Goal: Task Accomplishment & Management: Manage account settings

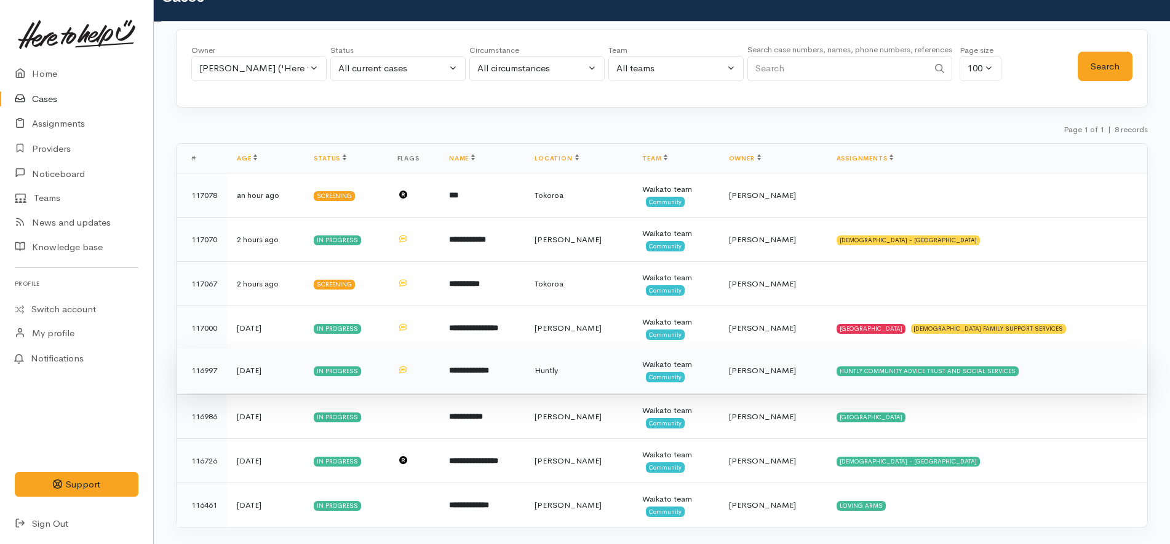
scroll to position [58, 0]
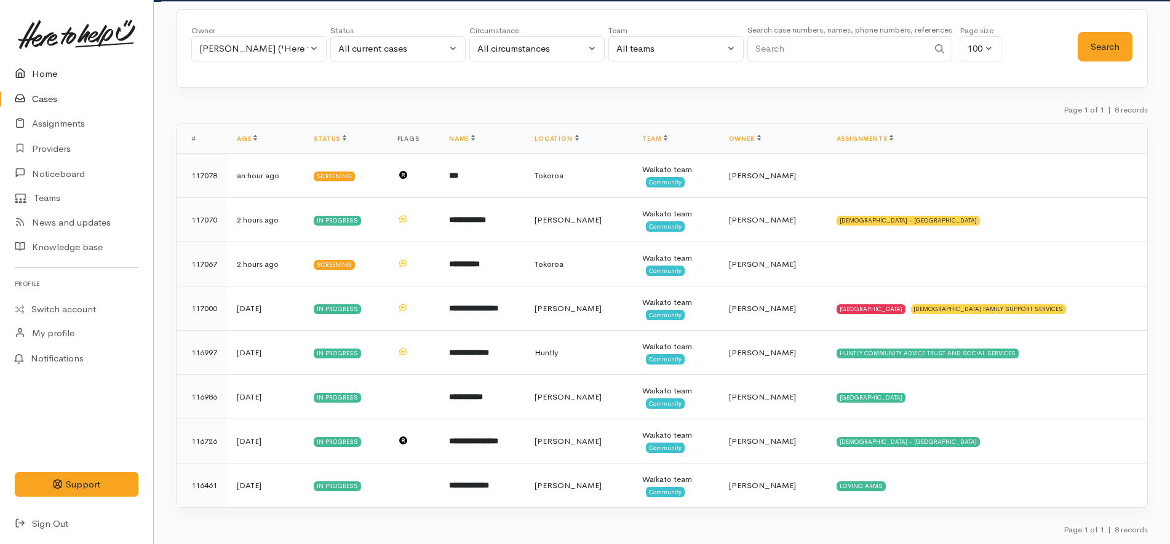
click at [64, 70] on link "Home" at bounding box center [76, 74] width 153 height 25
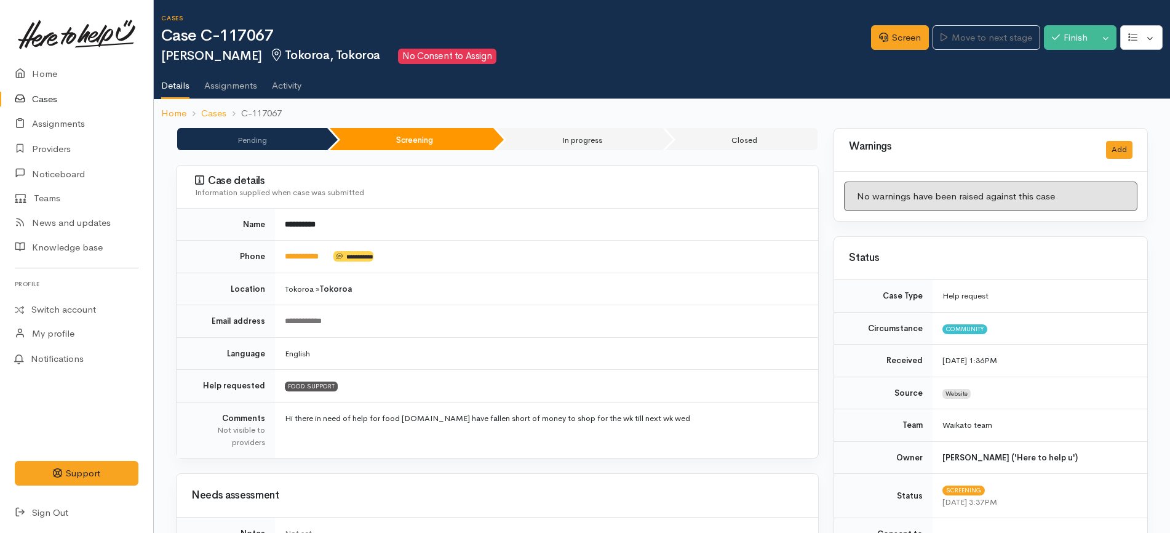
drag, startPoint x: 61, startPoint y: 70, endPoint x: 33, endPoint y: 105, distance: 45.1
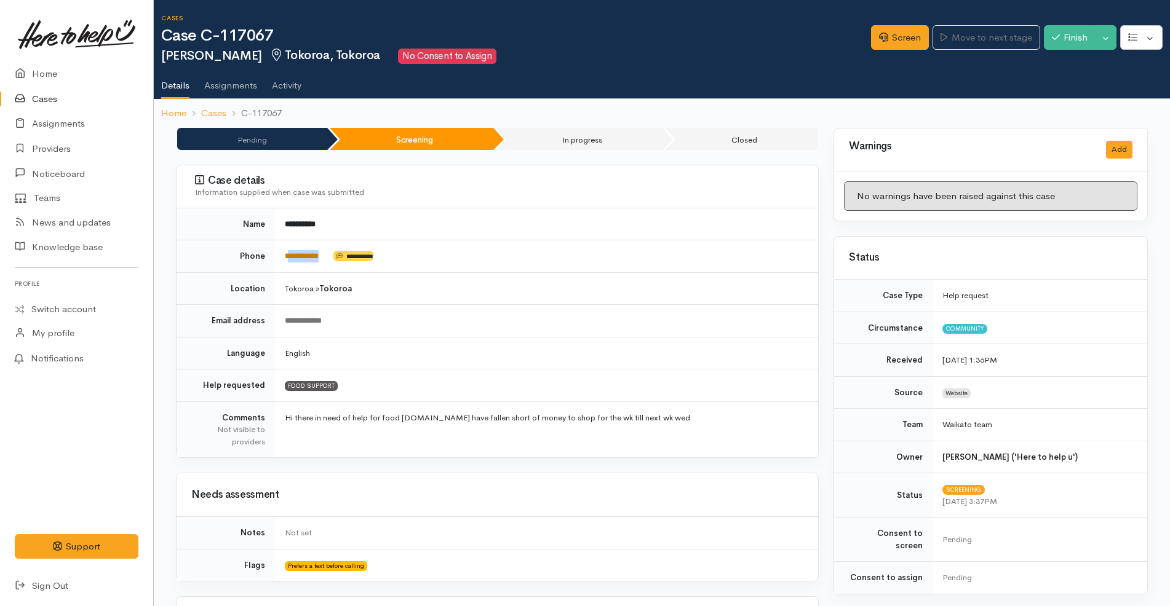
drag, startPoint x: 329, startPoint y: 256, endPoint x: 286, endPoint y: 253, distance: 43.2
click at [286, 253] on td "**********" at bounding box center [546, 256] width 543 height 33
copy td "**********"
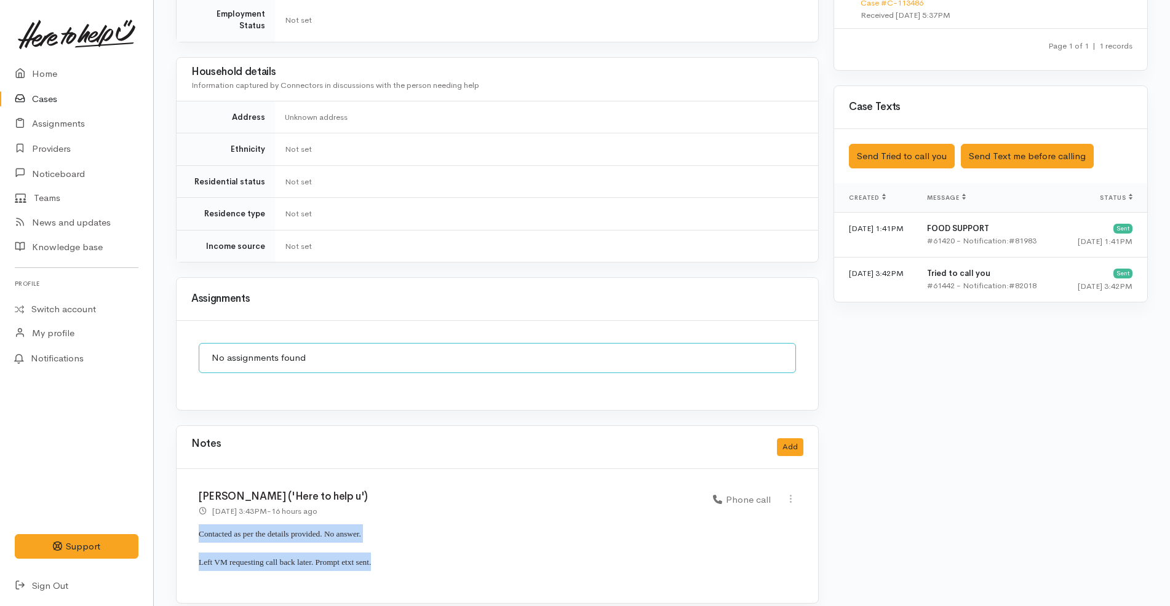
drag, startPoint x: 383, startPoint y: 551, endPoint x: 182, endPoint y: 516, distance: 203.6
click at [182, 516] on div "Katarina Daly ('Here to help u') 28 Aug 2025 3:43PM - 16 hours ago Phone call" at bounding box center [498, 536] width 642 height 134
copy div "Contacted as per the details provided. No answer. Left VM requesting call back …"
click at [794, 439] on button "Add" at bounding box center [790, 448] width 26 height 18
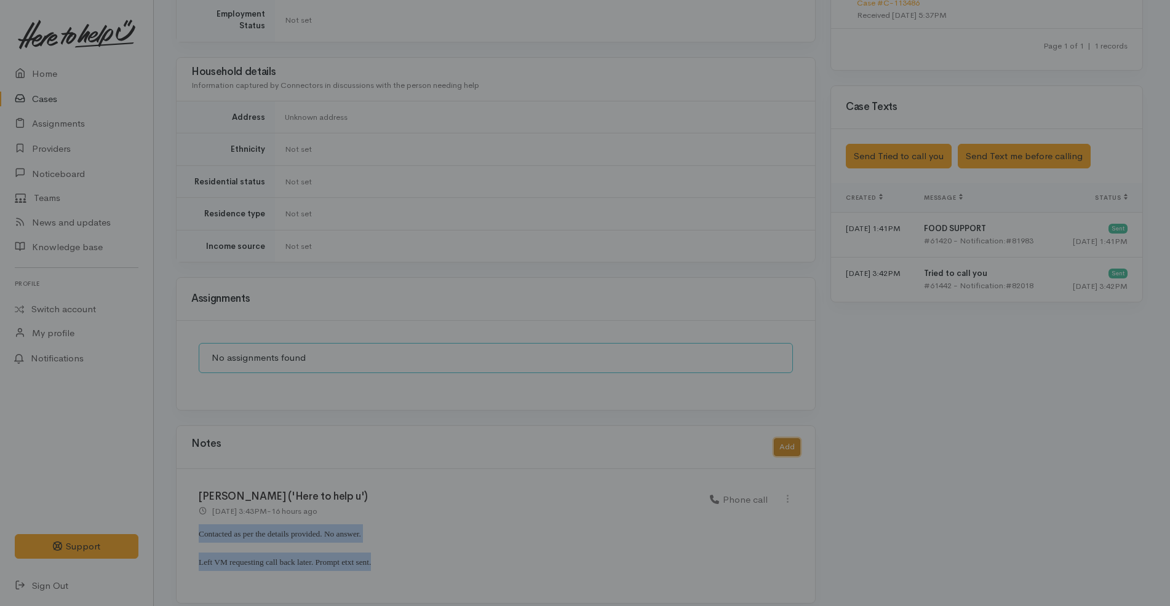
scroll to position [664, 0]
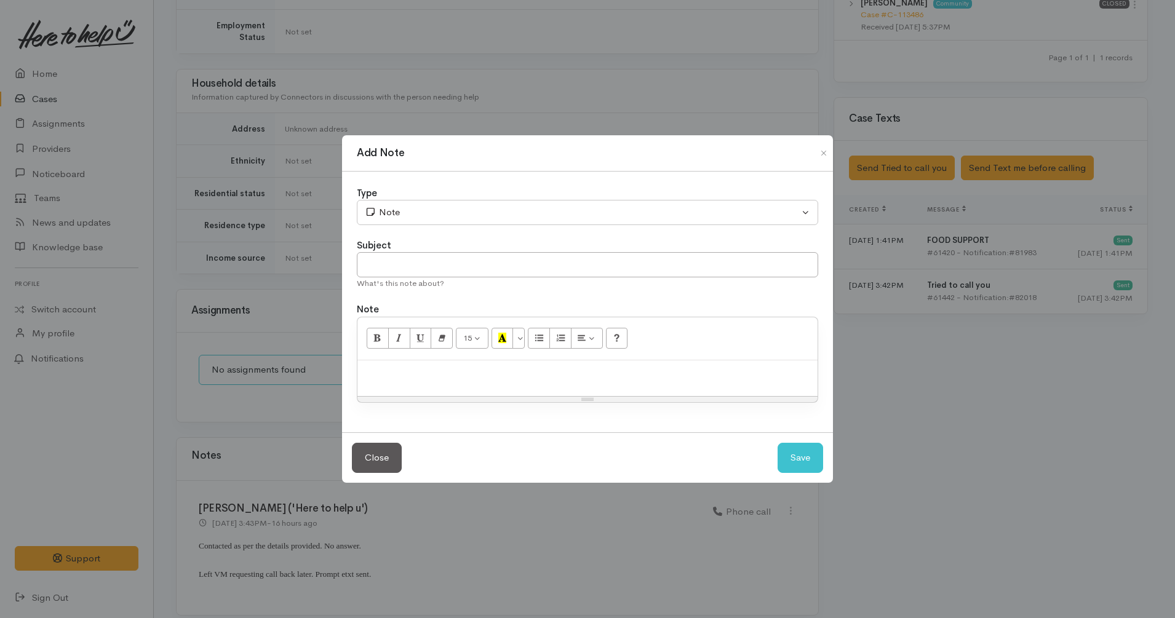
click at [709, 375] on p at bounding box center [588, 374] width 448 height 14
paste div
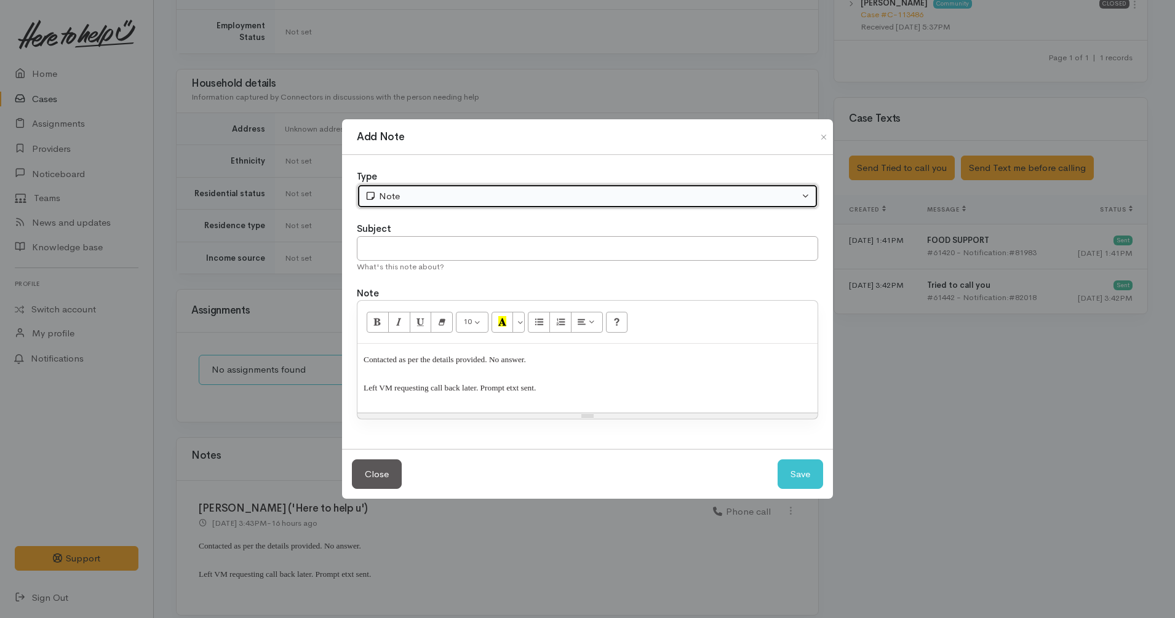
click at [436, 195] on div "Note" at bounding box center [582, 196] width 434 height 14
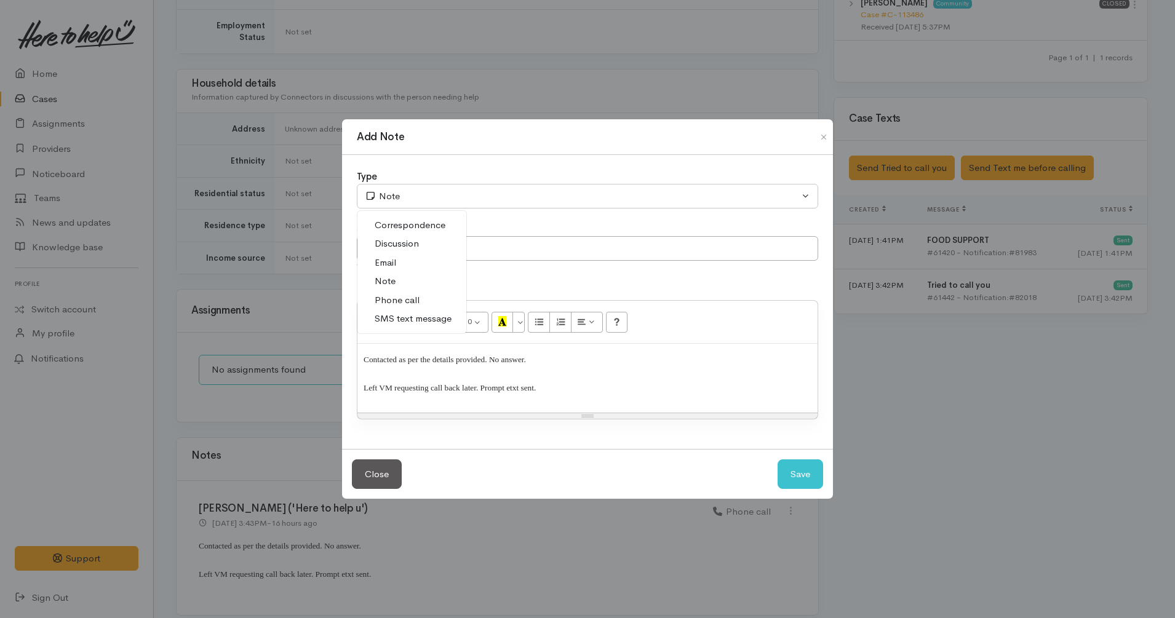
click at [427, 303] on link "Phone call" at bounding box center [411, 300] width 109 height 19
click at [806, 474] on button "Save" at bounding box center [800, 474] width 46 height 30
select select "1"
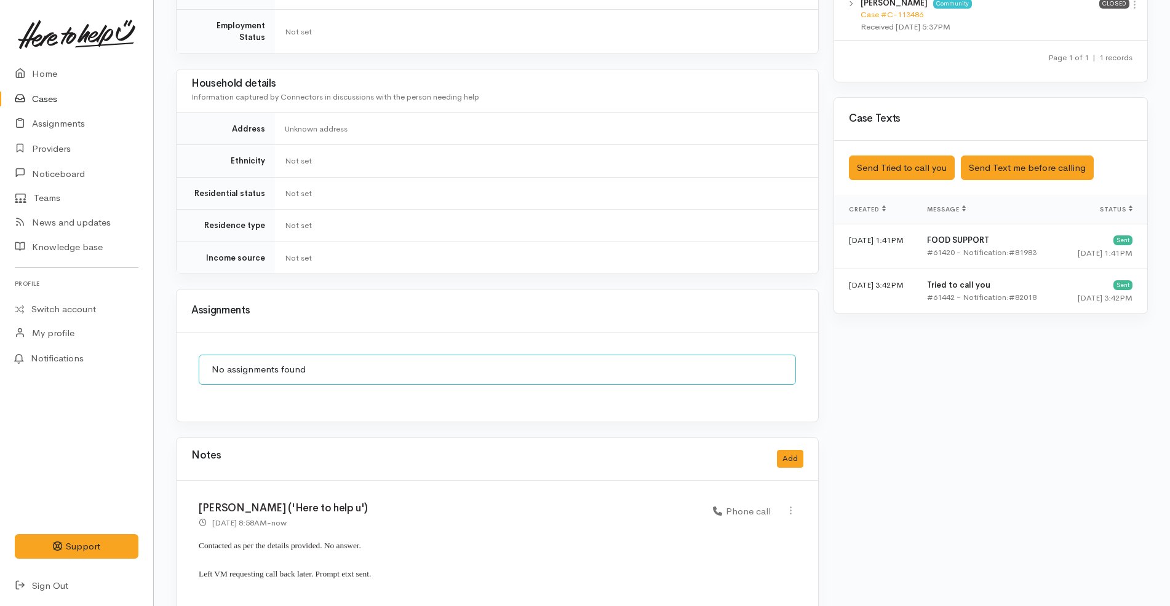
scroll to position [810, 0]
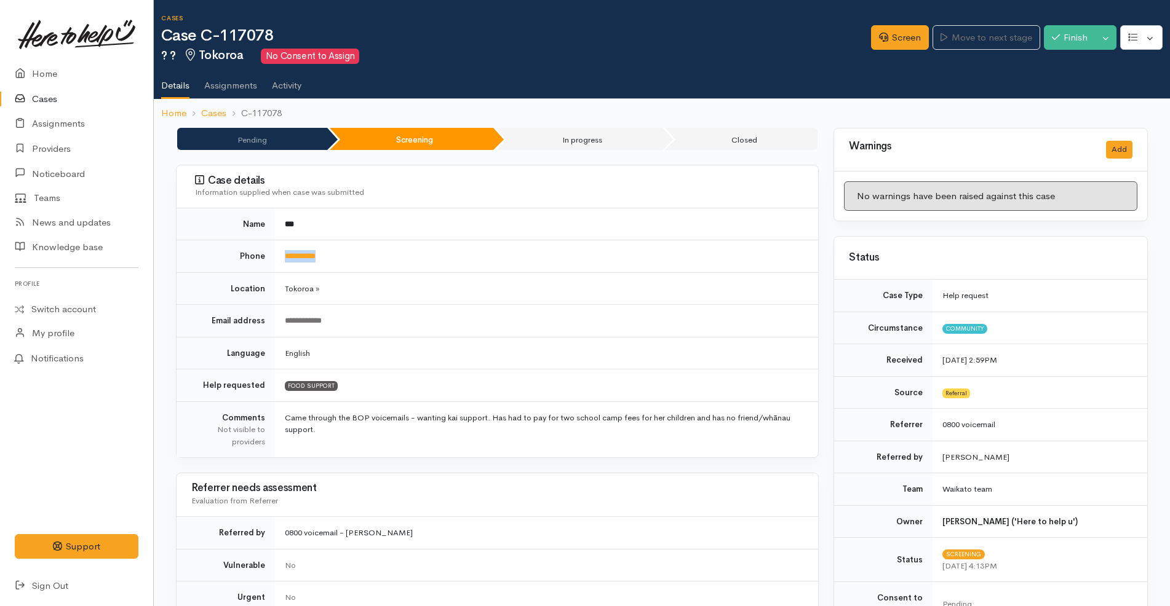
drag, startPoint x: 353, startPoint y: 260, endPoint x: 276, endPoint y: 260, distance: 77.5
click at [276, 260] on td "**********" at bounding box center [546, 256] width 543 height 33
copy link "**********"
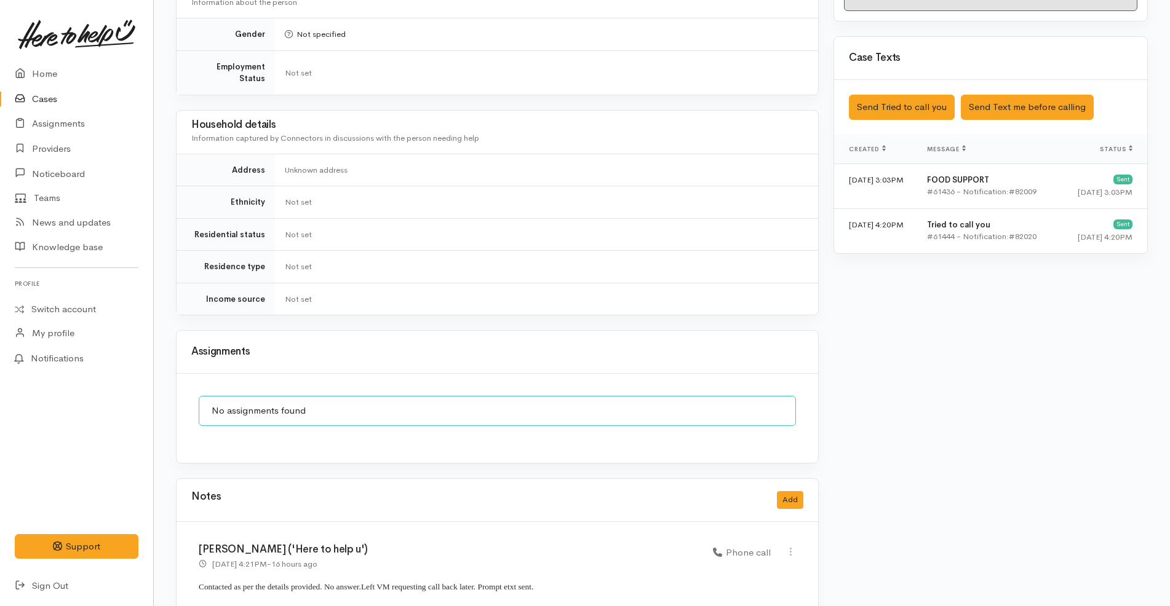
scroll to position [771, 0]
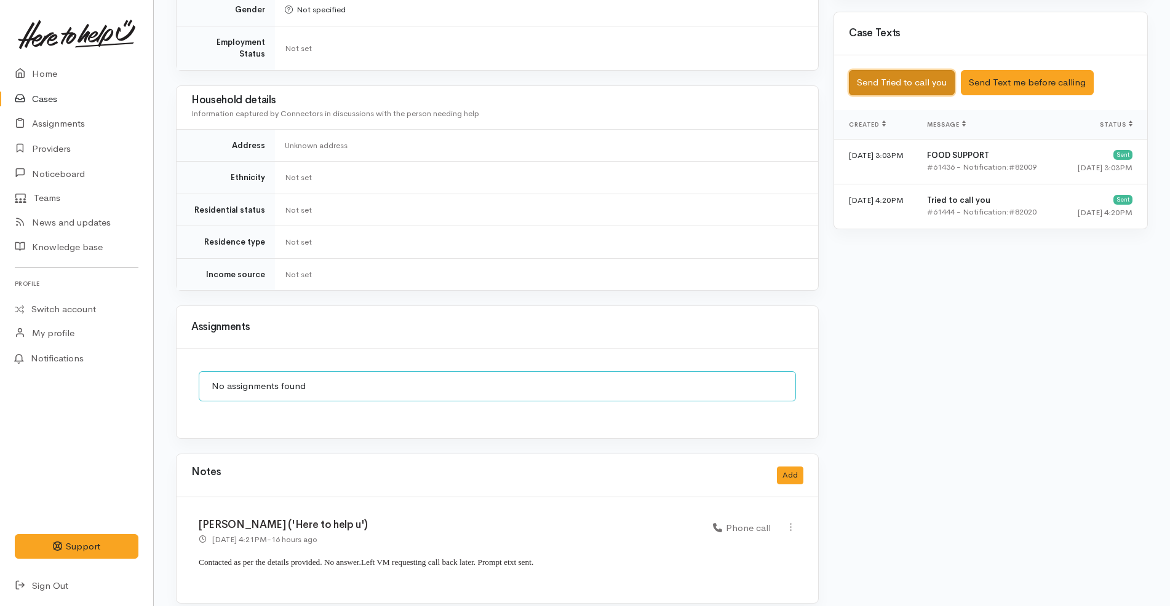
click at [920, 74] on button "Send Tried to call you" at bounding box center [902, 82] width 106 height 25
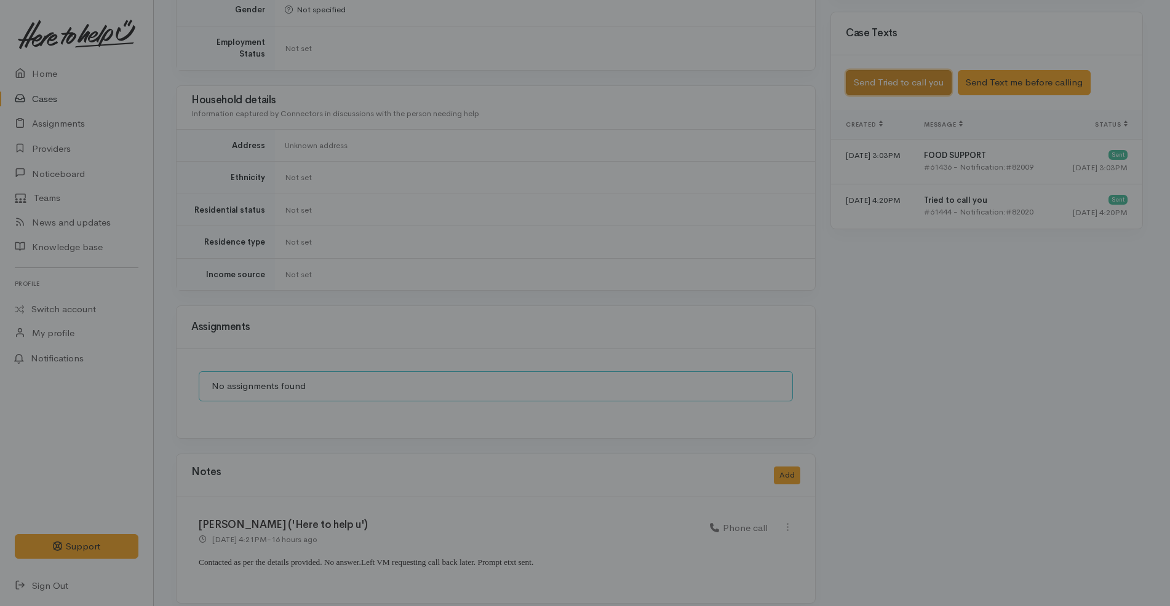
scroll to position [759, 0]
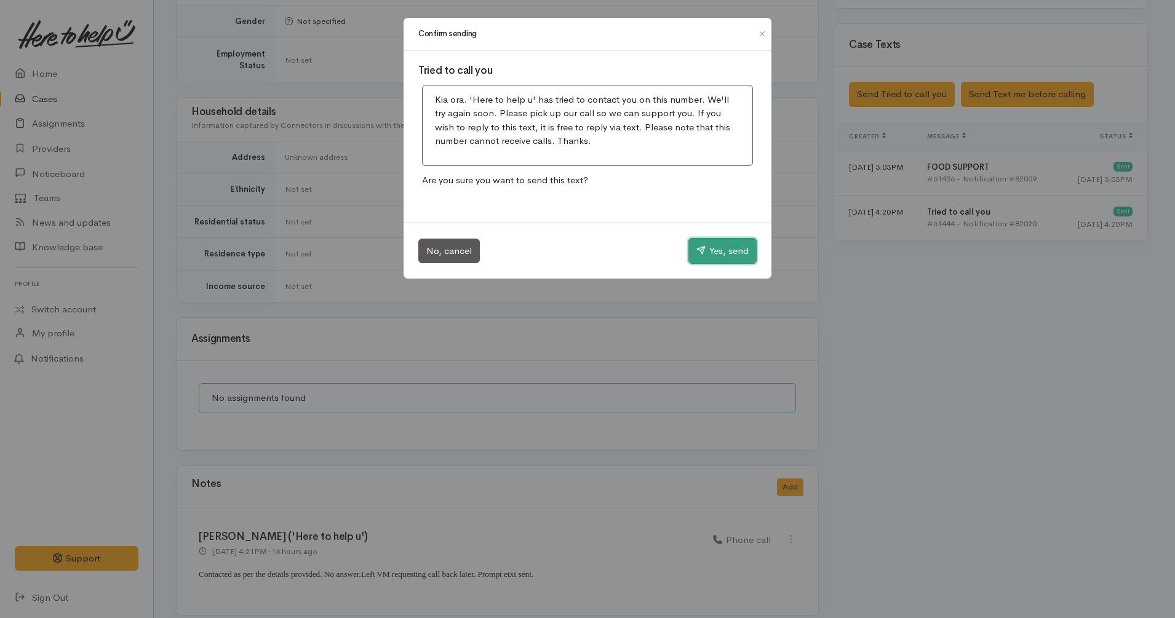
click at [736, 244] on button "Yes, send" at bounding box center [722, 251] width 68 height 26
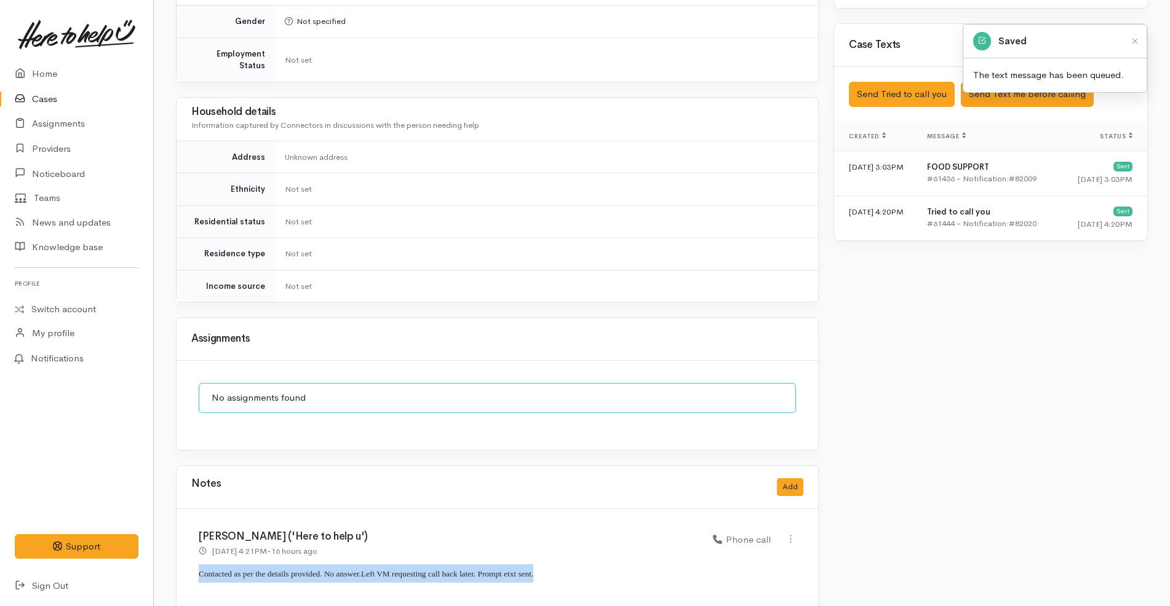
drag, startPoint x: 565, startPoint y: 571, endPoint x: 194, endPoint y: 558, distance: 371.1
click at [194, 544] on div "Katarina Daly ('Here to help u') 28 Aug 2025 4:21PM - 16 hours ago Phone call" at bounding box center [498, 562] width 642 height 106
copy p "Contacted as per the details provided. No answer. Left VM requesting call back …"
click at [794, 479] on button "Add" at bounding box center [790, 488] width 26 height 18
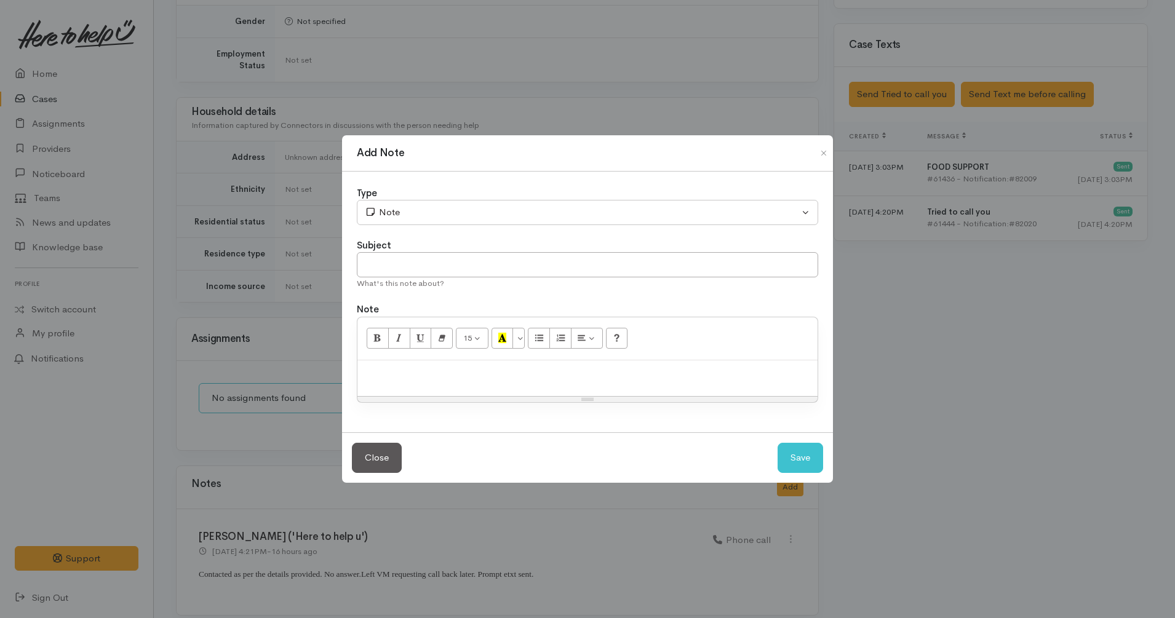
click at [493, 365] on div at bounding box center [587, 378] width 460 height 36
paste div
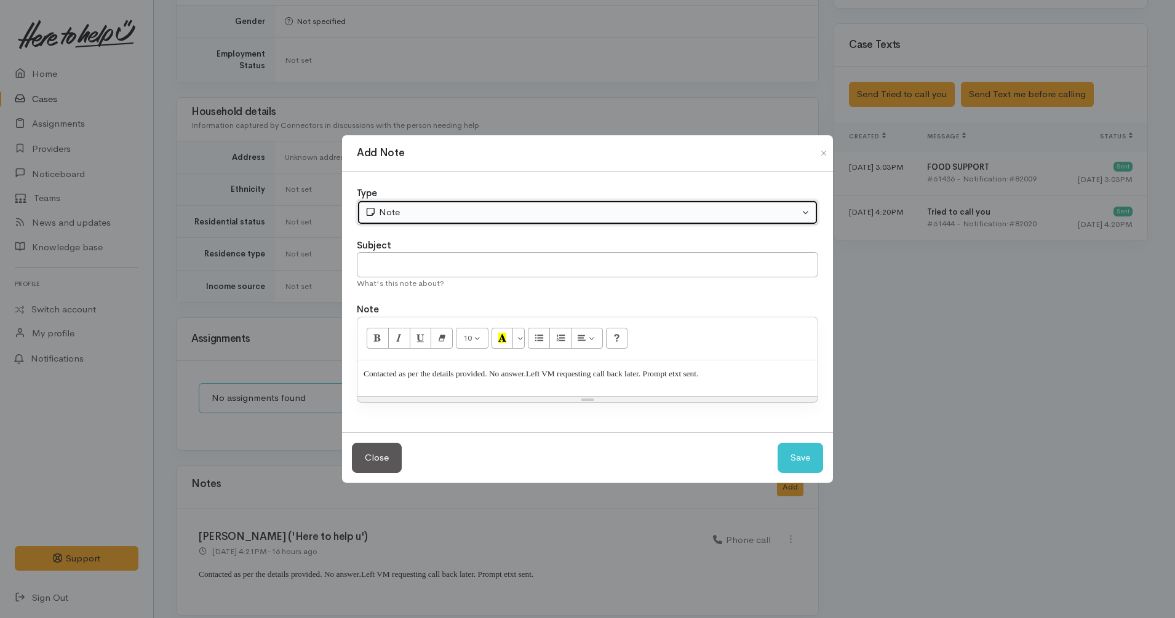
click at [420, 219] on div "Note" at bounding box center [582, 212] width 434 height 14
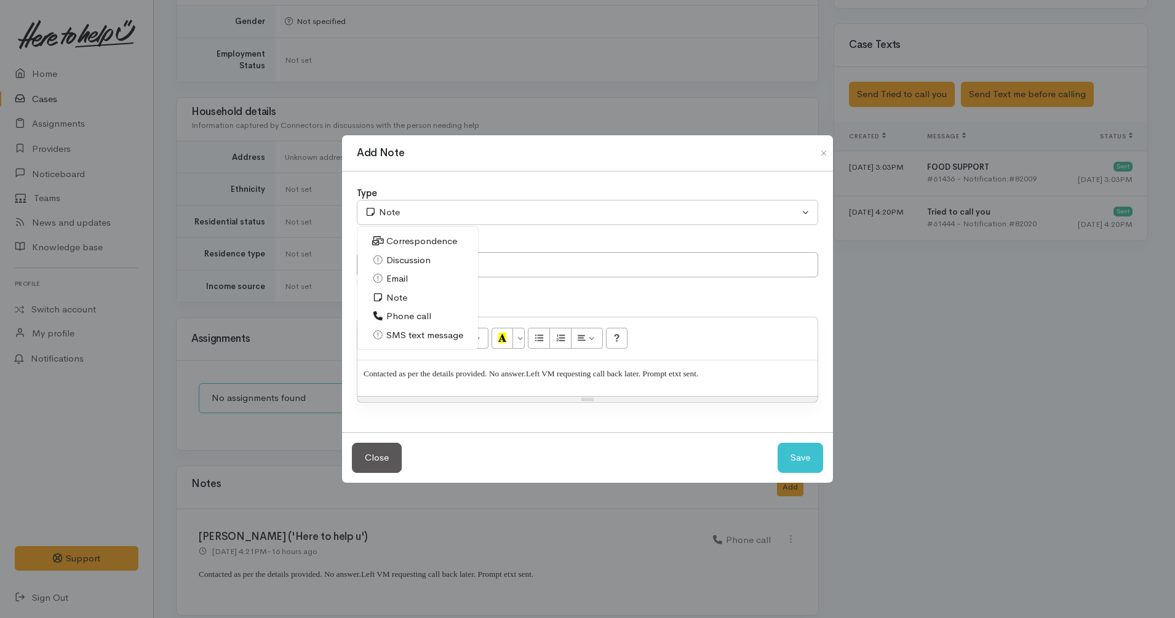
click at [413, 314] on span "Phone call" at bounding box center [408, 316] width 45 height 14
click at [791, 443] on button "Save" at bounding box center [800, 458] width 46 height 30
select select "1"
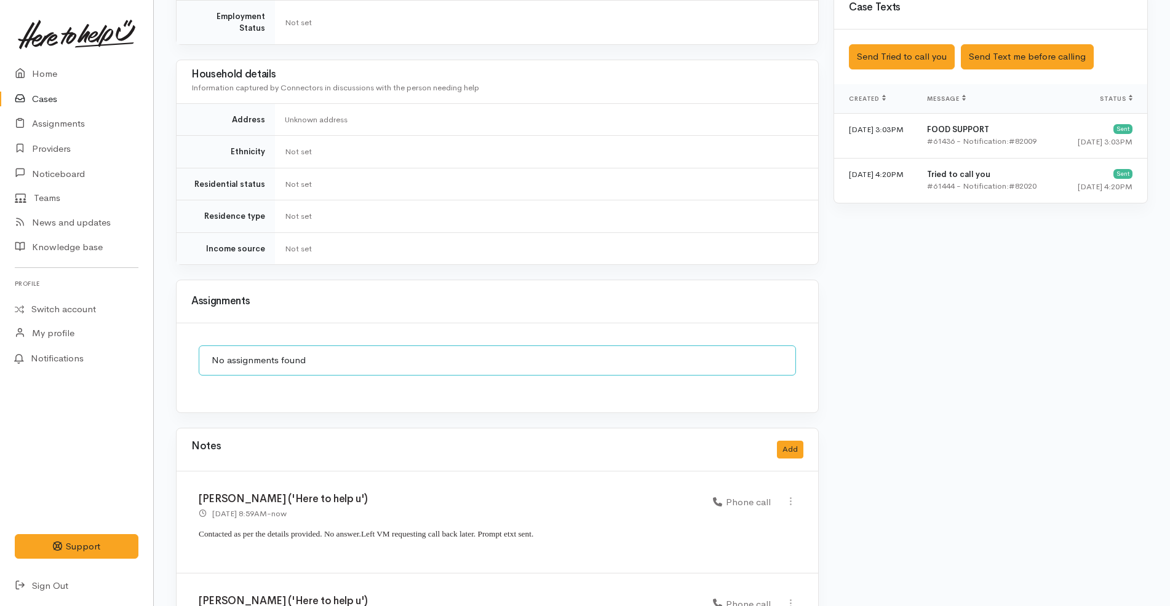
scroll to position [793, 0]
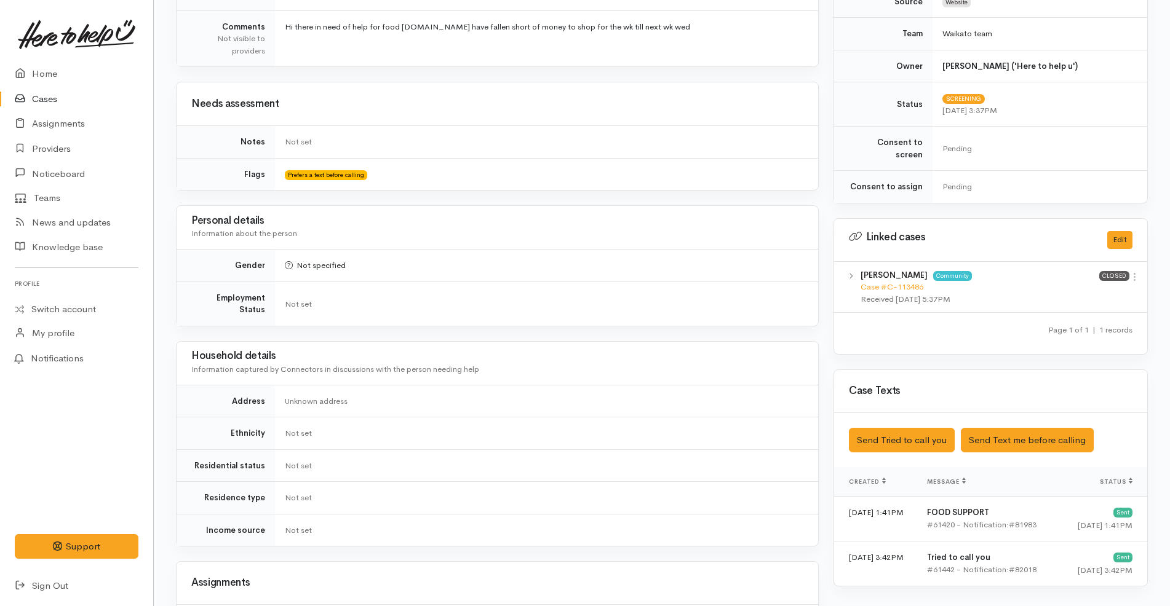
scroll to position [522, 0]
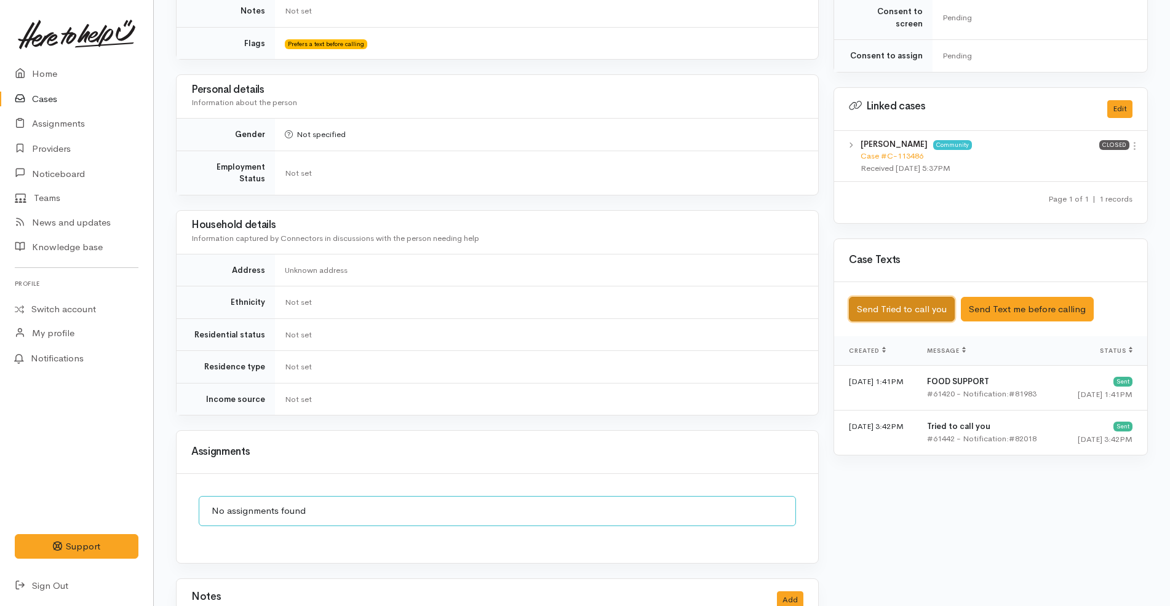
click at [924, 301] on button "Send Tried to call you" at bounding box center [902, 309] width 106 height 25
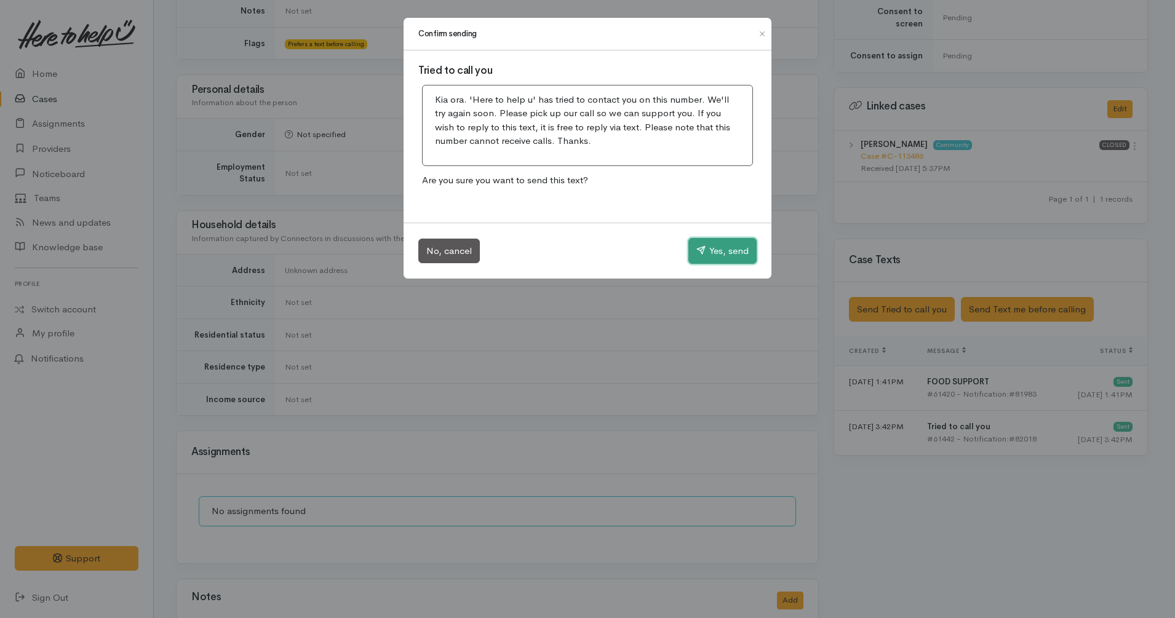
click at [728, 250] on button "Yes, send" at bounding box center [722, 251] width 68 height 26
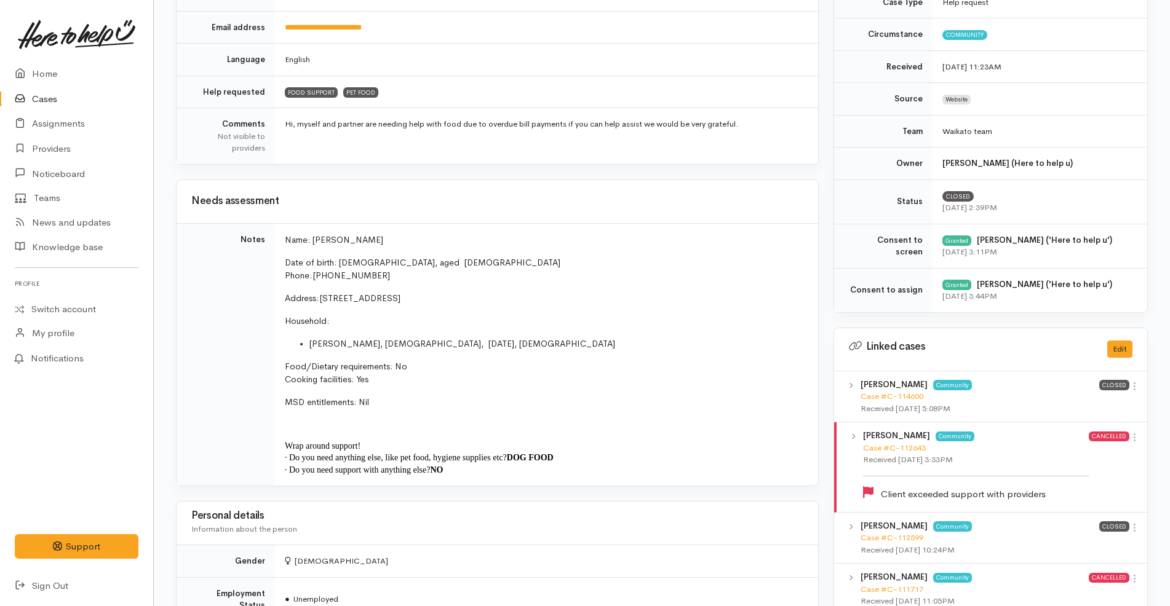
scroll to position [294, 0]
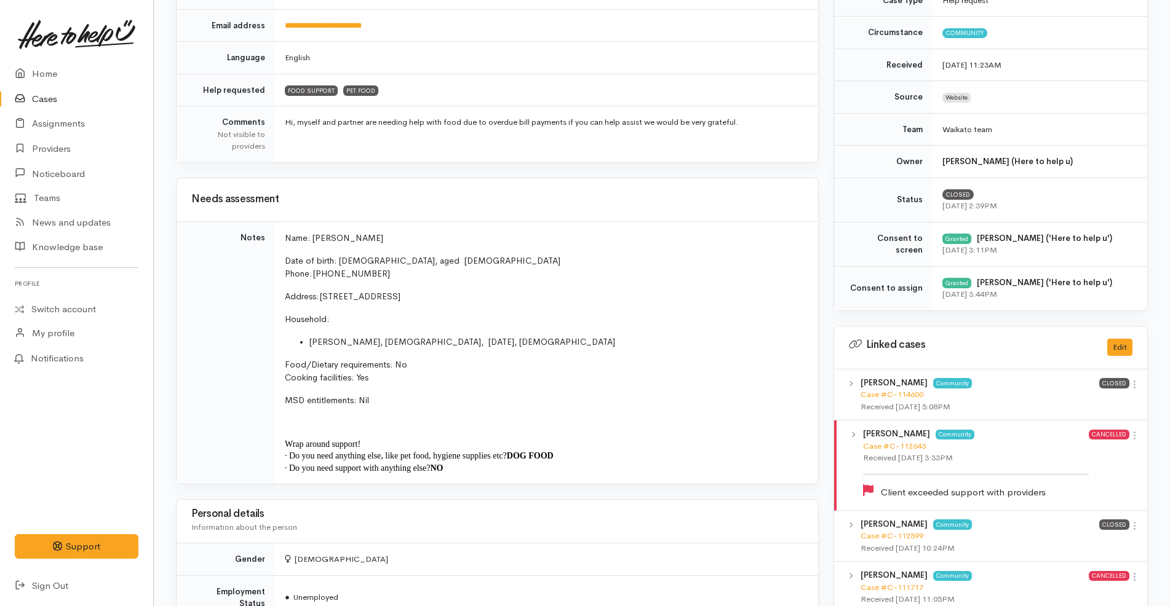
click at [42, 98] on link "Cases" at bounding box center [76, 99] width 153 height 25
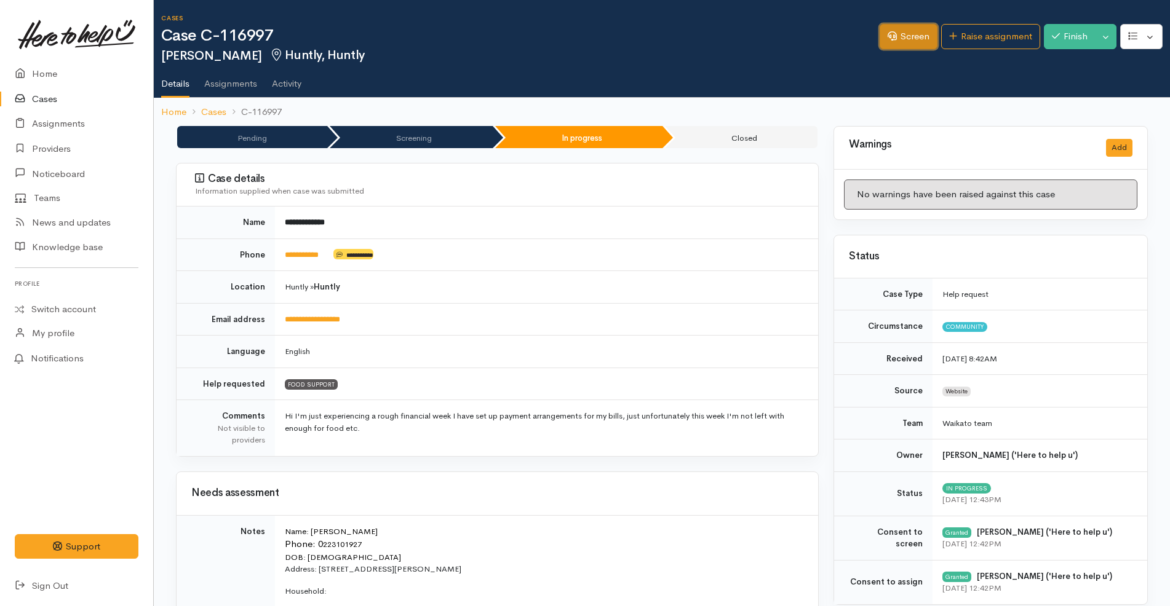
click at [907, 47] on link "Screen" at bounding box center [909, 36] width 58 height 25
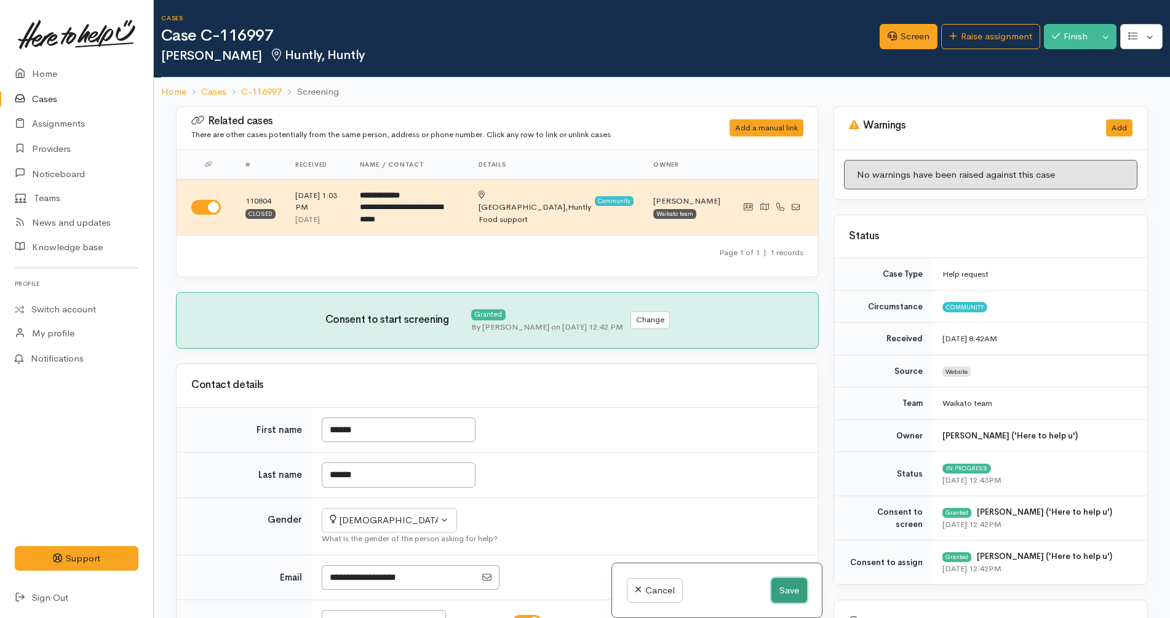
click at [789, 592] on button "Save" at bounding box center [789, 590] width 36 height 25
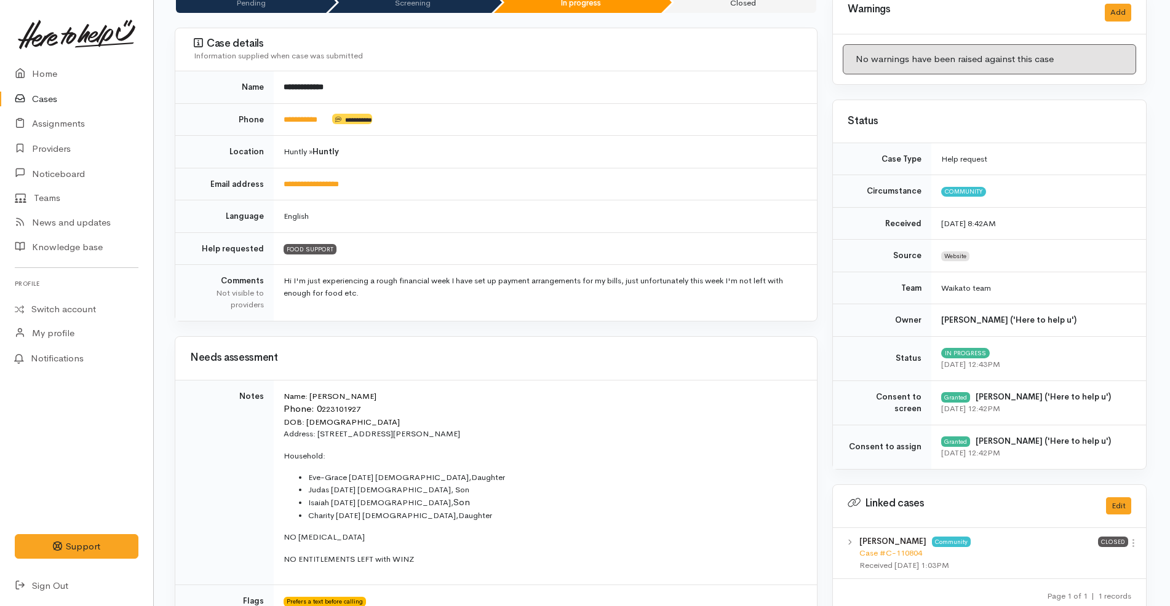
scroll to position [0, 1]
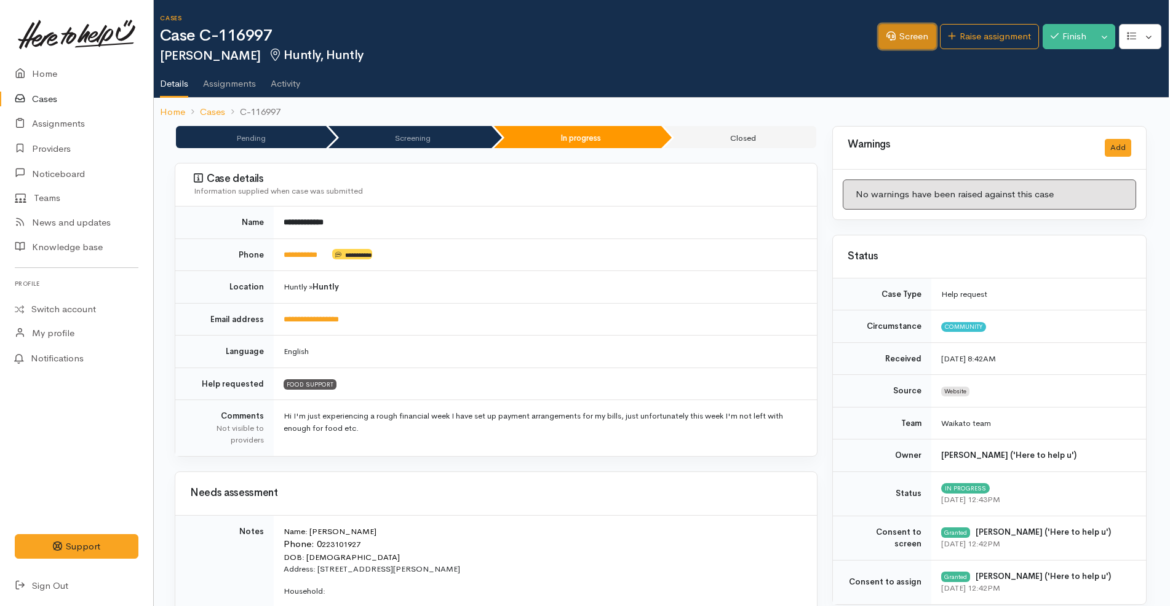
click at [901, 28] on link "Screen" at bounding box center [907, 36] width 58 height 25
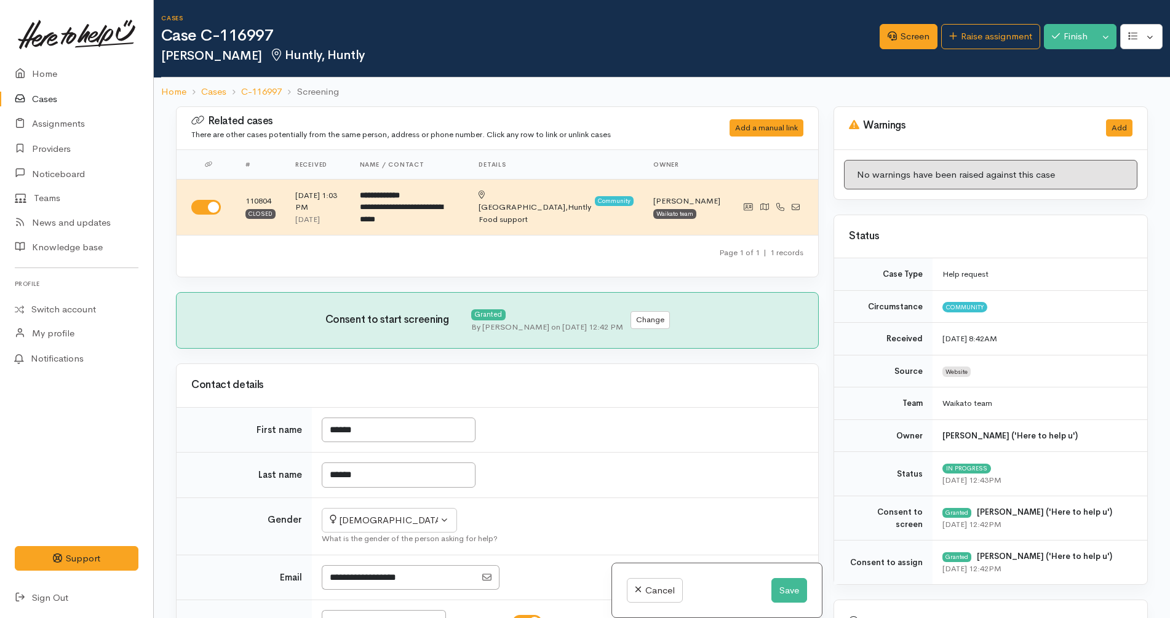
scroll to position [838, 0]
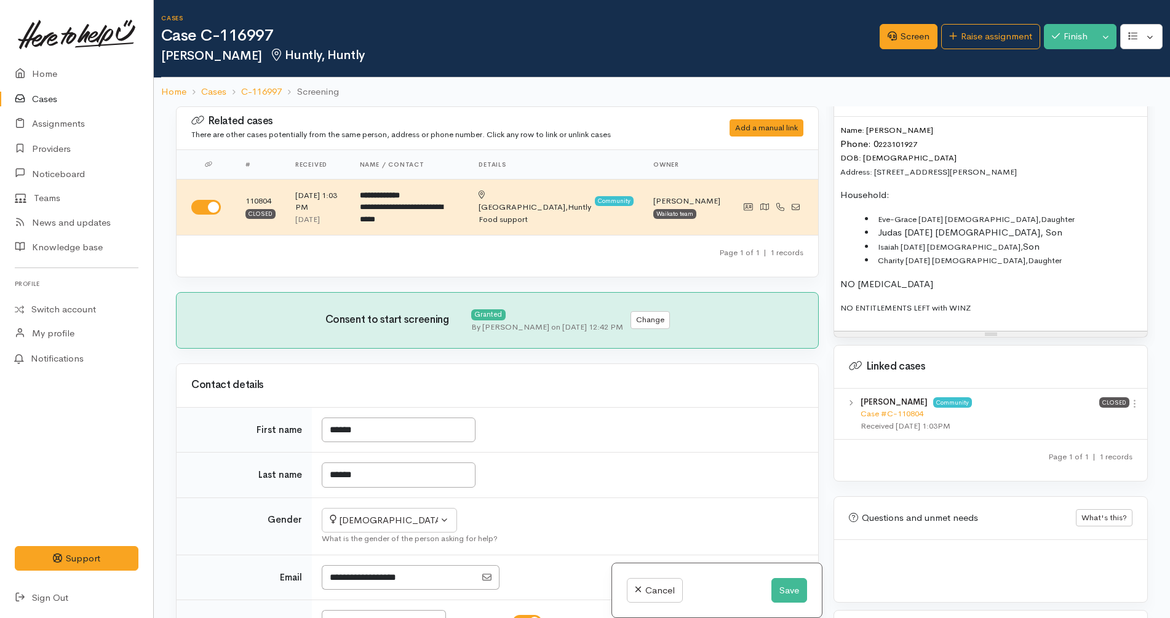
click at [1014, 313] on p "NO ENTITLEMENTS LEFT with WINZ" at bounding box center [990, 308] width 301 height 14
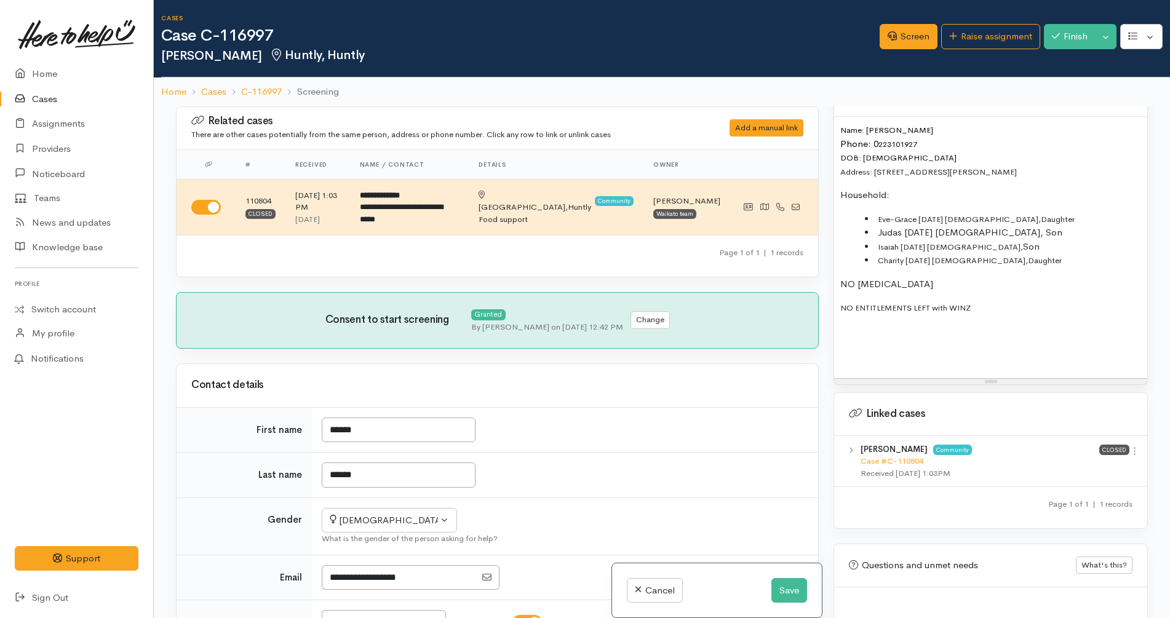
paste div
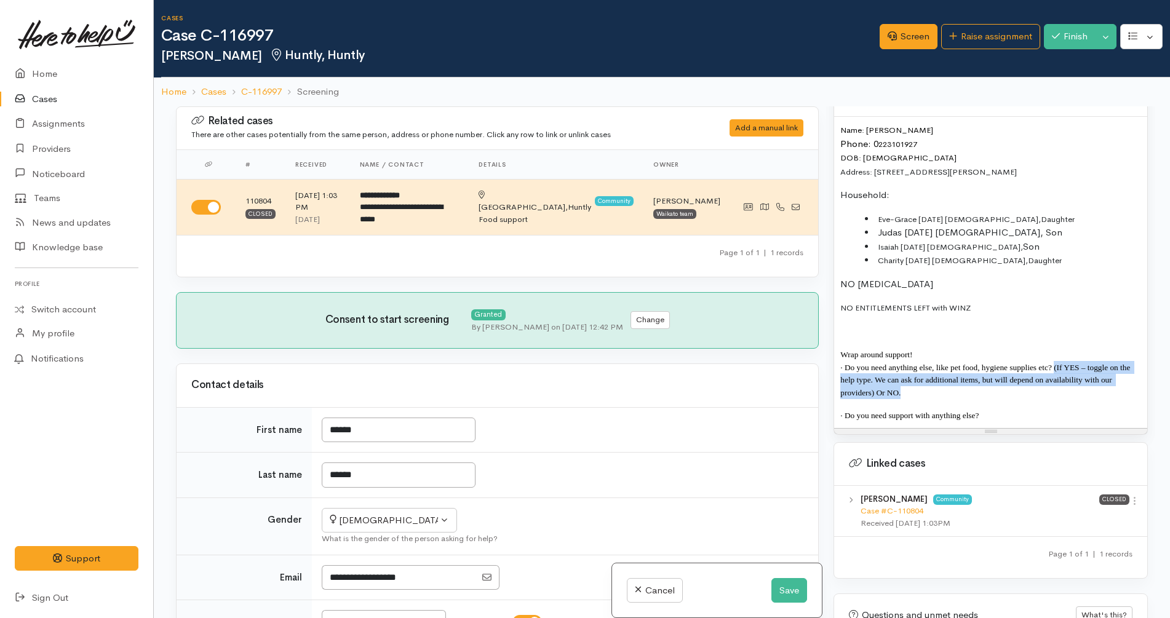
drag, startPoint x: 1058, startPoint y: 394, endPoint x: 1055, endPoint y: 370, distance: 23.6
click at [1055, 370] on p "· Do you need anything else, like pet food, hygiene supplies etc? (If YES – tog…" at bounding box center [990, 380] width 301 height 38
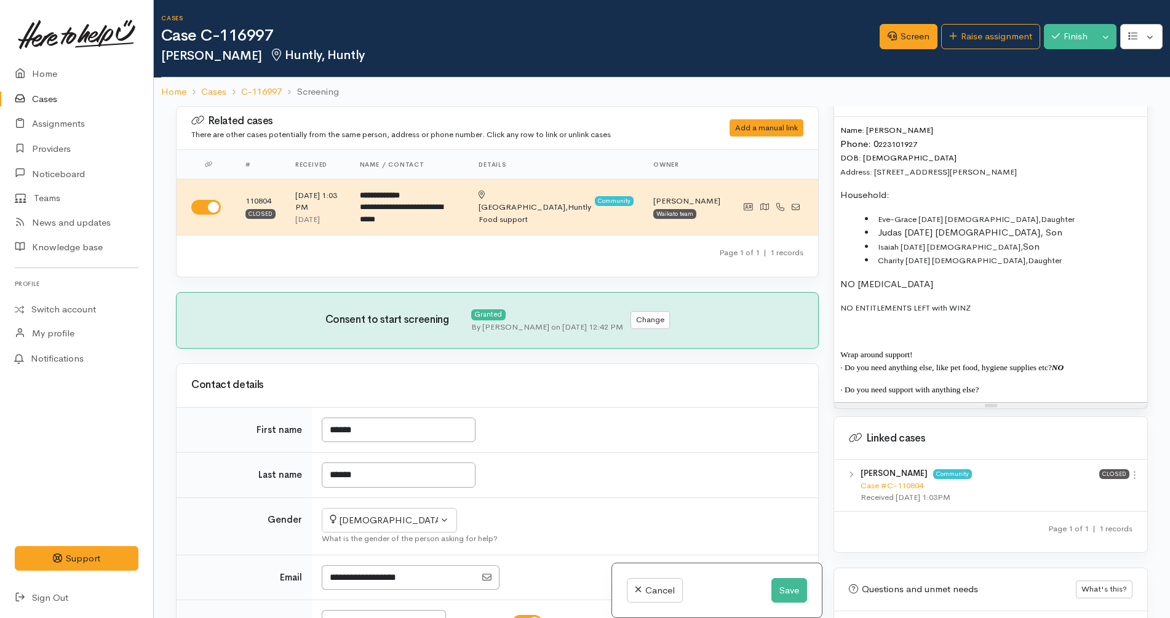
copy b "NO"
click at [785, 593] on button "Save" at bounding box center [789, 590] width 36 height 25
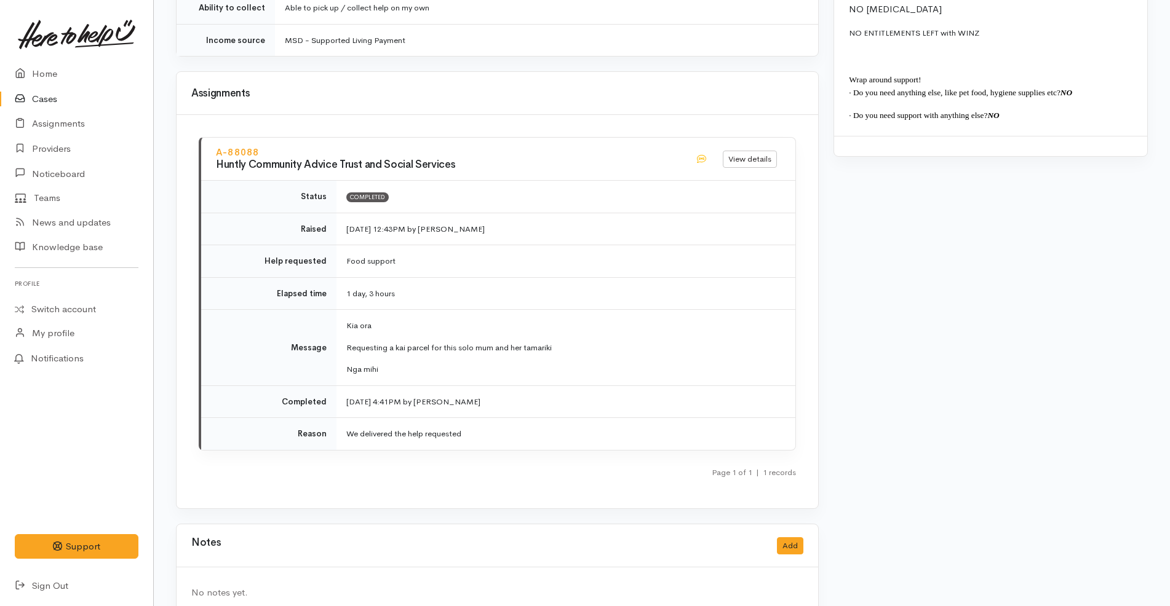
scroll to position [1184, 0]
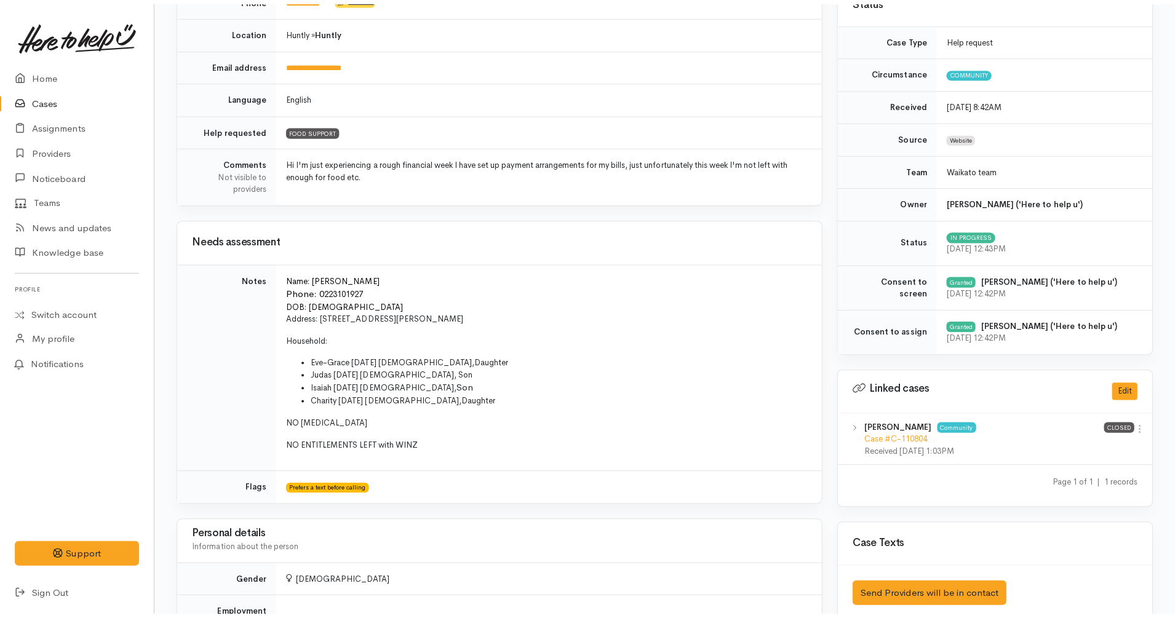
scroll to position [0, 0]
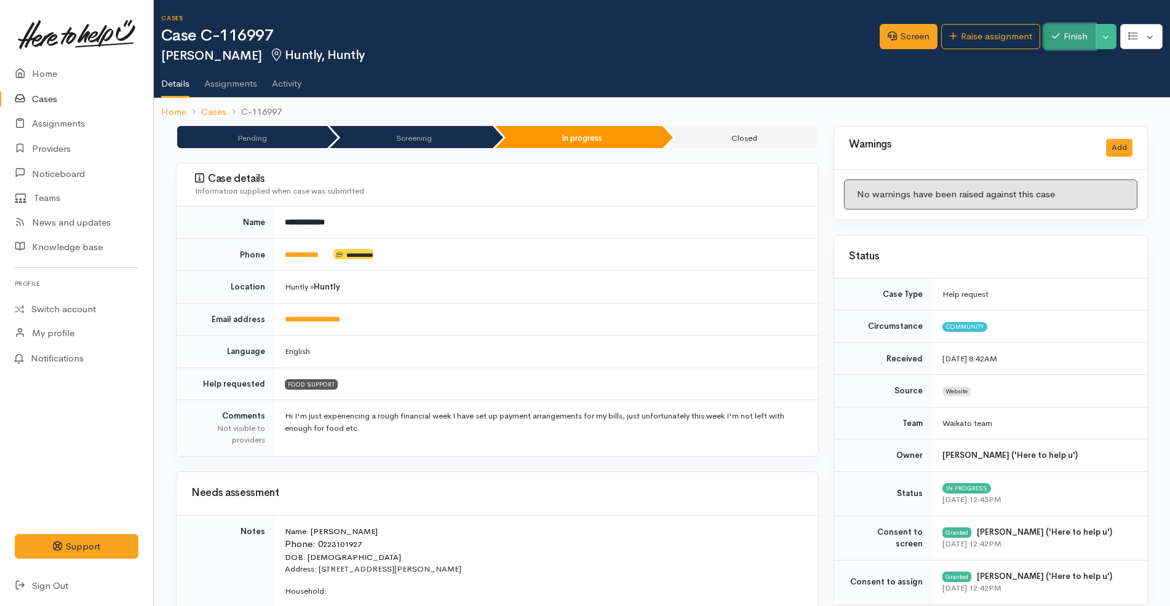
click at [1068, 33] on button "Finish" at bounding box center [1070, 36] width 52 height 25
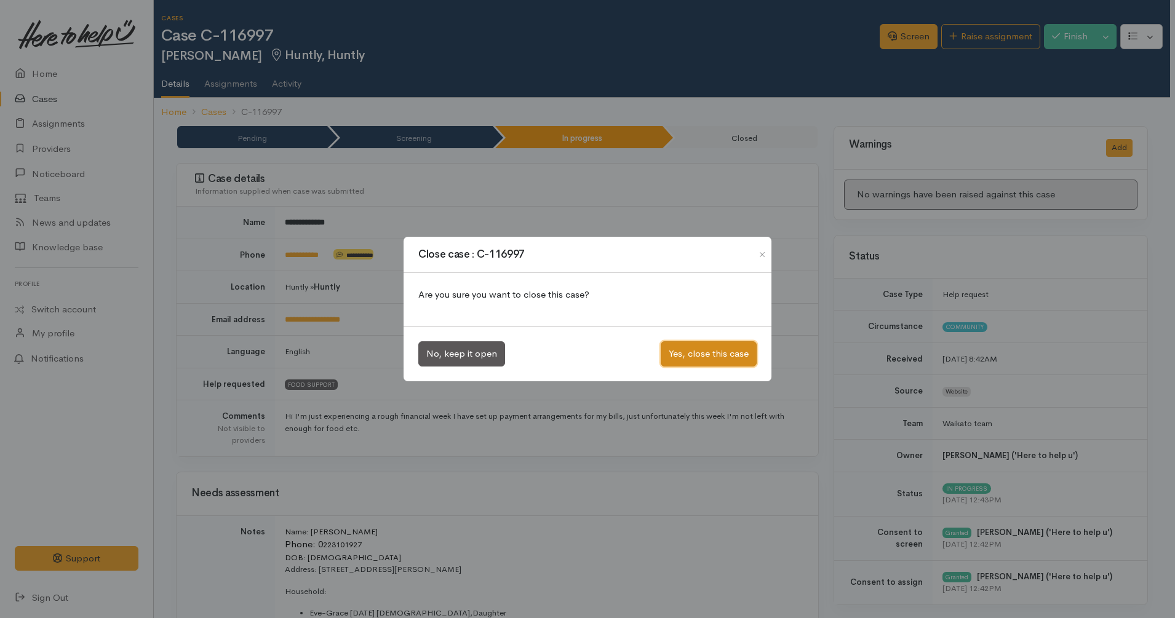
click at [702, 354] on button "Yes, close this case" at bounding box center [709, 353] width 96 height 25
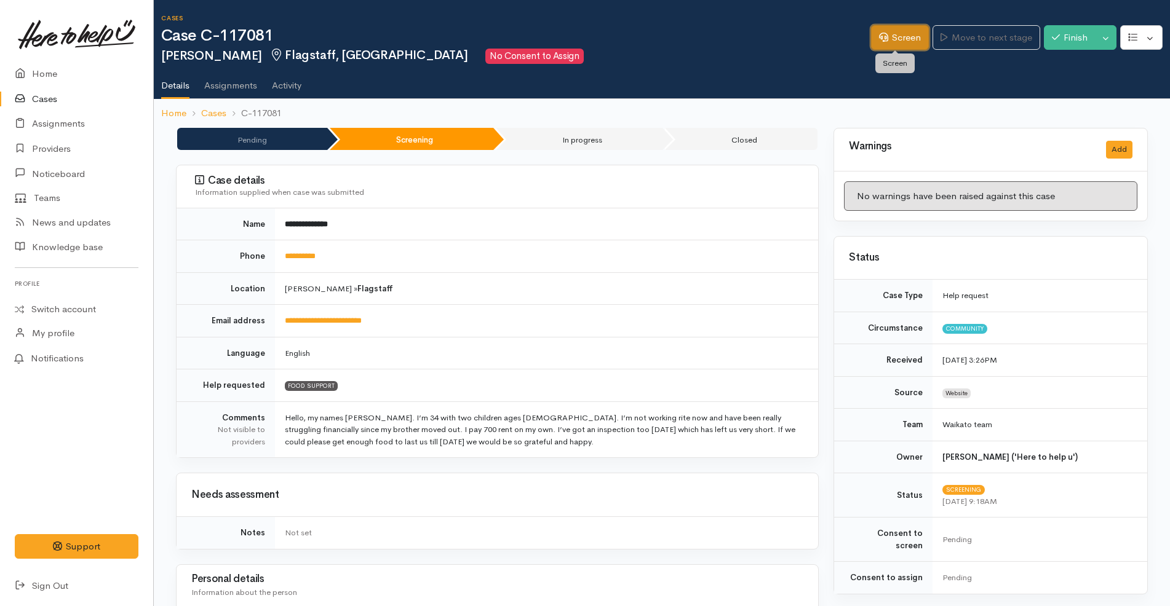
click at [899, 41] on link "Screen" at bounding box center [900, 37] width 58 height 25
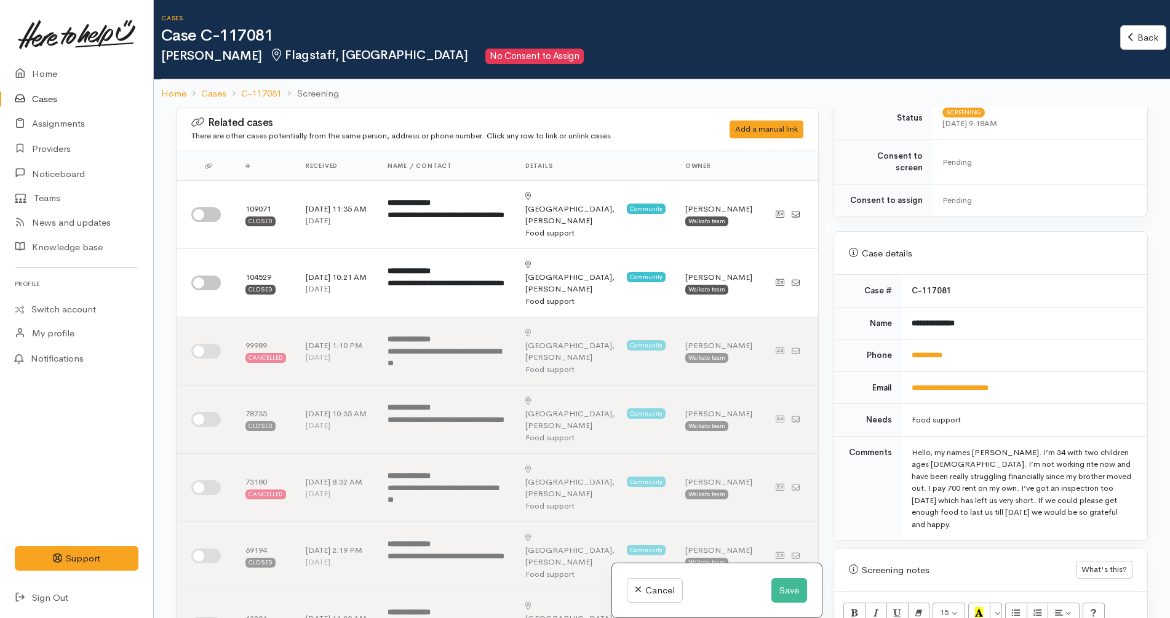
scroll to position [384, 0]
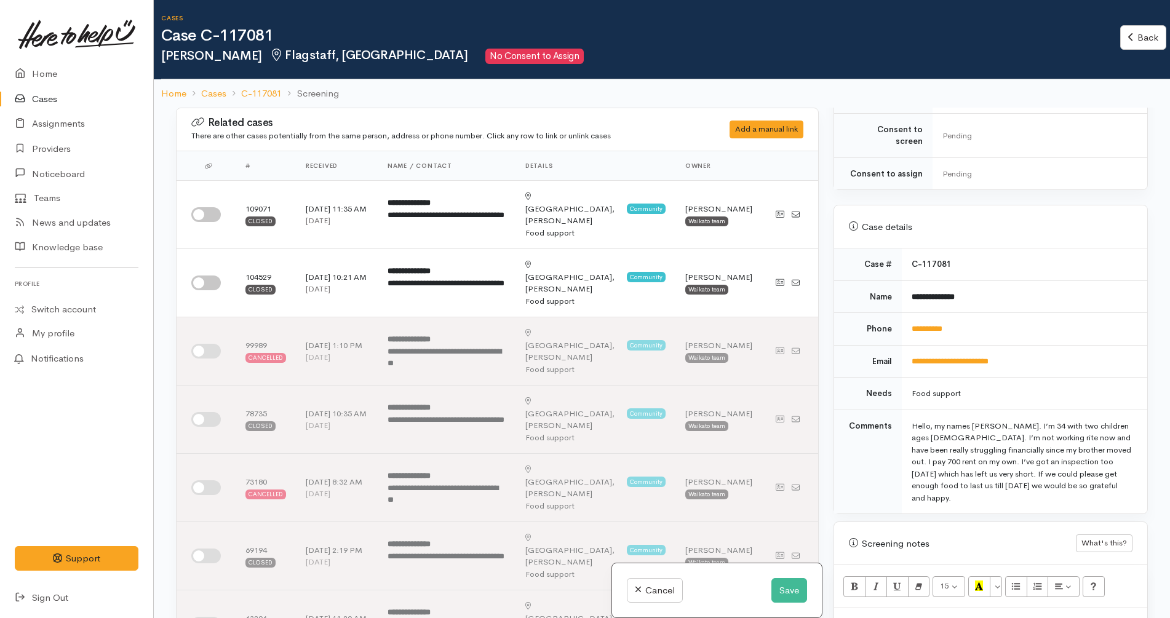
click at [1079, 349] on td "**********" at bounding box center [1024, 361] width 245 height 33
click at [218, 209] on input "checkbox" at bounding box center [206, 214] width 30 height 15
checkbox input "true"
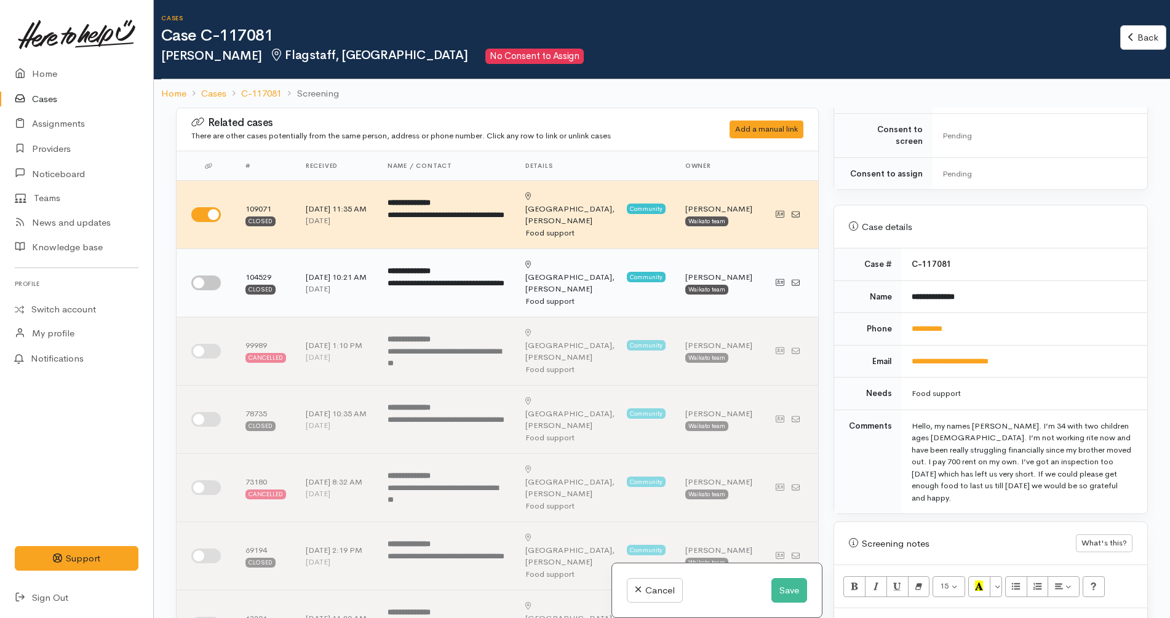
click at [206, 276] on input "checkbox" at bounding box center [206, 283] width 30 height 15
checkbox input "true"
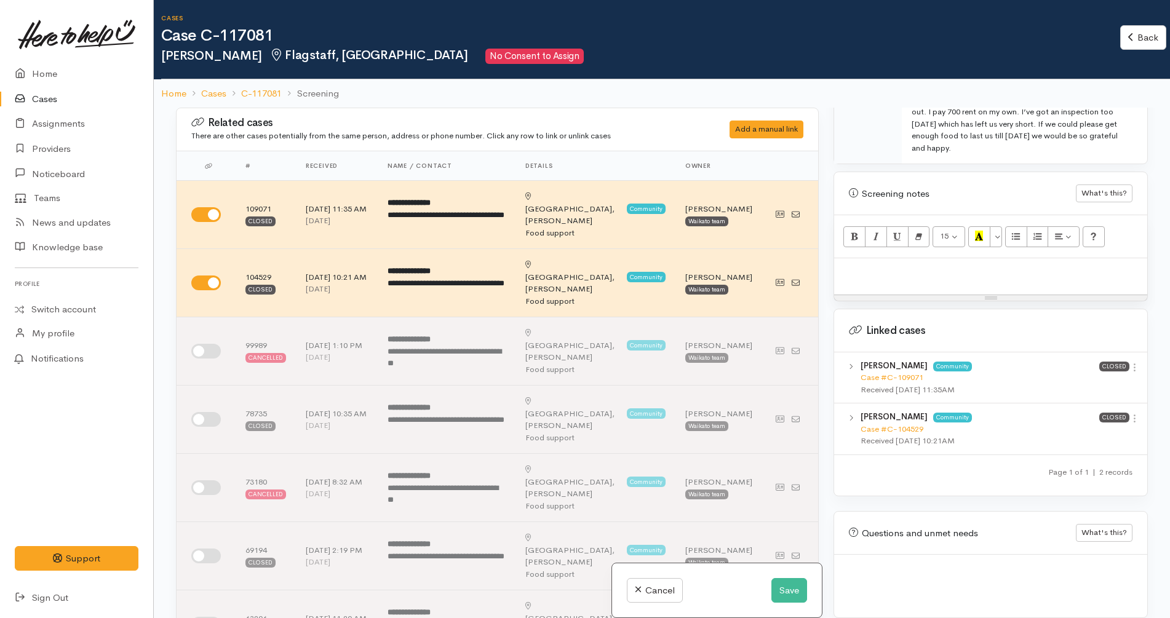
scroll to position [736, 0]
click at [1132, 360] on icon at bounding box center [1134, 365] width 10 height 10
click at [1109, 380] on link "View case" at bounding box center [1090, 389] width 97 height 19
click at [792, 588] on button "Save" at bounding box center [789, 590] width 36 height 25
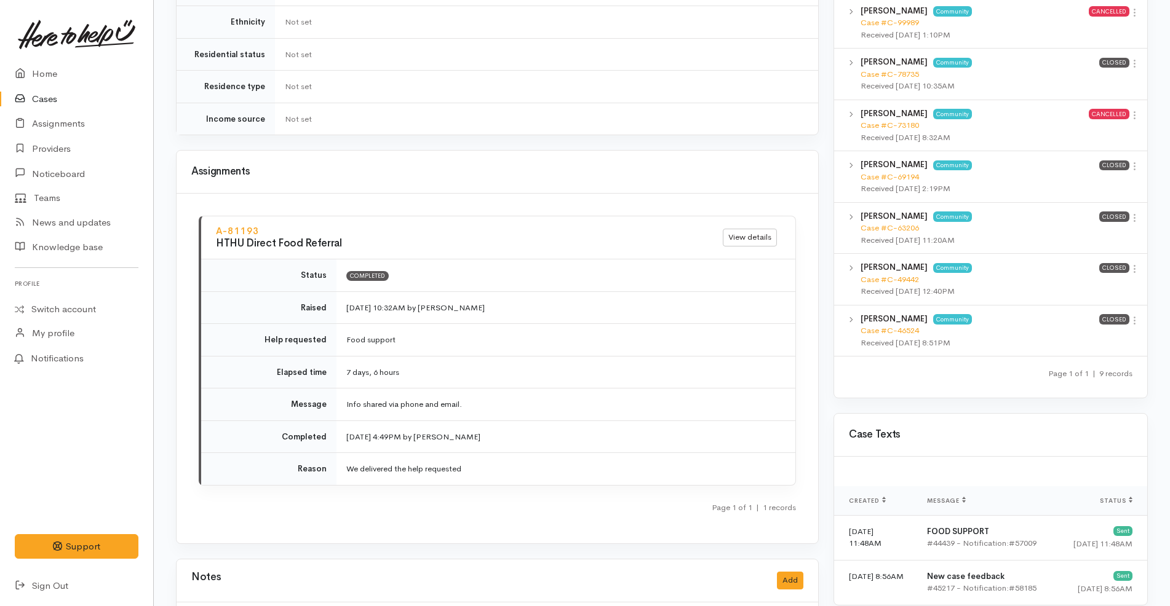
scroll to position [1076, 0]
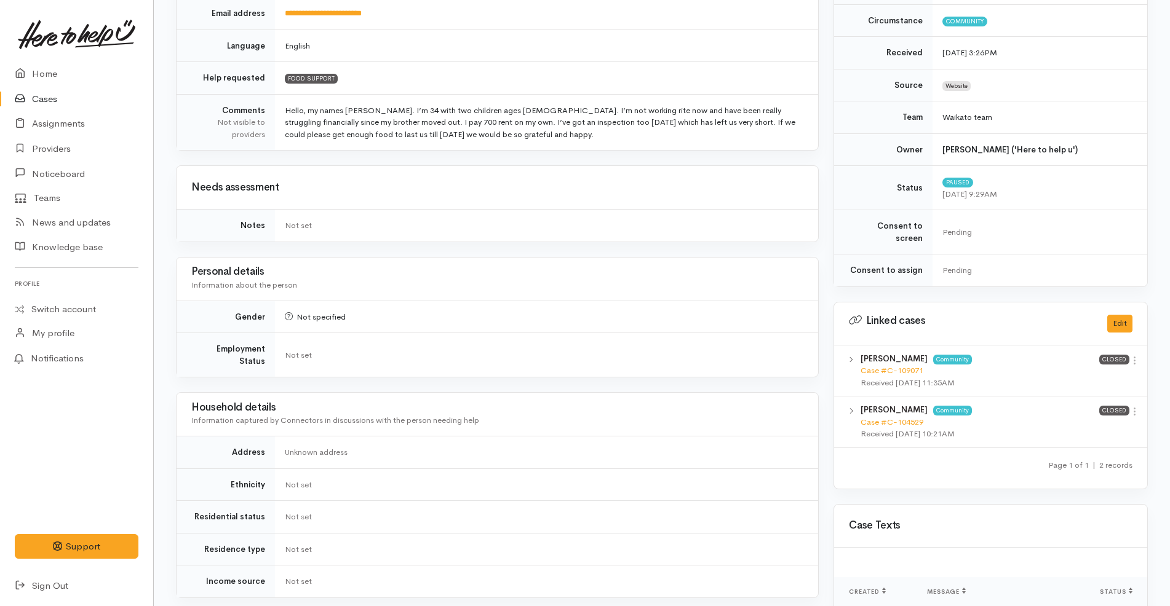
scroll to position [560, 0]
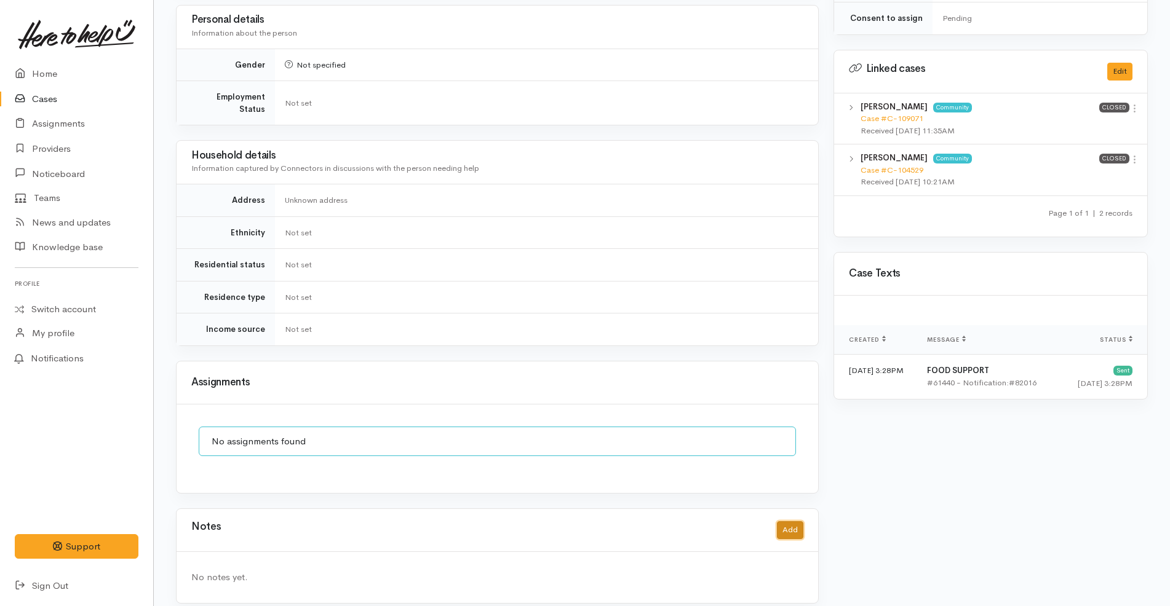
click at [788, 523] on button "Add" at bounding box center [790, 531] width 26 height 18
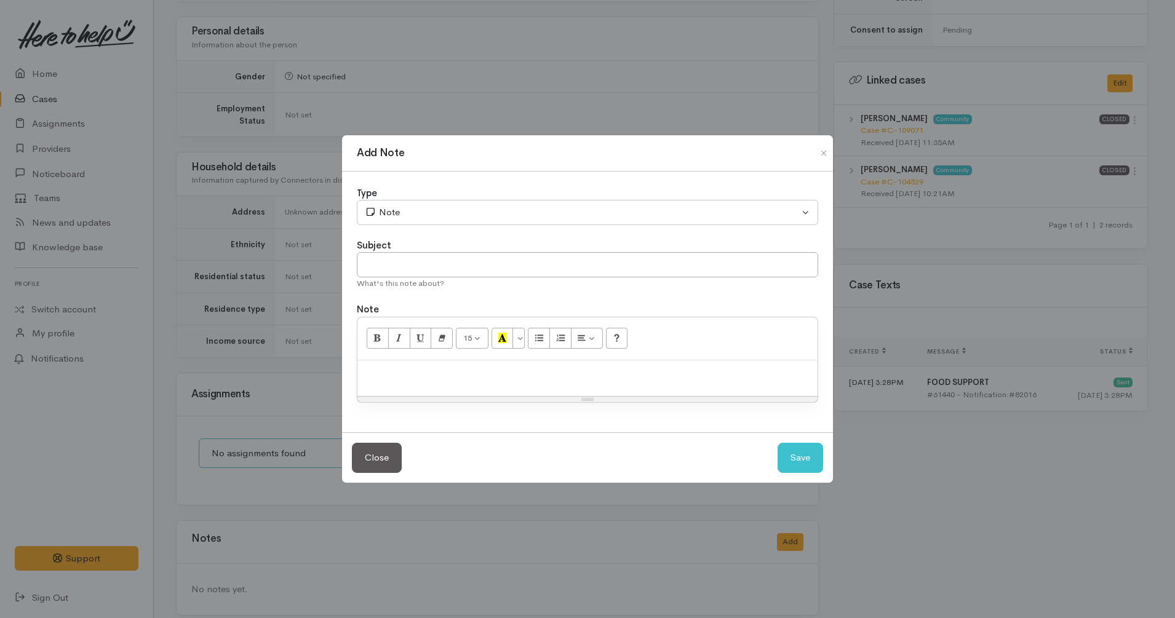
click at [586, 376] on p at bounding box center [588, 374] width 448 height 14
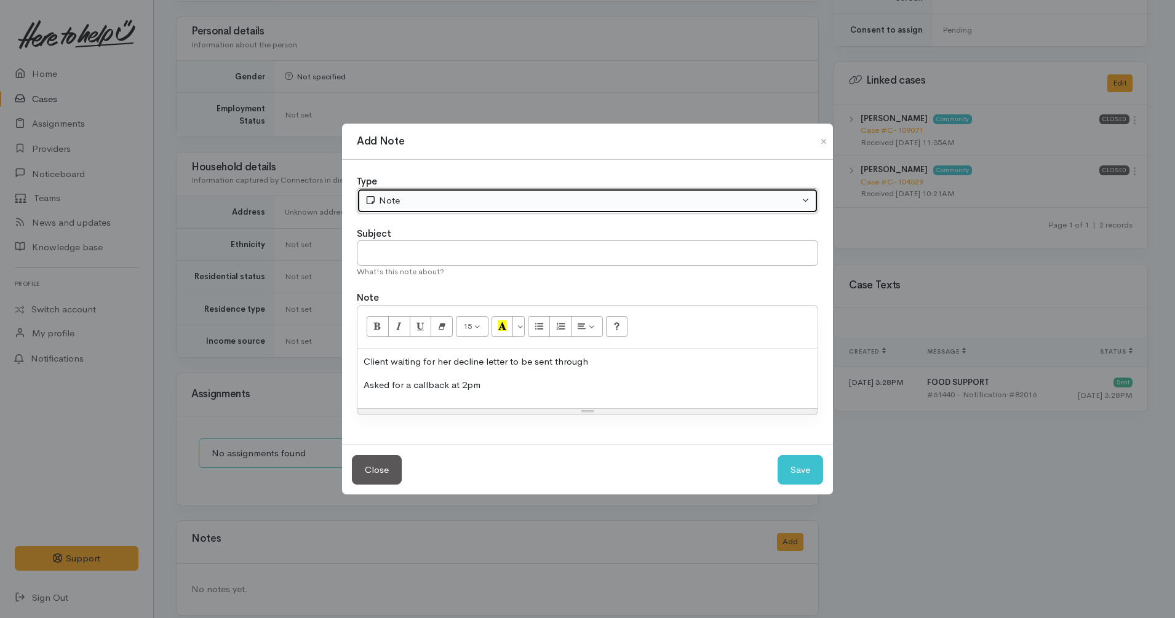
click at [395, 202] on div "Note" at bounding box center [582, 201] width 434 height 14
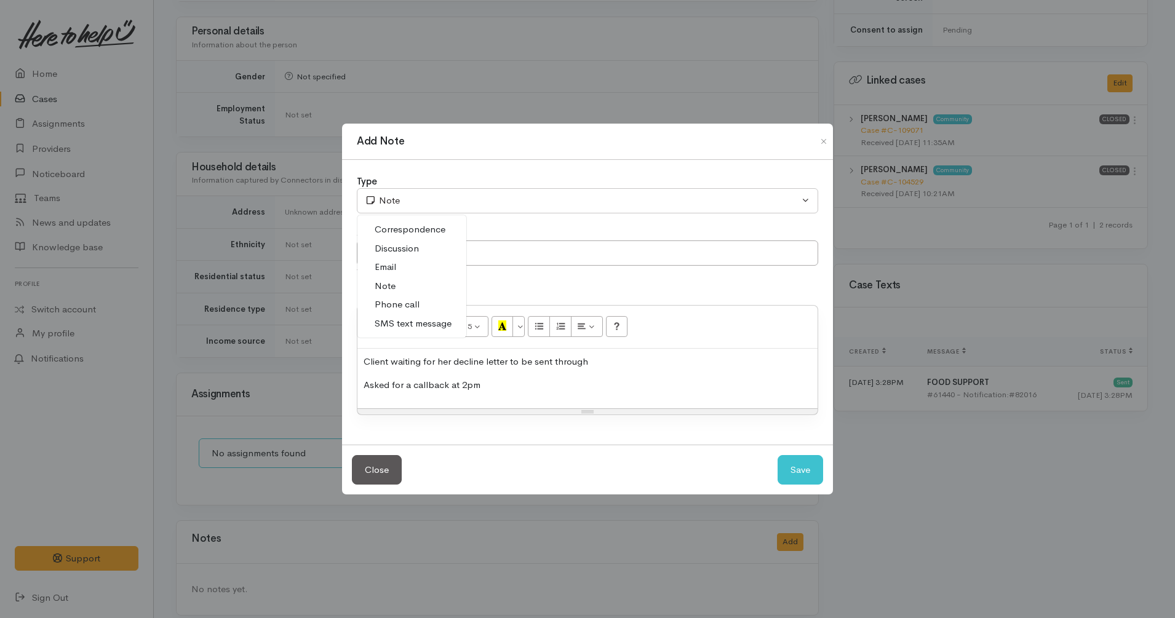
click at [405, 305] on span "Phone call" at bounding box center [397, 305] width 45 height 14
click at [464, 383] on p "Asked for a callback at 2pm" at bounding box center [588, 385] width 448 height 14
click at [805, 466] on button "Save" at bounding box center [800, 470] width 46 height 30
select select "1"
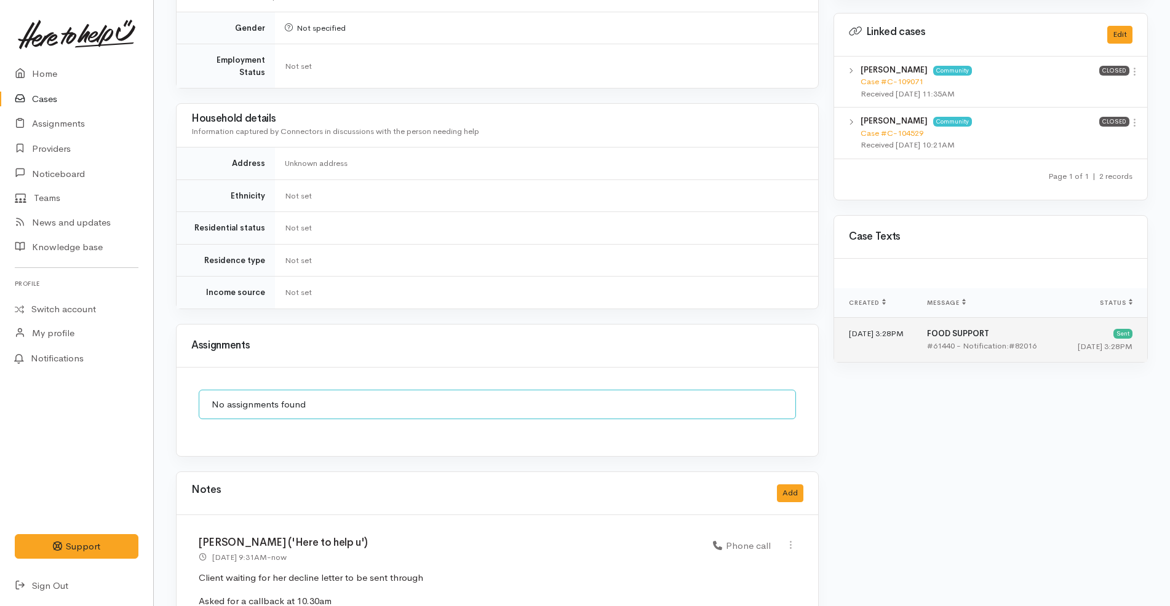
scroll to position [634, 0]
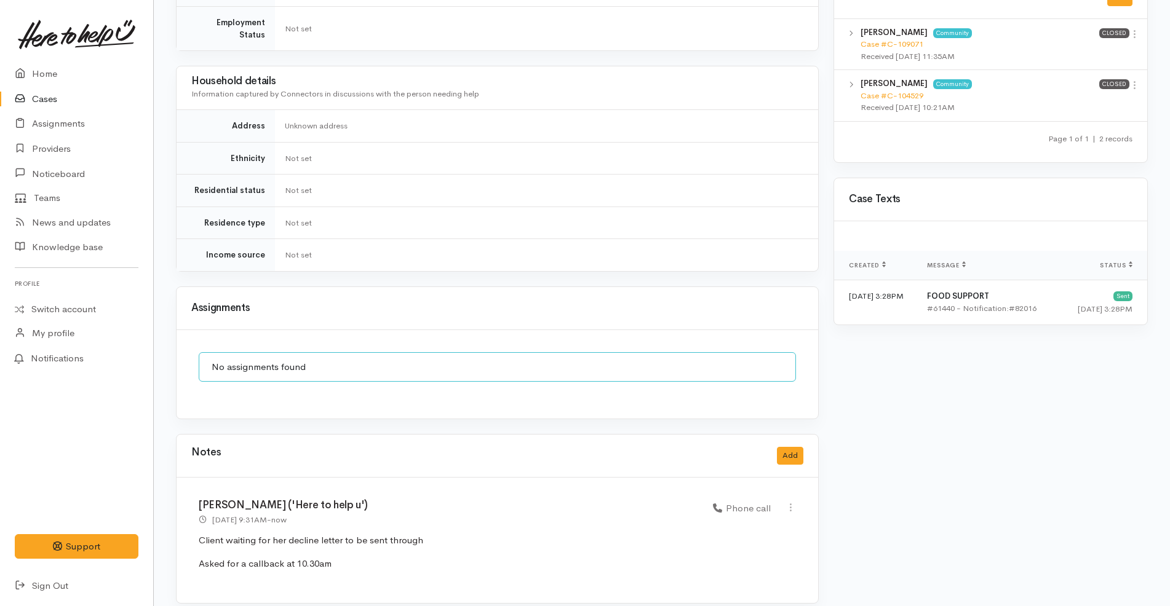
click at [80, 97] on link "Cases" at bounding box center [76, 99] width 153 height 25
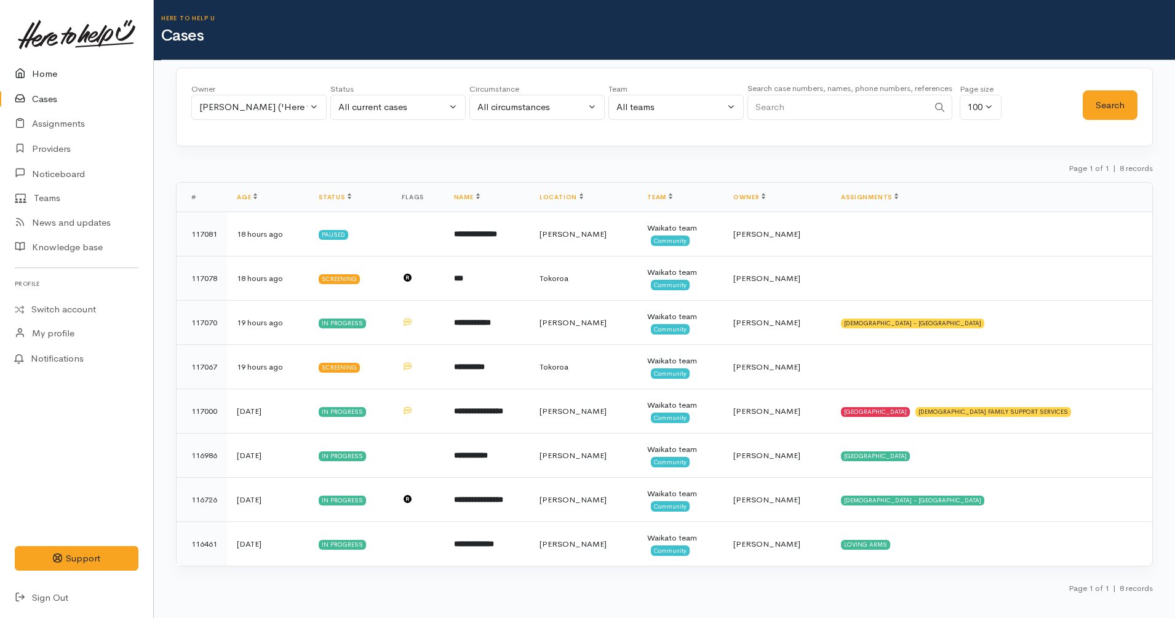
click at [103, 68] on link "Home" at bounding box center [76, 74] width 153 height 25
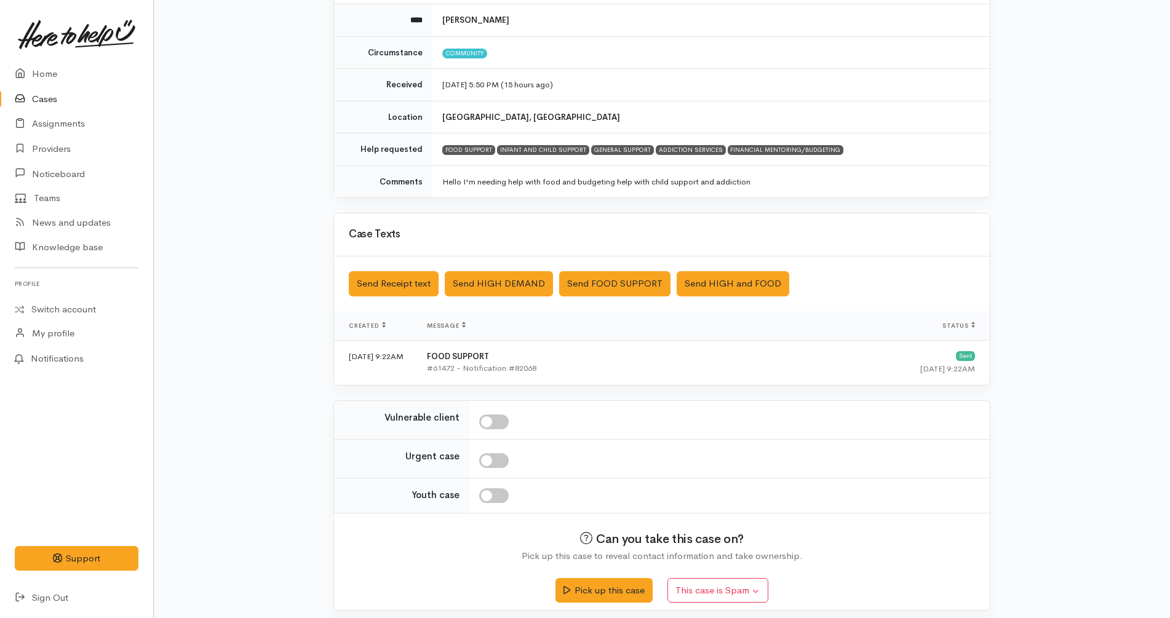
scroll to position [154, 0]
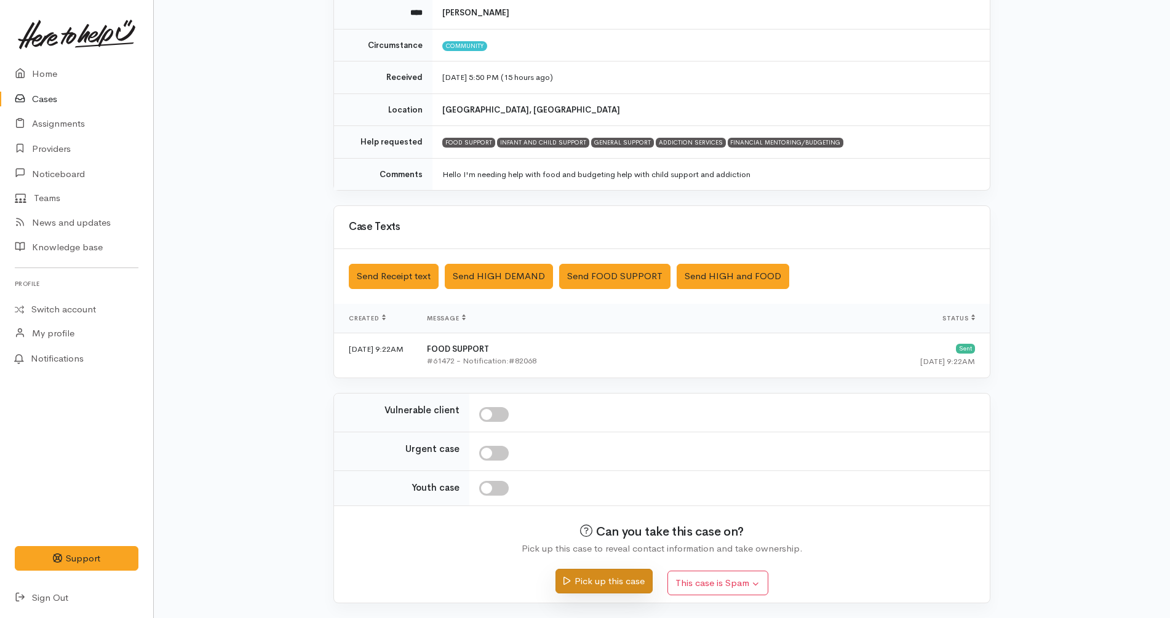
click at [613, 583] on button "Pick up this case" at bounding box center [603, 581] width 97 height 25
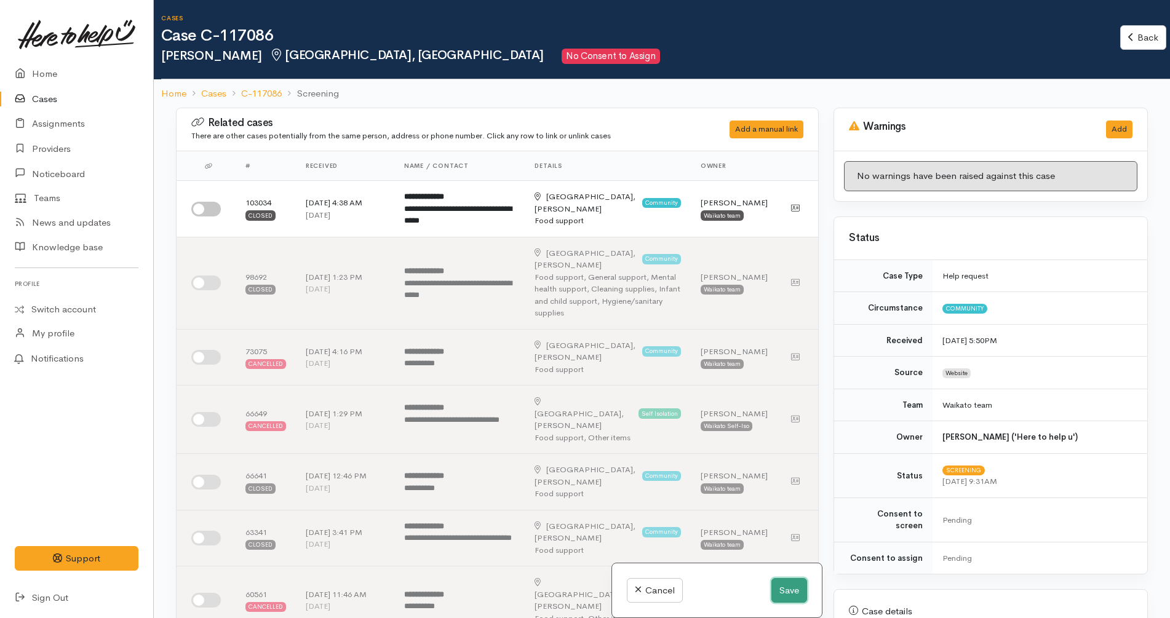
click at [787, 592] on button "Save" at bounding box center [789, 590] width 36 height 25
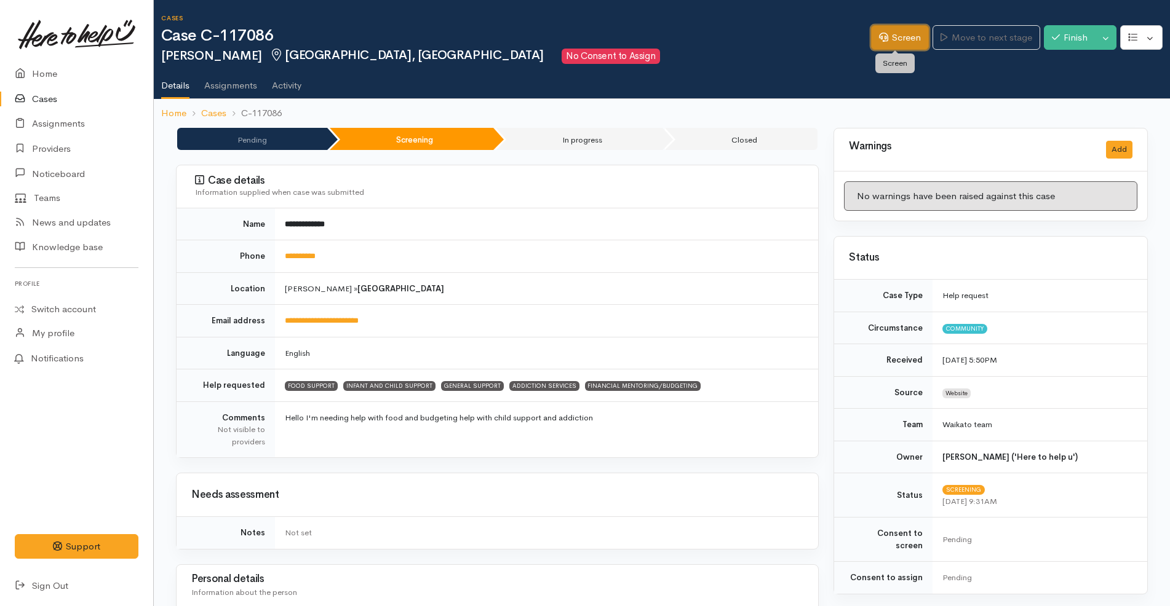
click at [894, 39] on link "Screen" at bounding box center [900, 37] width 58 height 25
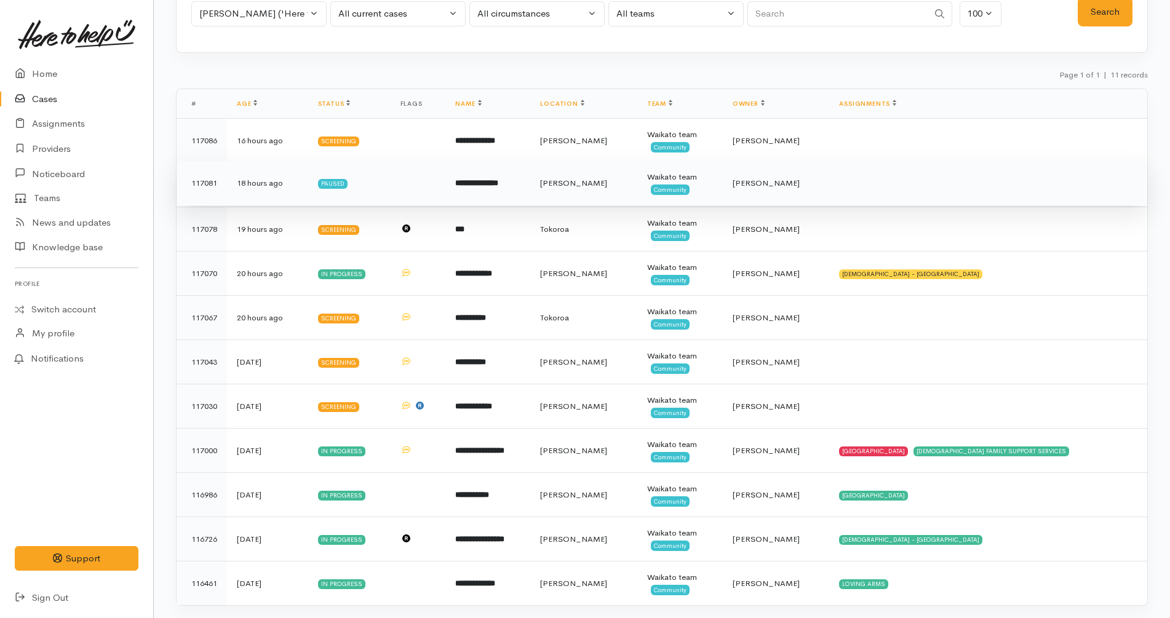
scroll to position [117, 0]
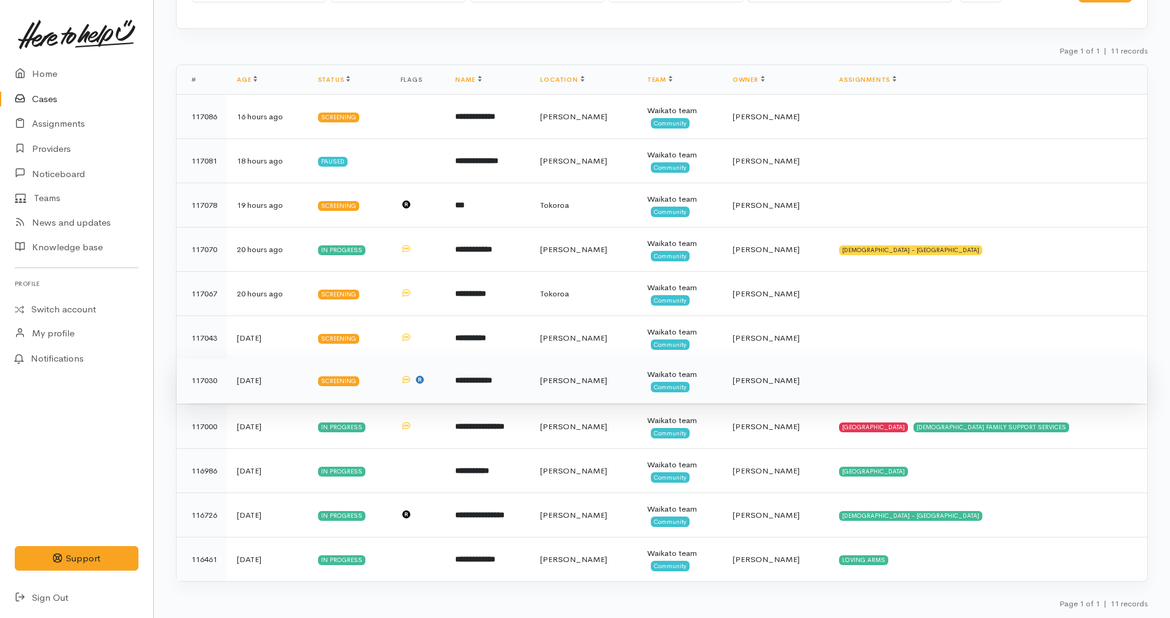
click at [520, 378] on td "**********" at bounding box center [487, 381] width 85 height 44
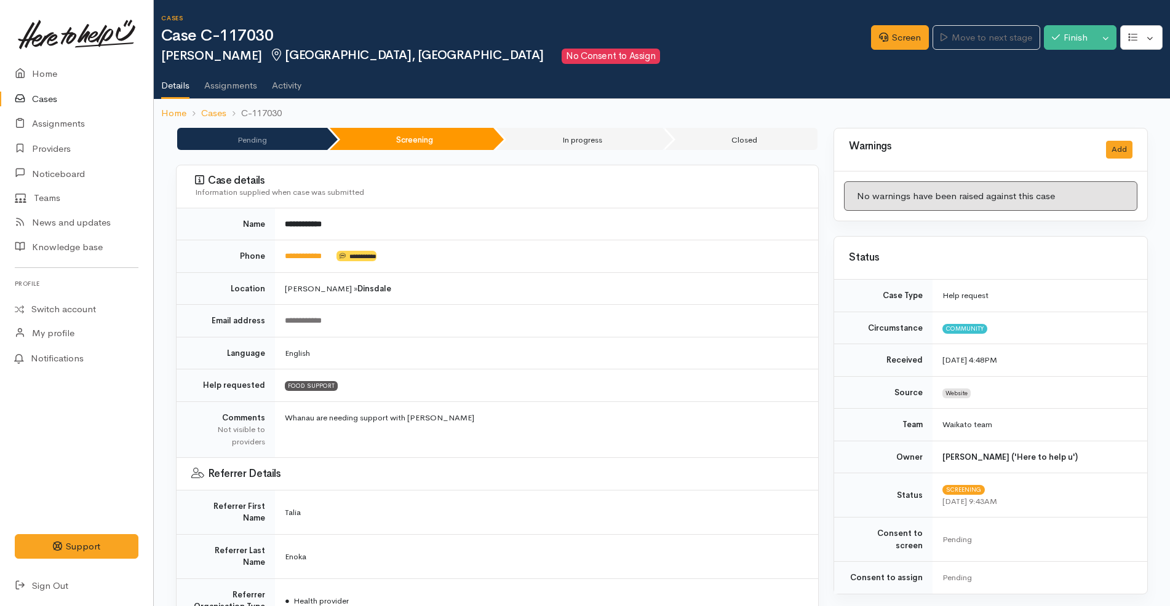
click at [511, 276] on td "[PERSON_NAME] » [GEOGRAPHIC_DATA]" at bounding box center [546, 288] width 543 height 33
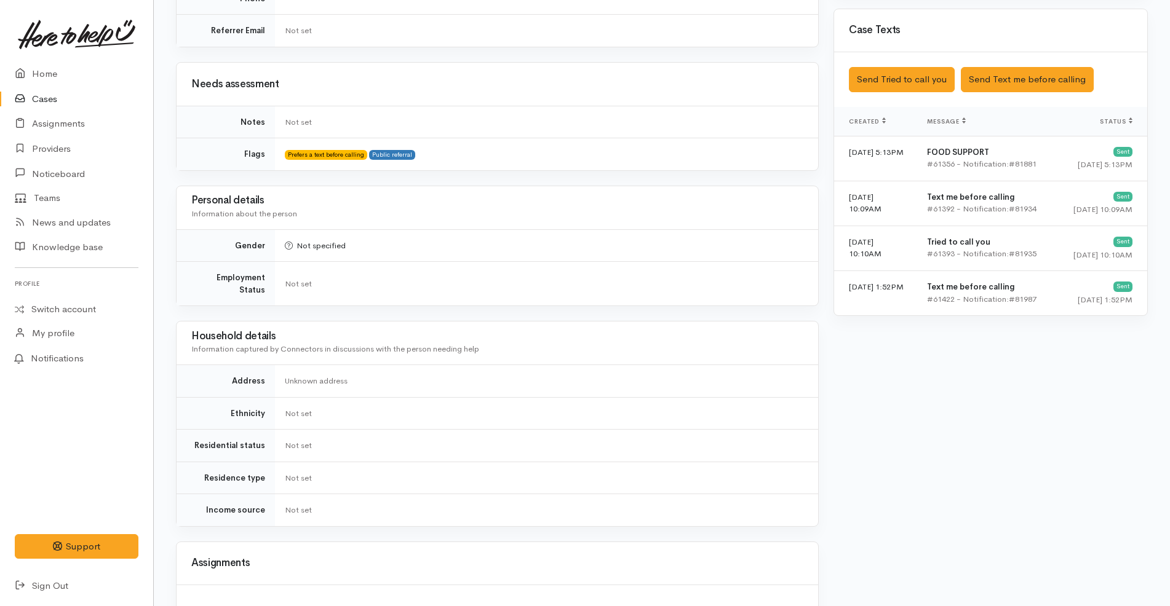
scroll to position [493, 0]
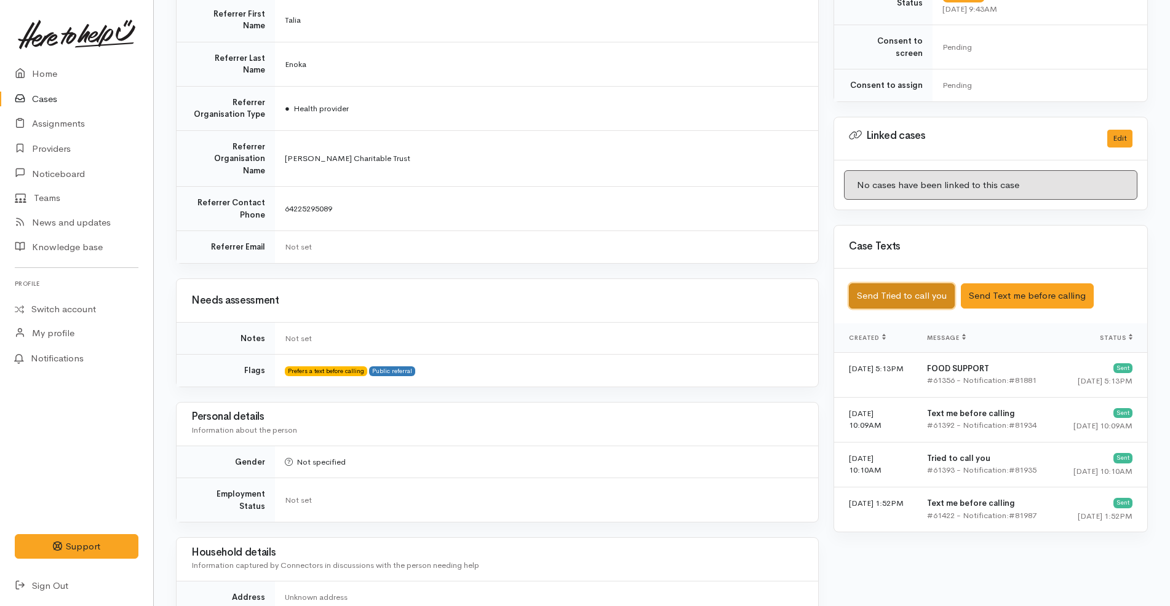
click at [921, 284] on button "Send Tried to call you" at bounding box center [902, 296] width 106 height 25
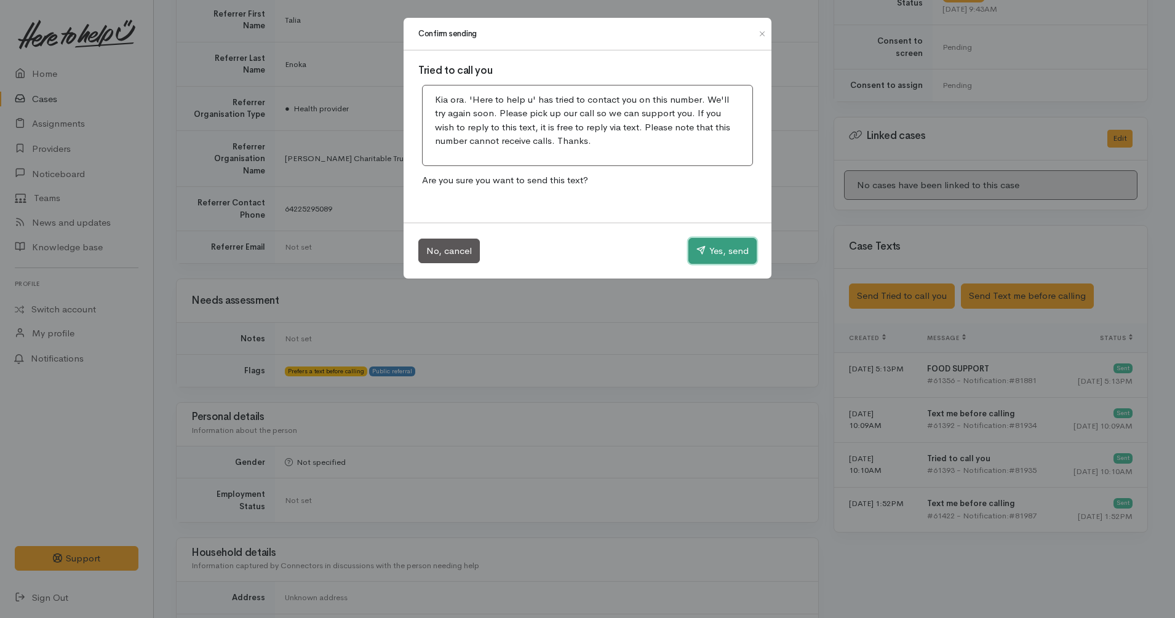
click at [749, 249] on button "Yes, send" at bounding box center [722, 251] width 68 height 26
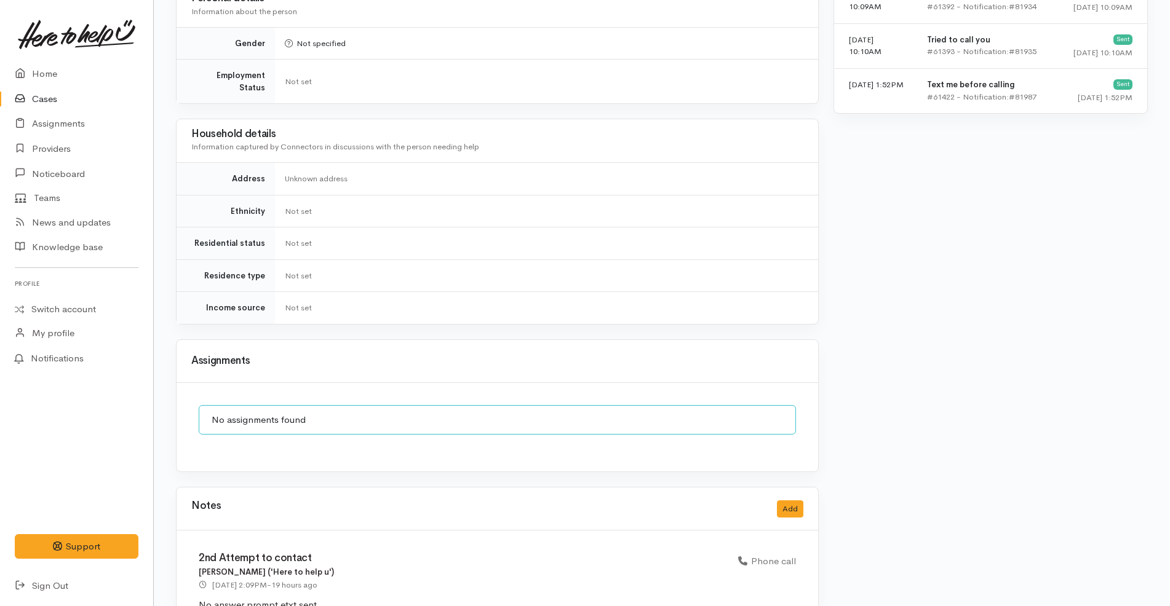
scroll to position [1031, 0]
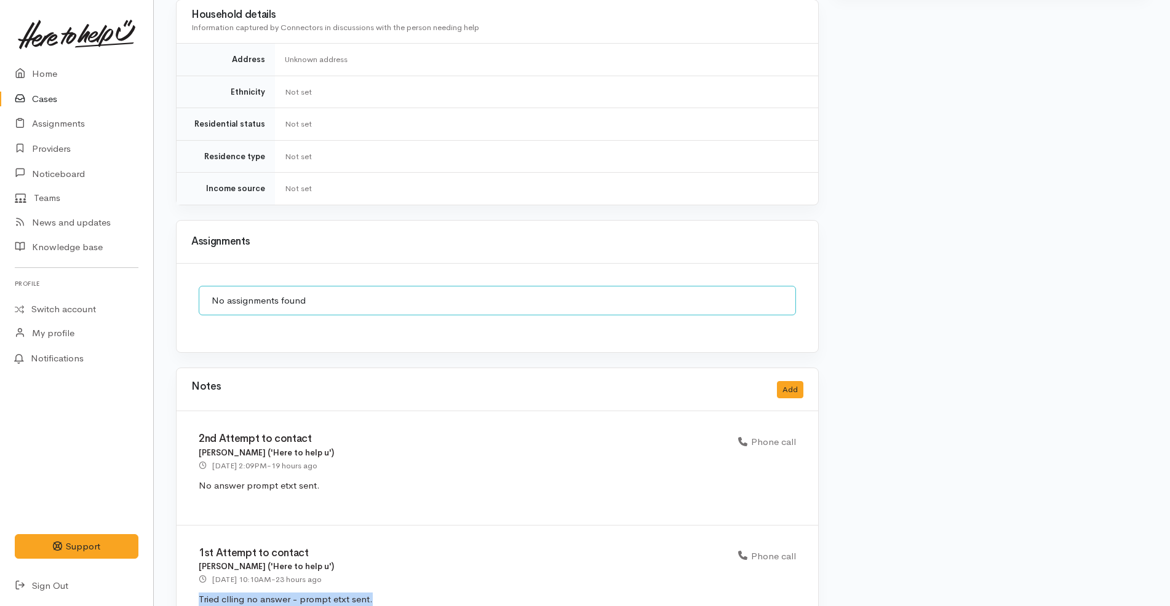
drag, startPoint x: 384, startPoint y: 555, endPoint x: 198, endPoint y: 559, distance: 185.8
click at [198, 559] on div "1st Attempt to contact Shirley Mackie ('Here to help u') 28 Aug 2025 10:10AM - …" at bounding box center [498, 582] width 642 height 113
copy p "Tried clling no answer - prompt etxt sent."
click at [800, 381] on button "Add" at bounding box center [790, 390] width 26 height 18
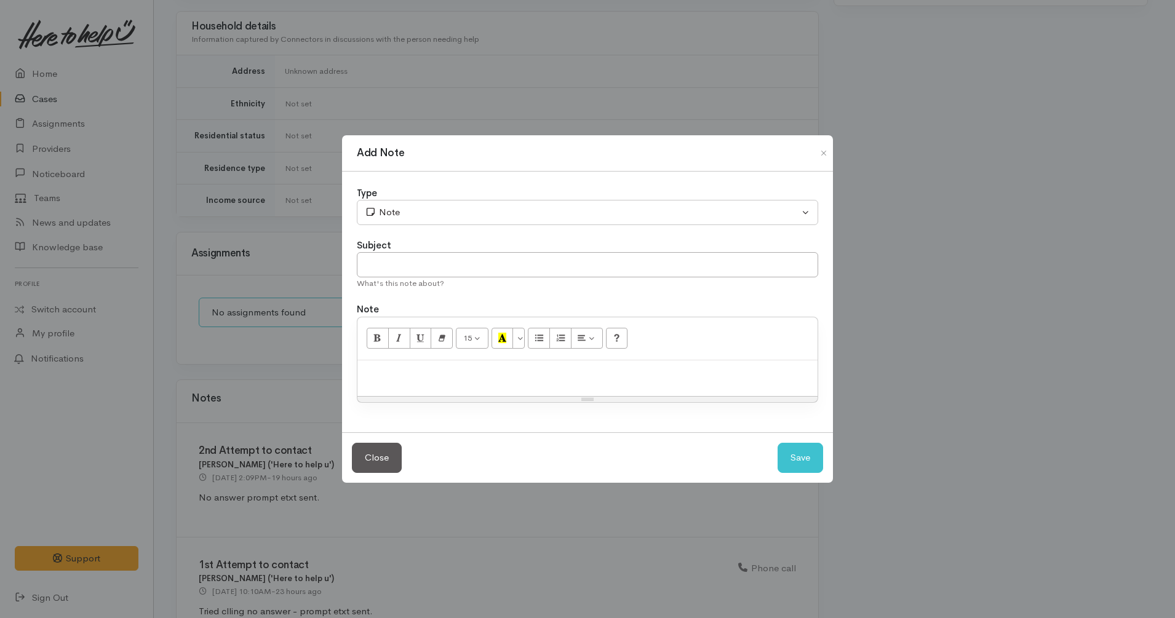
click at [566, 375] on p at bounding box center [588, 374] width 448 height 14
paste div
click at [394, 375] on span "Tried clling no answer - prompt etxt sent." at bounding box center [451, 373] width 174 height 12
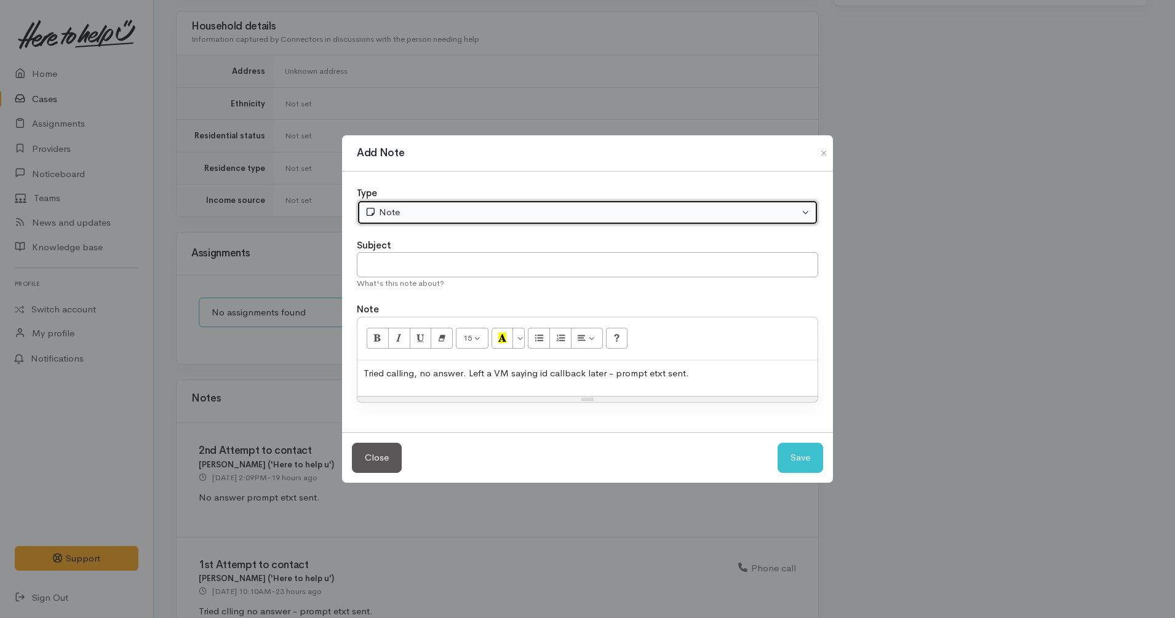
click at [415, 203] on button "Note" at bounding box center [587, 212] width 461 height 25
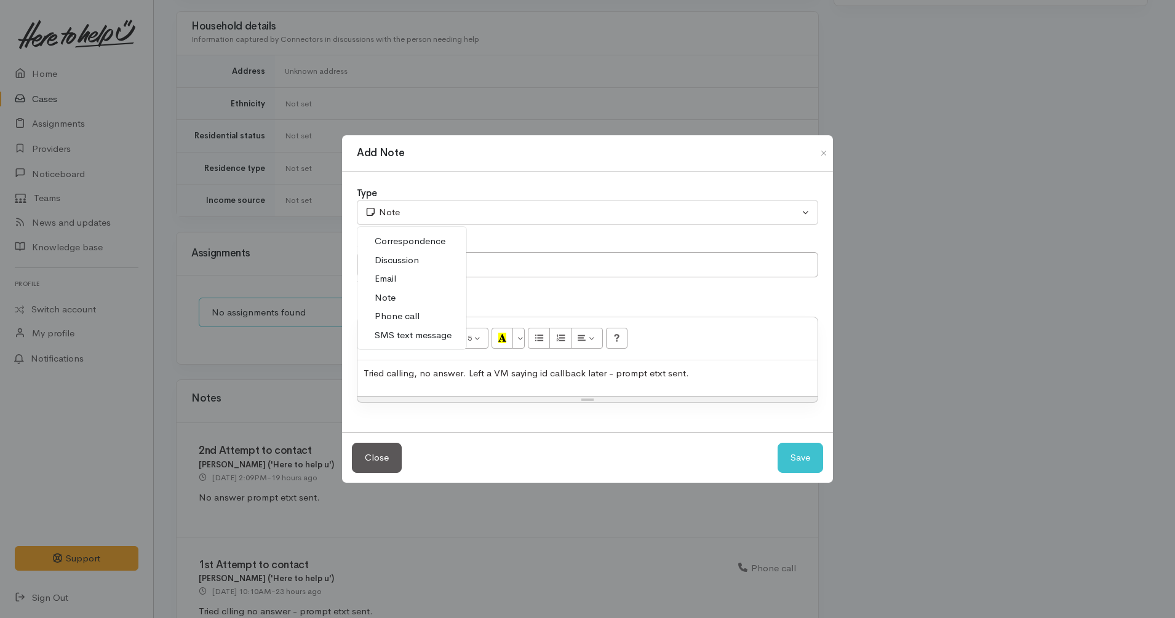
click at [443, 316] on link "Phone call" at bounding box center [411, 316] width 109 height 19
click at [814, 463] on button "Save" at bounding box center [800, 458] width 46 height 30
select select "1"
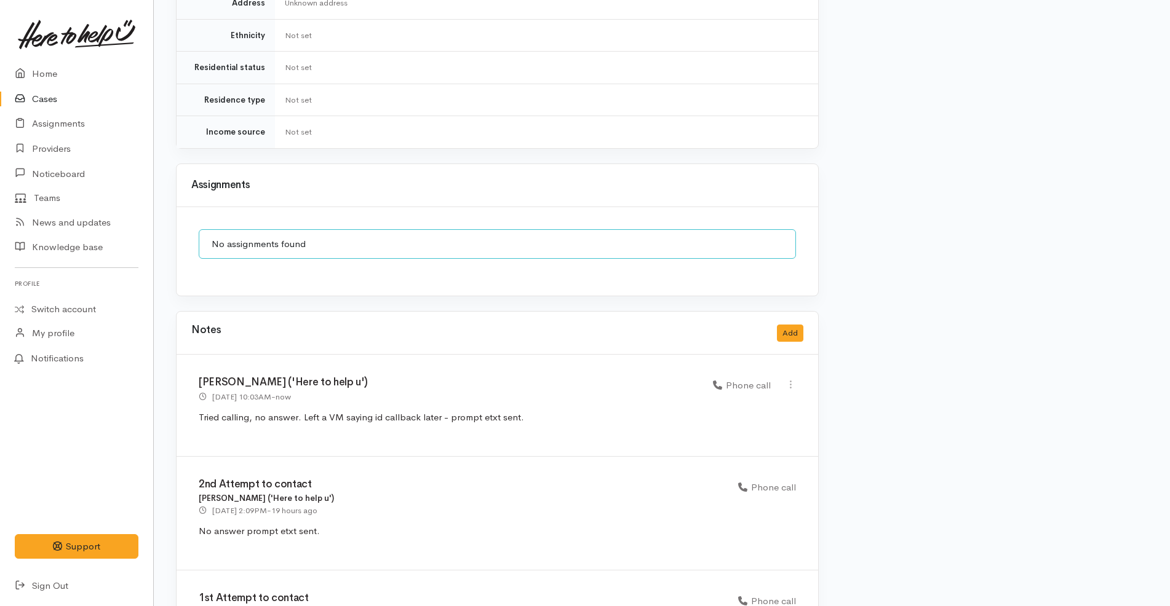
scroll to position [1132, 0]
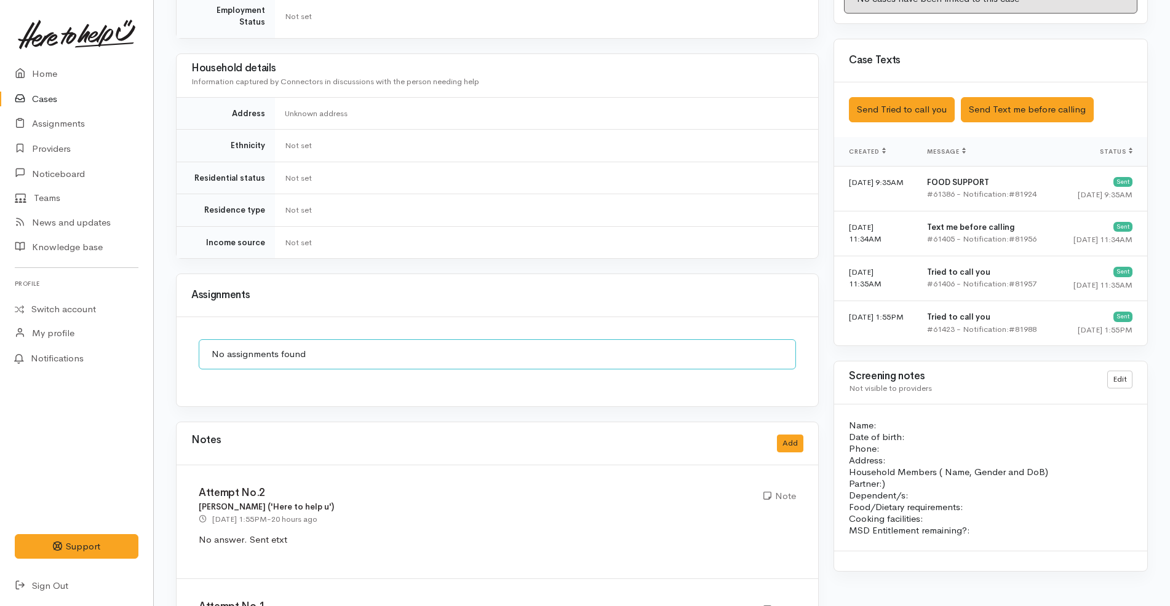
scroll to position [769, 0]
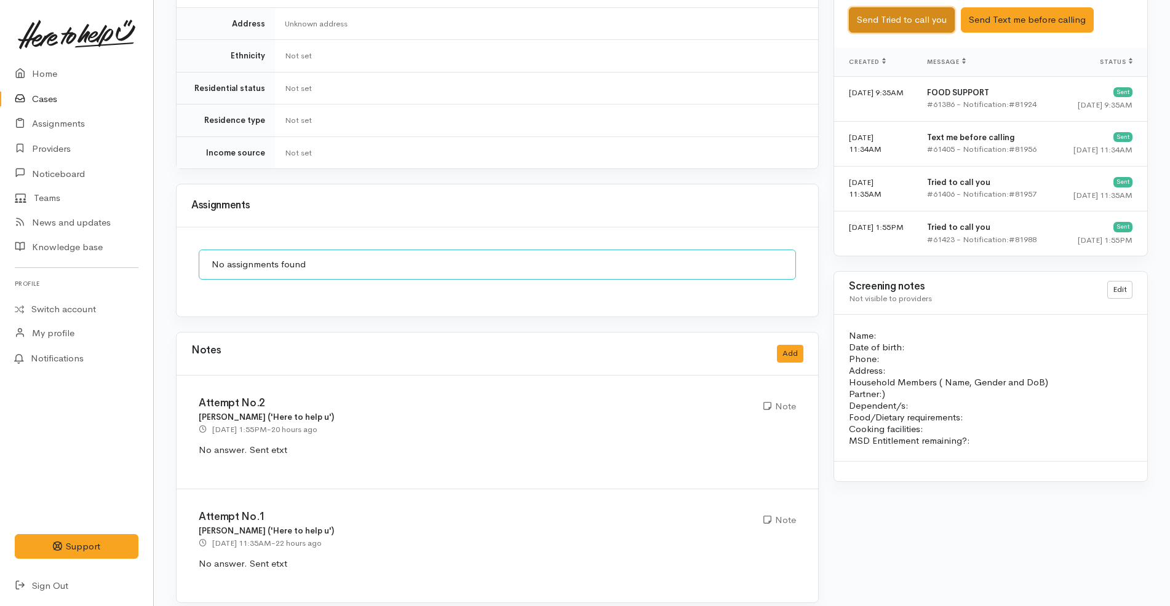
click at [921, 13] on button "Send Tried to call you" at bounding box center [902, 19] width 106 height 25
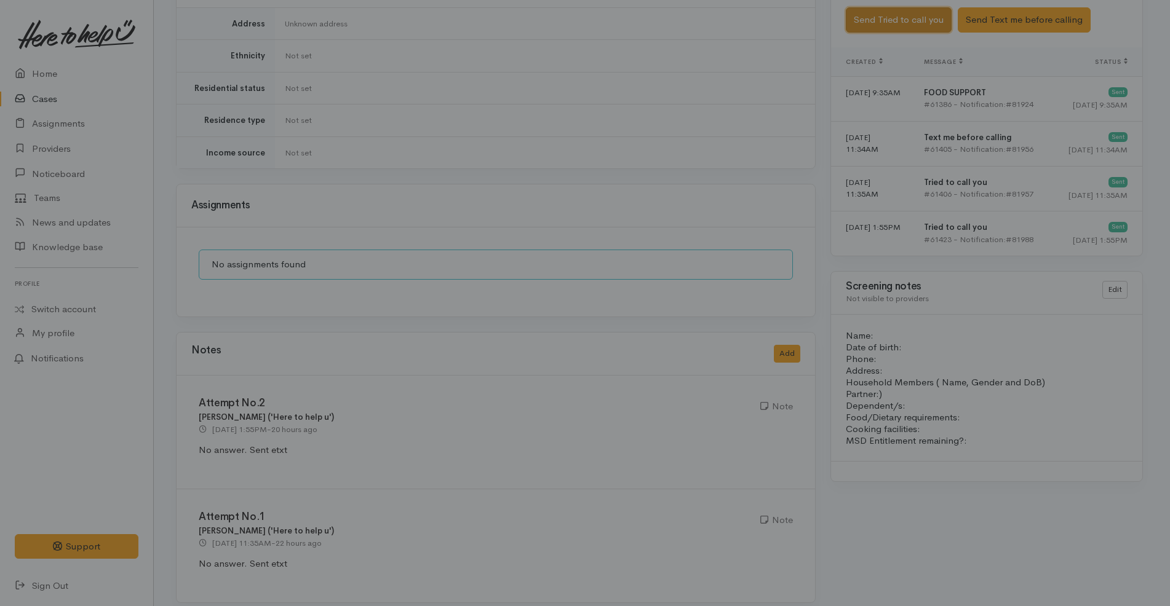
scroll to position [757, 0]
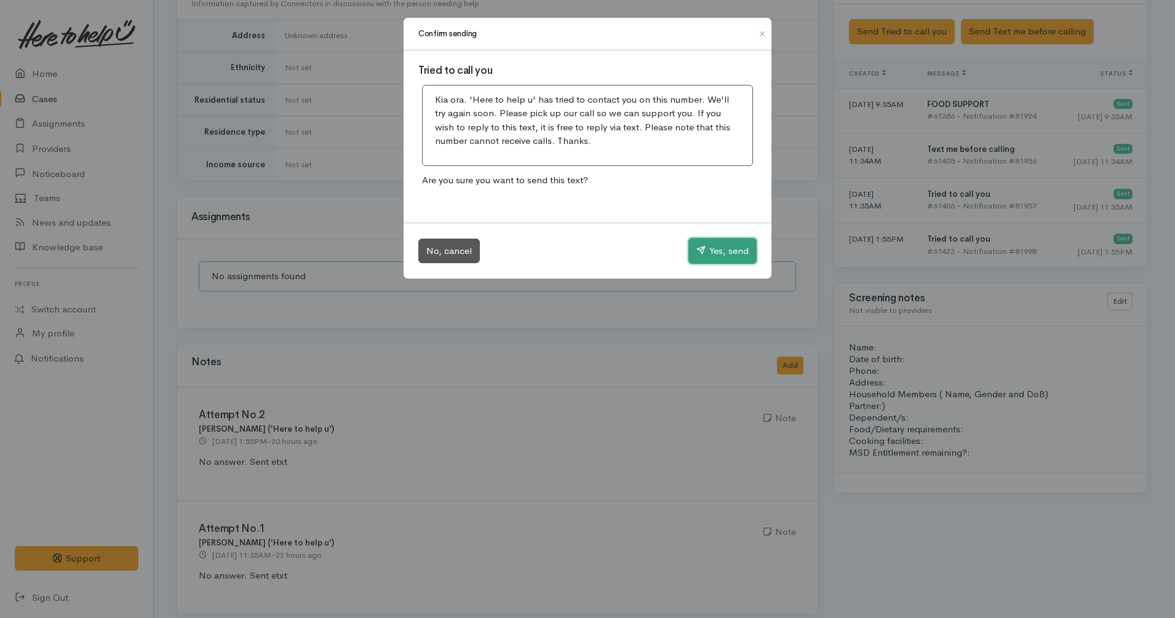
click at [717, 243] on button "Yes, send" at bounding box center [722, 251] width 68 height 26
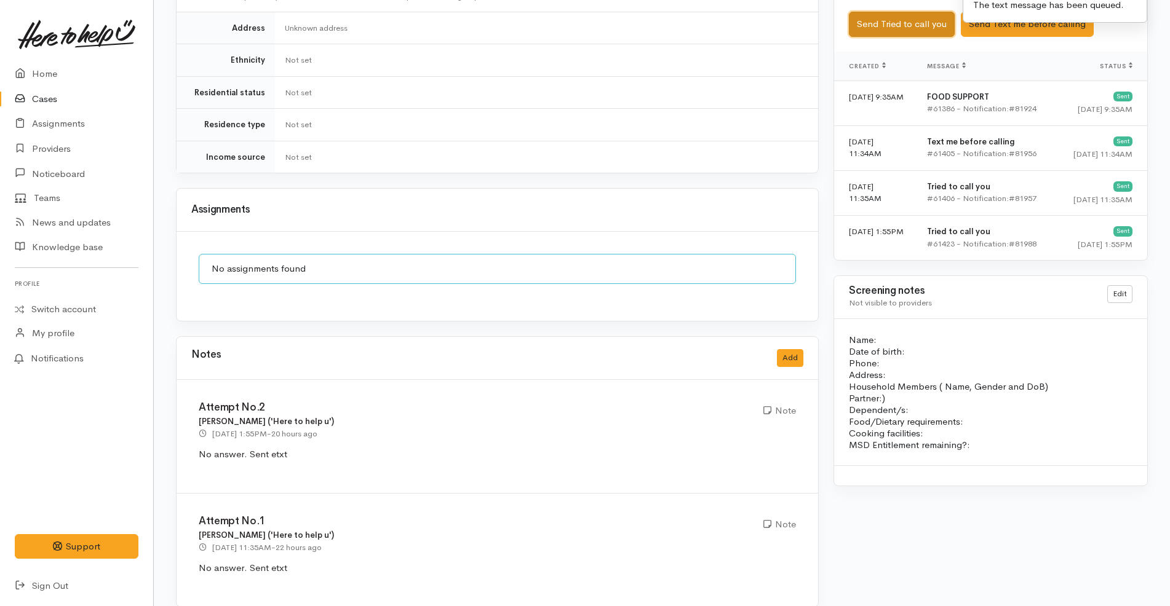
scroll to position [769, 0]
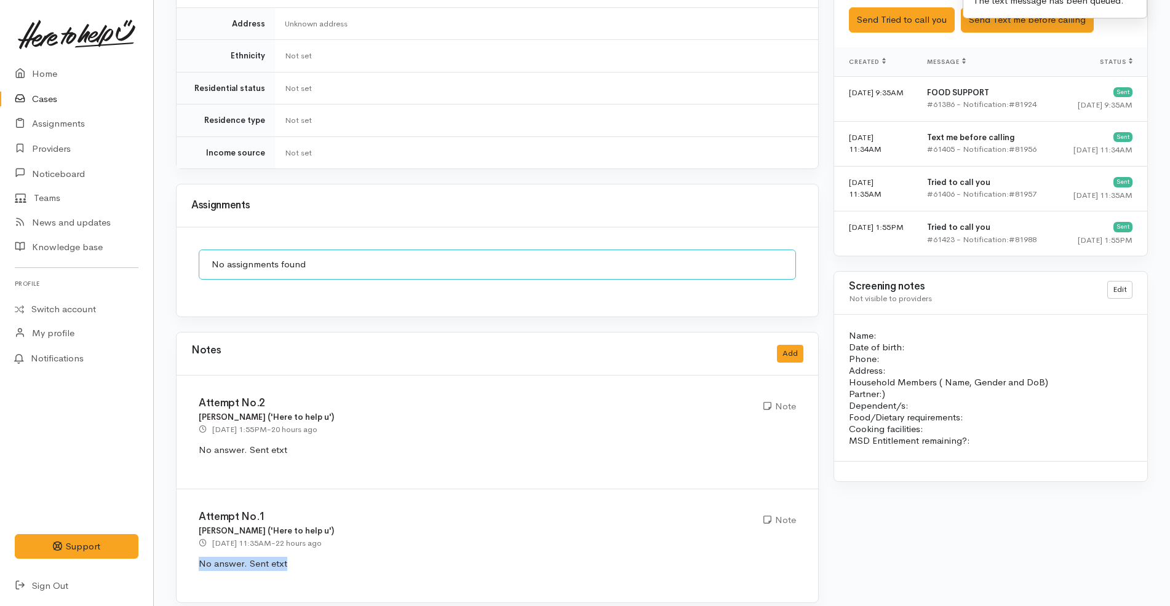
drag, startPoint x: 298, startPoint y: 554, endPoint x: 183, endPoint y: 552, distance: 115.6
click at [183, 552] on div "Attempt No.1 Priyanka Duggal ('Here to help u') 28 Aug 2025 11:35AM - 22 hours …" at bounding box center [498, 546] width 642 height 113
copy p "No answer. Sent etxt"
click at [793, 345] on button "Add" at bounding box center [790, 354] width 26 height 18
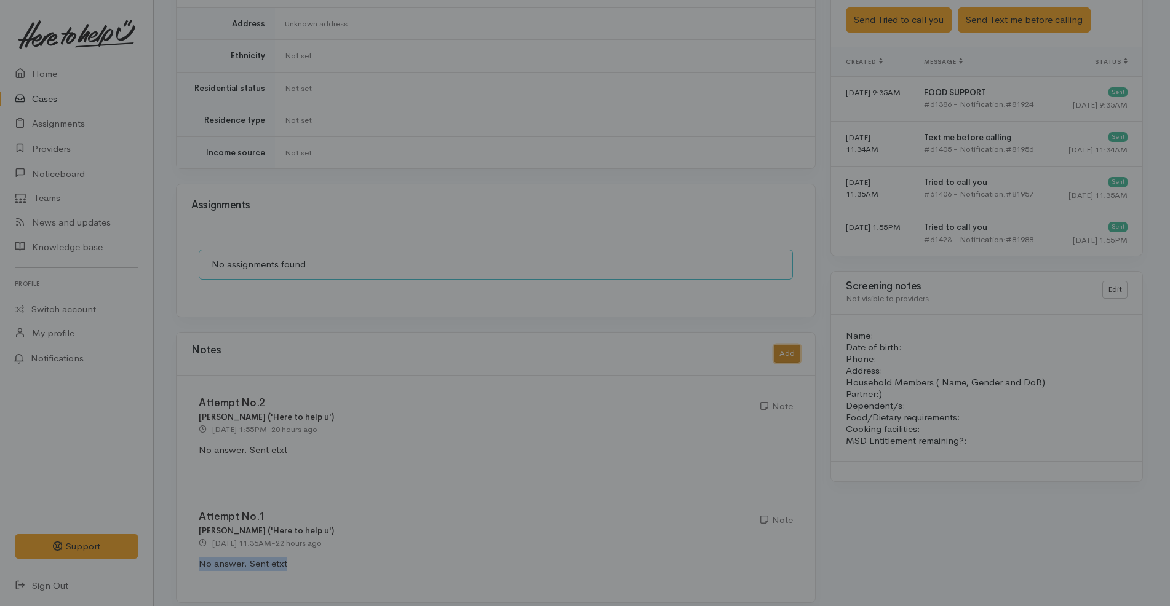
scroll to position [757, 0]
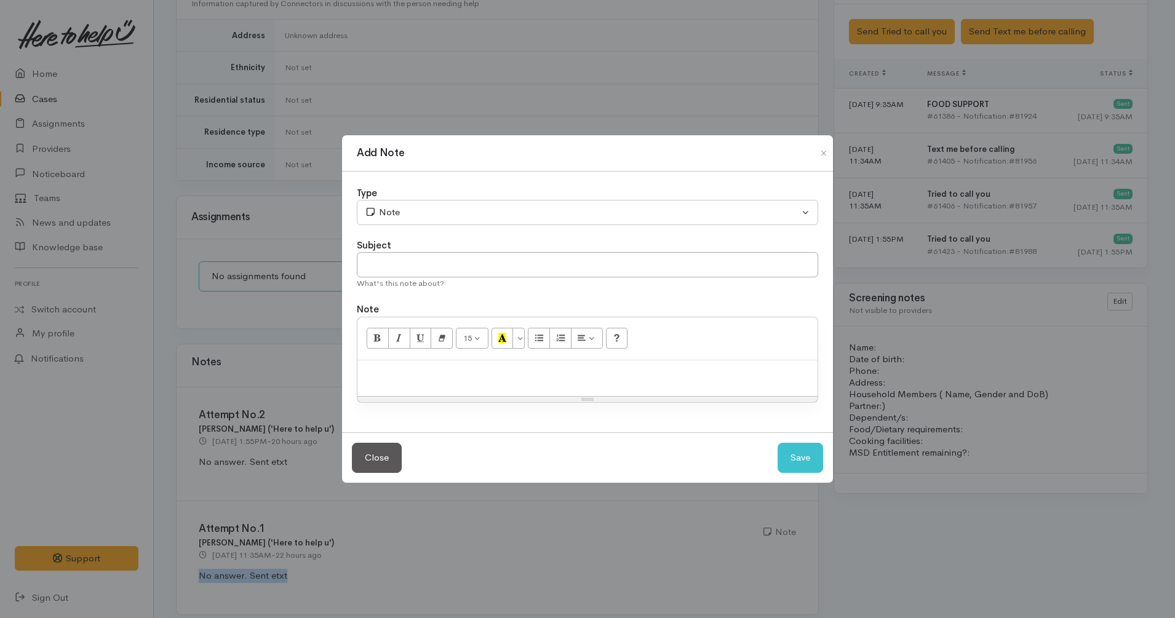
click at [505, 383] on div at bounding box center [587, 378] width 460 height 36
paste div
click at [414, 372] on span "No answer. Sent etxt" at bounding box center [408, 373] width 89 height 12
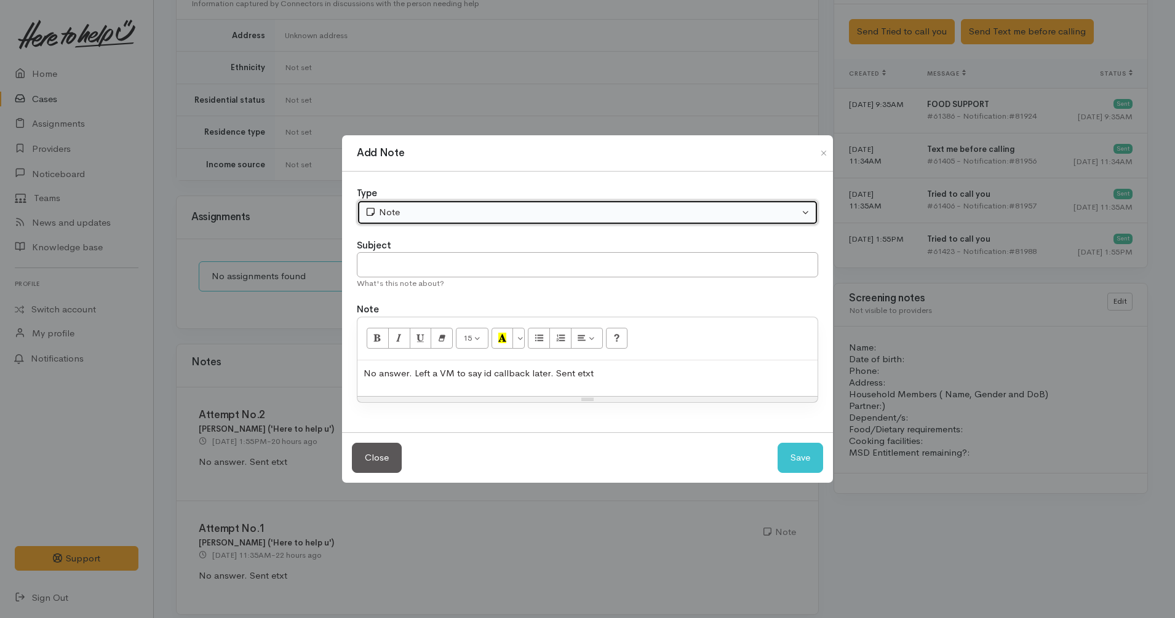
click at [448, 216] on div "Note" at bounding box center [582, 212] width 434 height 14
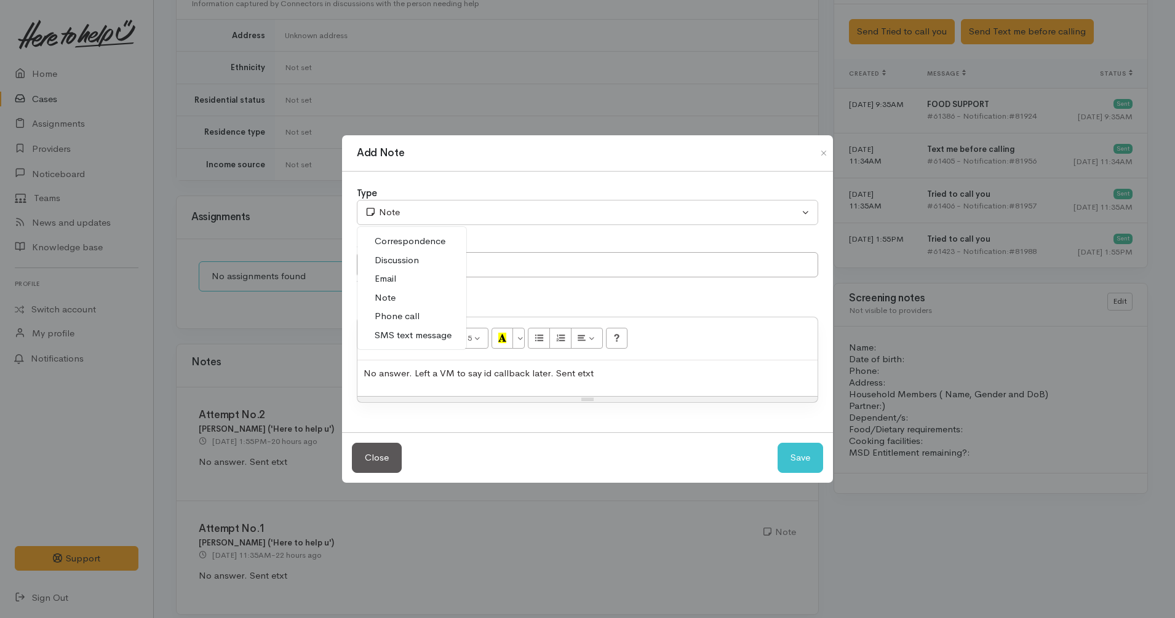
click at [415, 318] on span "Phone call" at bounding box center [397, 316] width 45 height 14
click at [821, 464] on button "Save" at bounding box center [800, 458] width 46 height 30
select select "1"
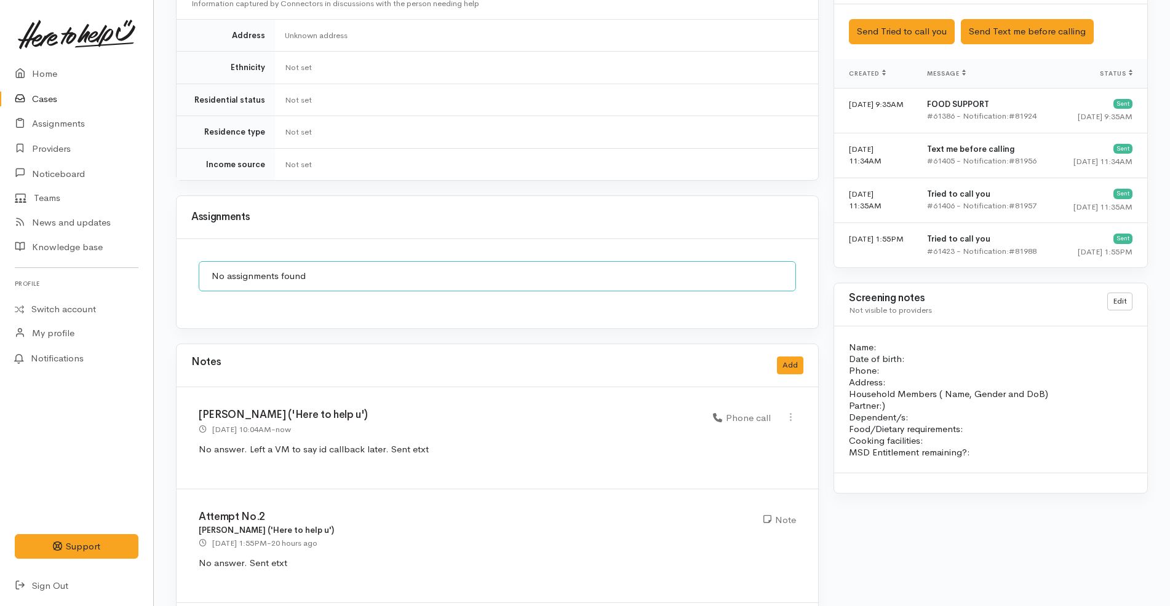
scroll to position [870, 0]
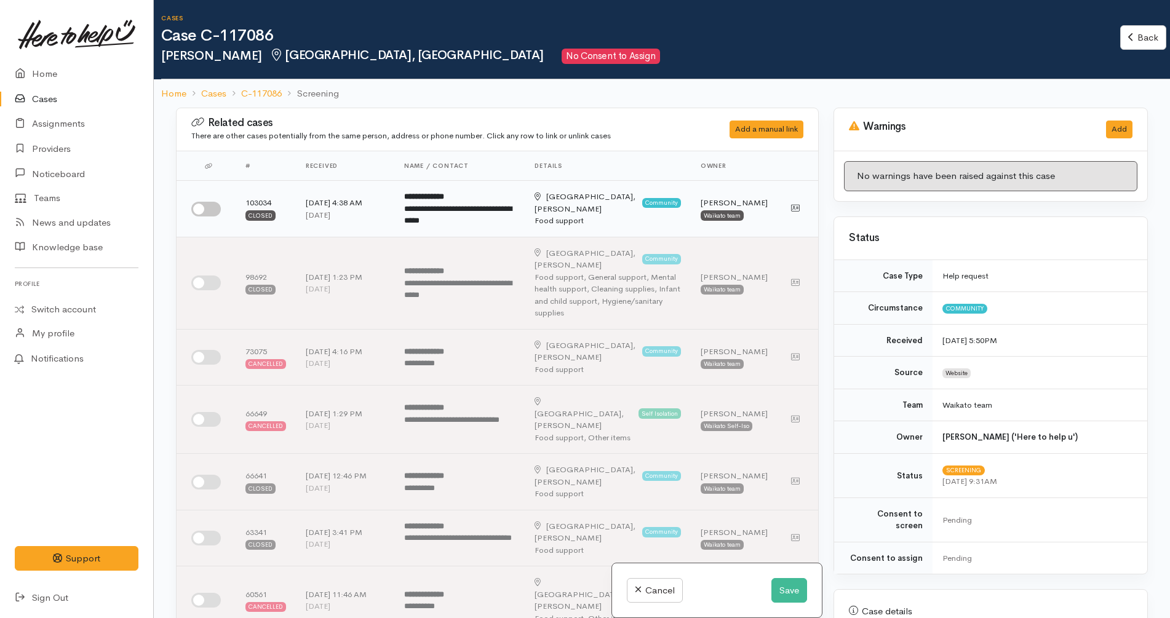
click at [411, 216] on span "**********" at bounding box center [458, 215] width 108 height 20
click at [196, 209] on input "checkbox" at bounding box center [206, 209] width 30 height 15
checkbox input "true"
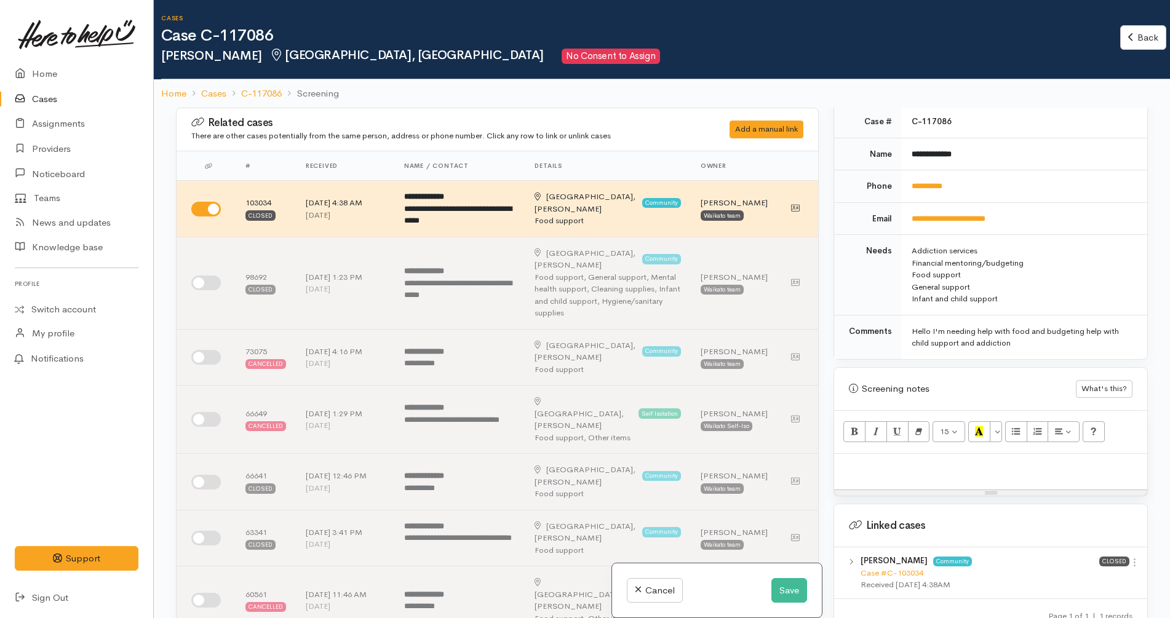
scroll to position [519, 0]
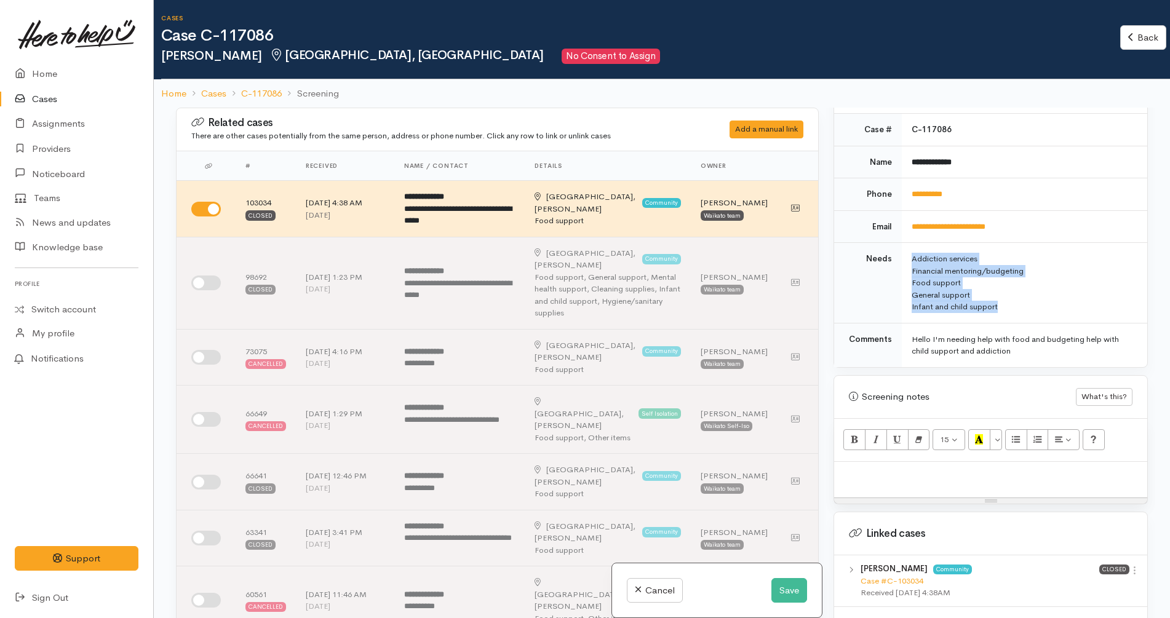
drag, startPoint x: 1012, startPoint y: 301, endPoint x: 904, endPoint y: 247, distance: 121.6
click at [904, 247] on td "Addiction services Financial mentoring/budgeting Food support General support I…" at bounding box center [1024, 283] width 245 height 81
copy td "Addiction services Financial mentoring/budgeting Food support General support I…"
drag, startPoint x: 924, startPoint y: 456, endPoint x: 916, endPoint y: 463, distance: 11.0
click at [920, 462] on div at bounding box center [990, 480] width 313 height 36
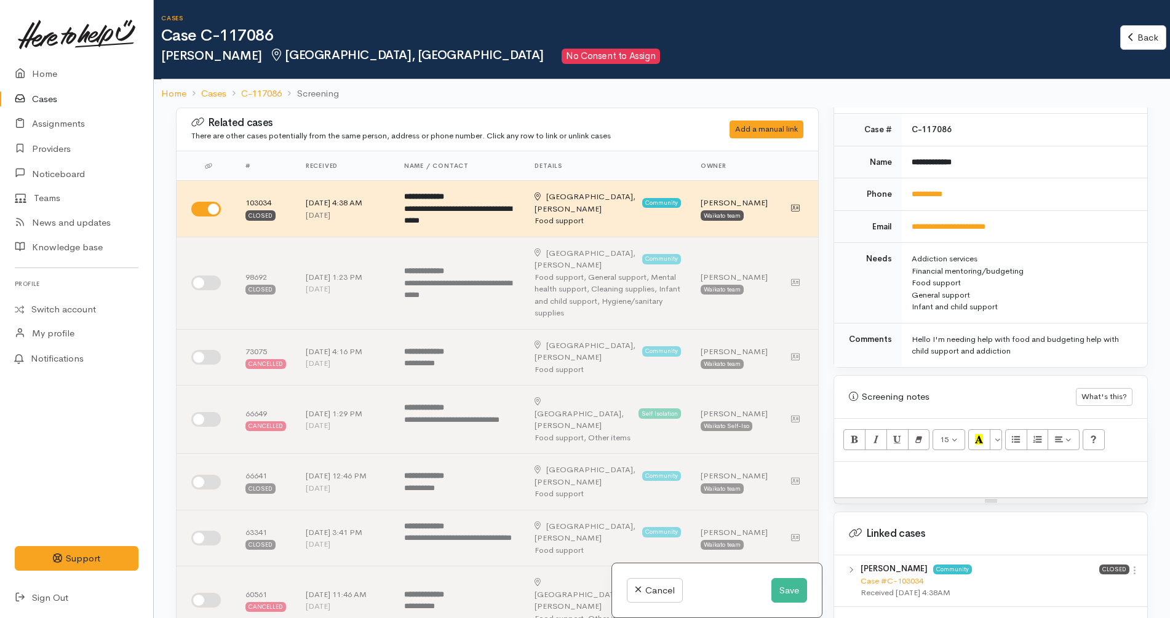
paste div
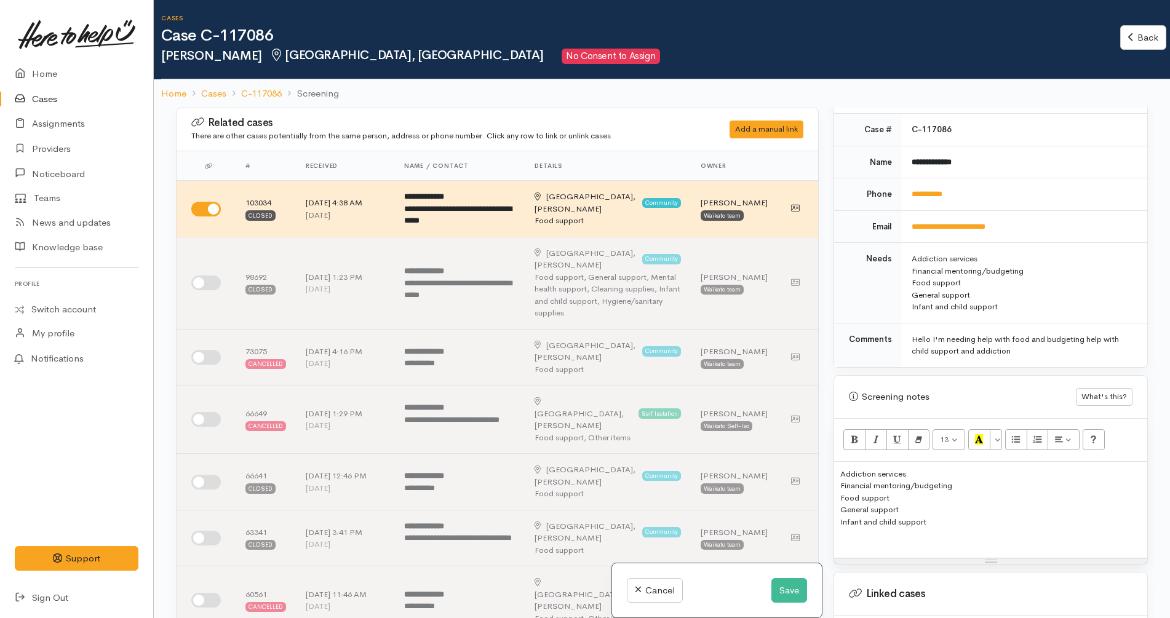
click at [833, 459] on div "Screening notes What's this? <div style="font-size: 13px;">Addiction services</…" at bounding box center [990, 470] width 314 height 190
click at [838, 462] on div "Addiction services Financial mentoring/budgeting Food support General support I…" at bounding box center [990, 510] width 313 height 97
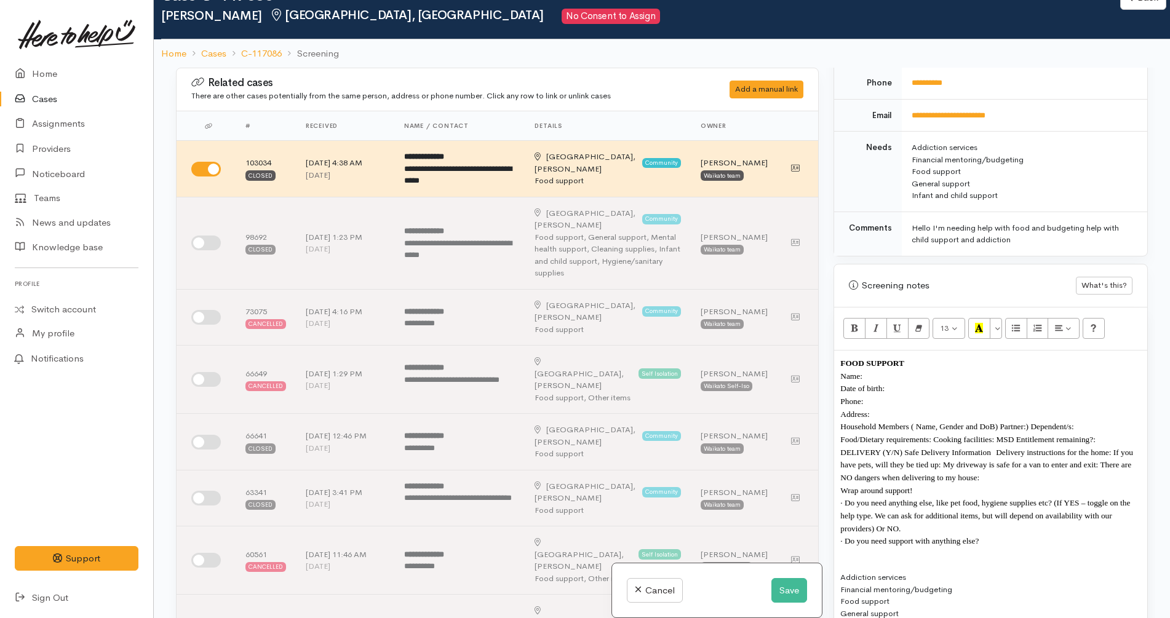
scroll to position [750, 0]
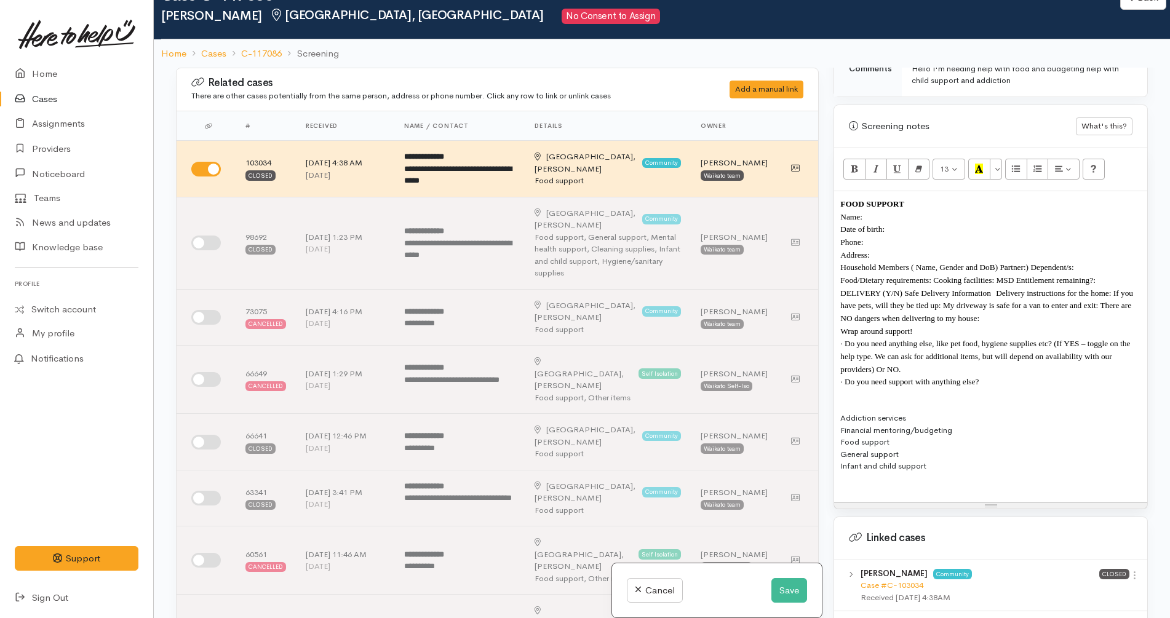
click at [971, 424] on div "Financial mentoring/budgeting" at bounding box center [990, 430] width 301 height 12
copy div "- NOT YET"
copy div "- N/A"
click at [961, 460] on div "Infant and child support" at bounding box center [990, 466] width 301 height 12
click at [1064, 424] on div "Financial mentoring/budgeting - SETUP A BUDGET" at bounding box center [990, 430] width 301 height 12
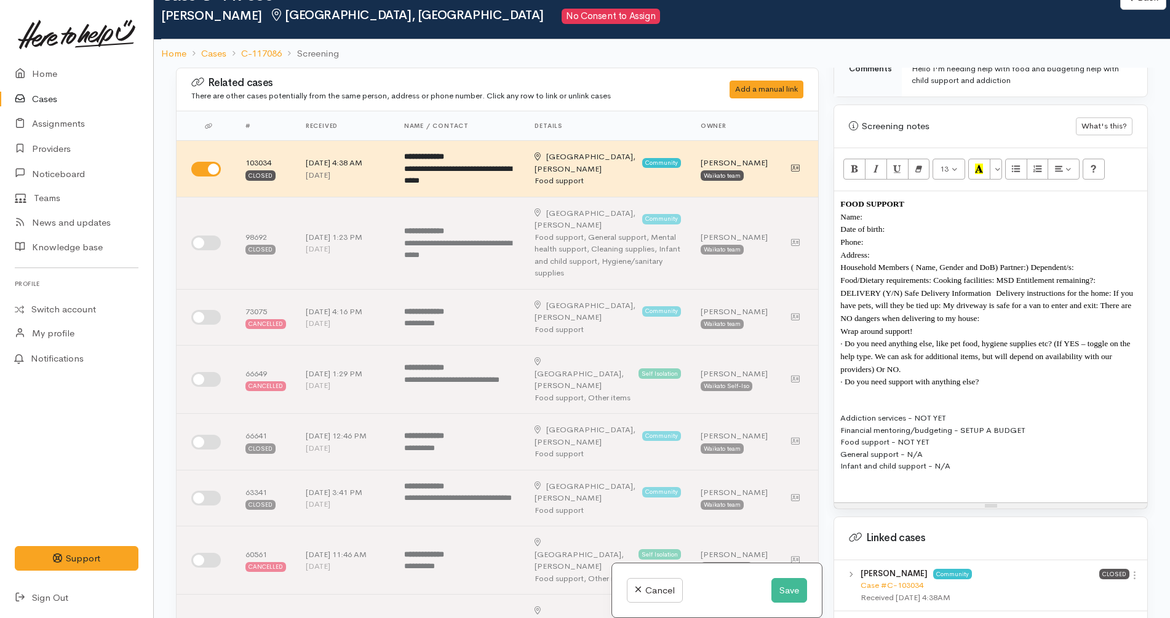
click at [967, 412] on div "Addiction services - NOT YET" at bounding box center [990, 418] width 301 height 12
click at [969, 484] on div at bounding box center [990, 490] width 301 height 12
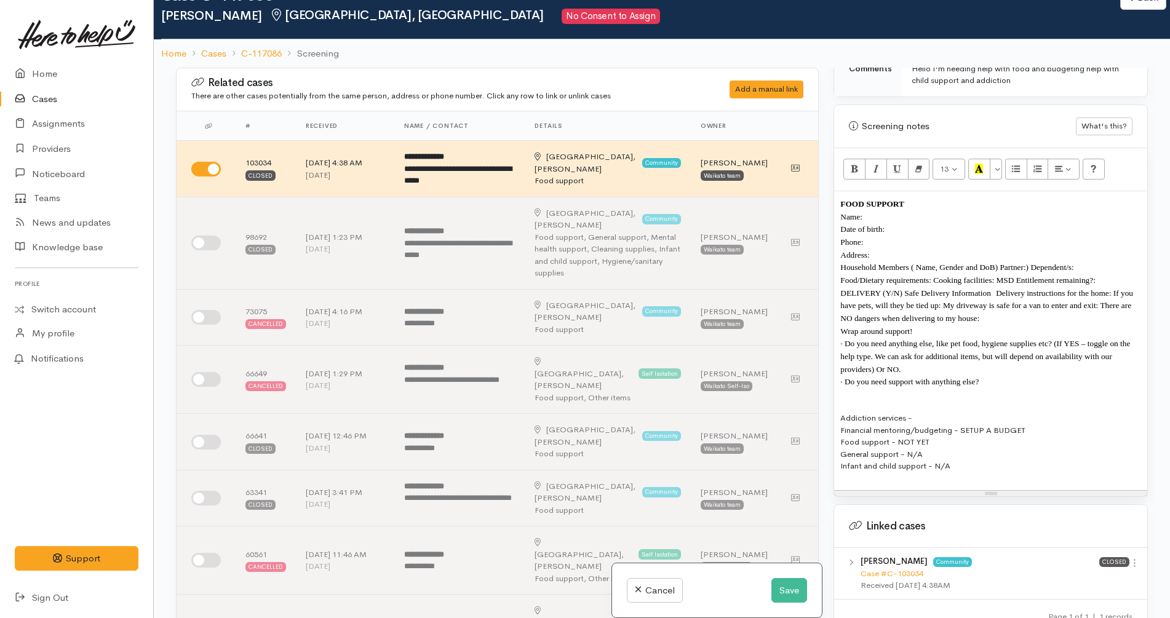
click at [930, 412] on div "Addiction services -" at bounding box center [990, 418] width 301 height 12
click at [922, 424] on div "Financial mentoring/budgeting - SETUP A BUDGET" at bounding box center [990, 430] width 301 height 12
click at [926, 412] on div "Addiction services -" at bounding box center [990, 418] width 301 height 12
click at [951, 412] on div "Addiction services - METH" at bounding box center [990, 418] width 301 height 12
click at [951, 436] on div "Food support - NOT YET" at bounding box center [990, 442] width 301 height 12
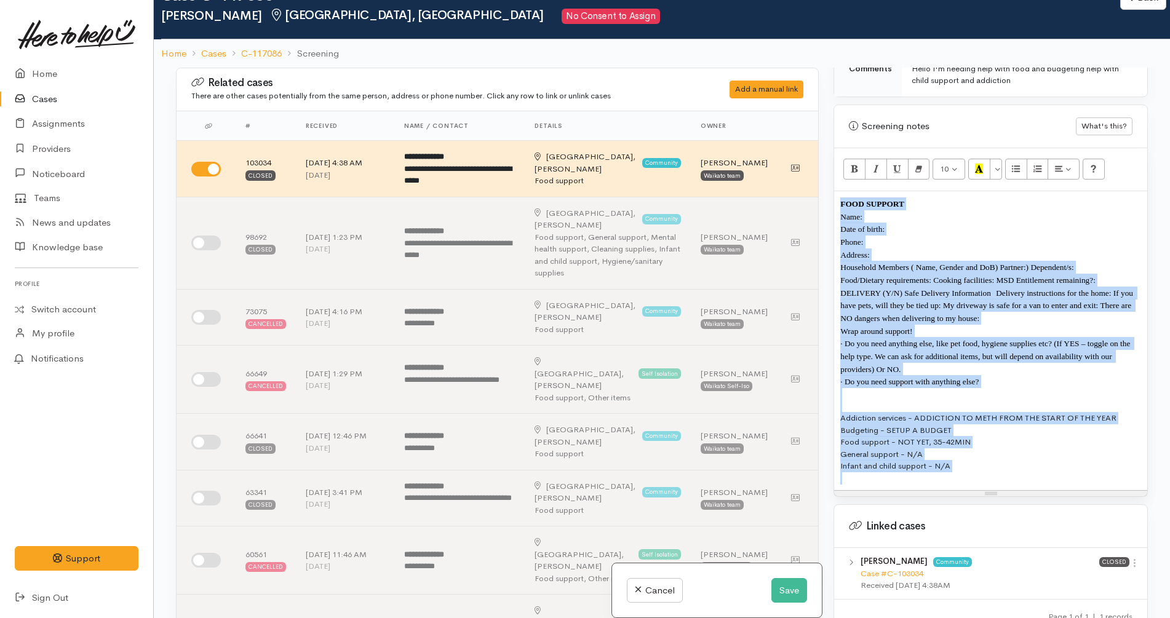
click at [951, 436] on div "Food support - NOT YET, 35-42MIN" at bounding box center [990, 442] width 301 height 12
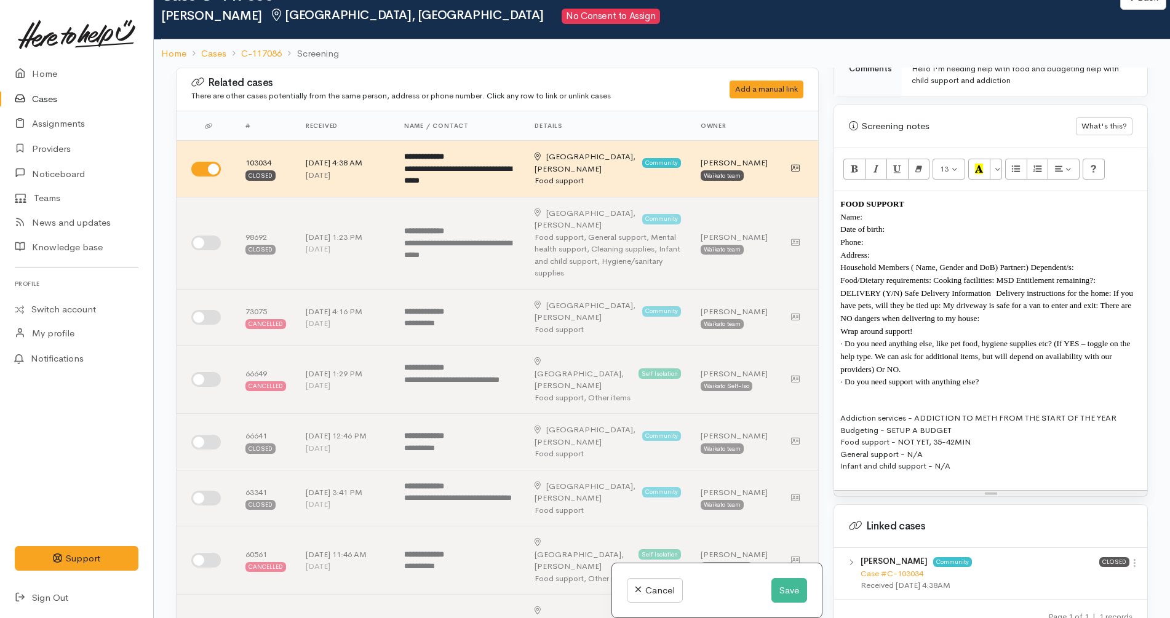
click at [987, 460] on div "Infant and child support - N/A" at bounding box center [990, 466] width 301 height 12
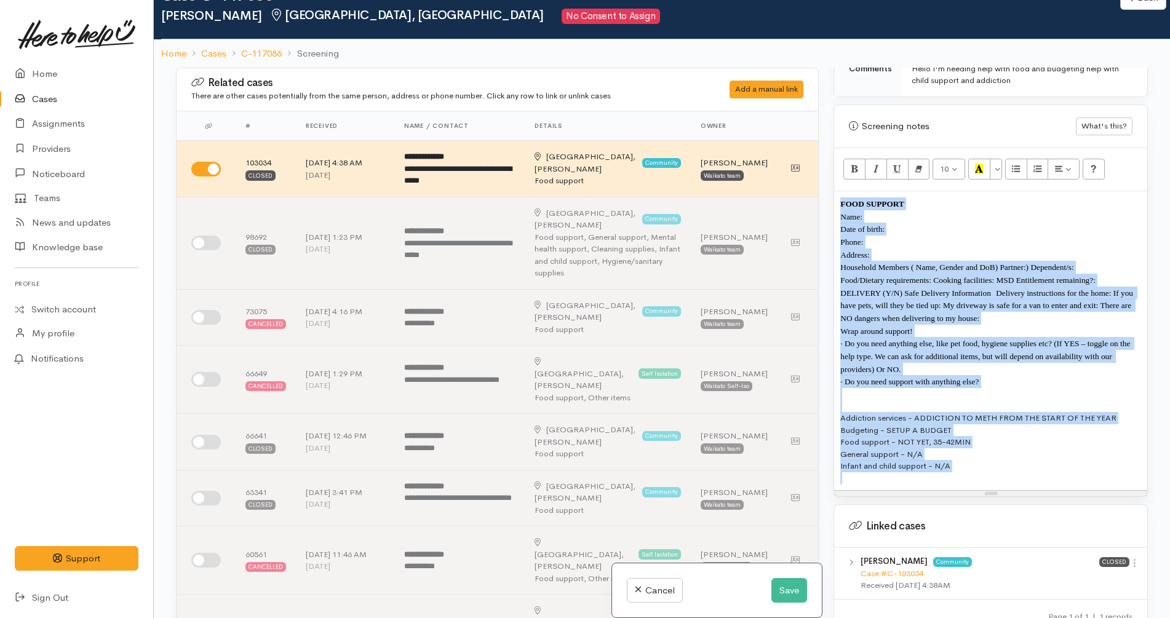
copy div "FOOD SUPPORT Name: Date of birth: Phone: Address:  Household Members ( Name, Ge…"
click at [974, 448] on div "General support - N/A" at bounding box center [990, 454] width 301 height 12
click at [773, 588] on button "Save" at bounding box center [789, 590] width 36 height 25
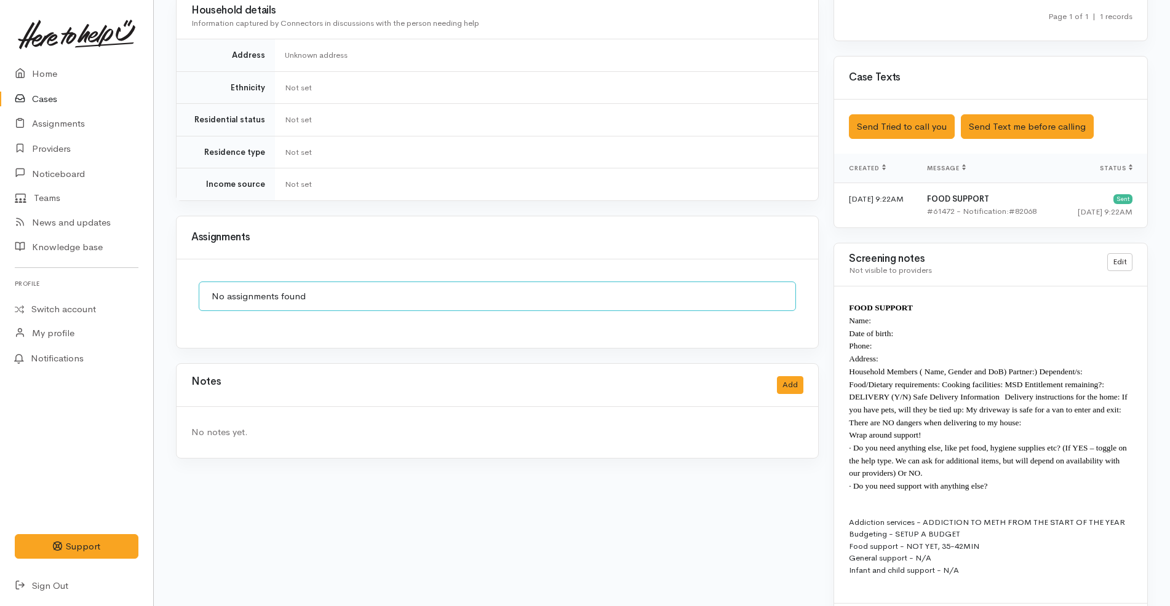
scroll to position [725, 0]
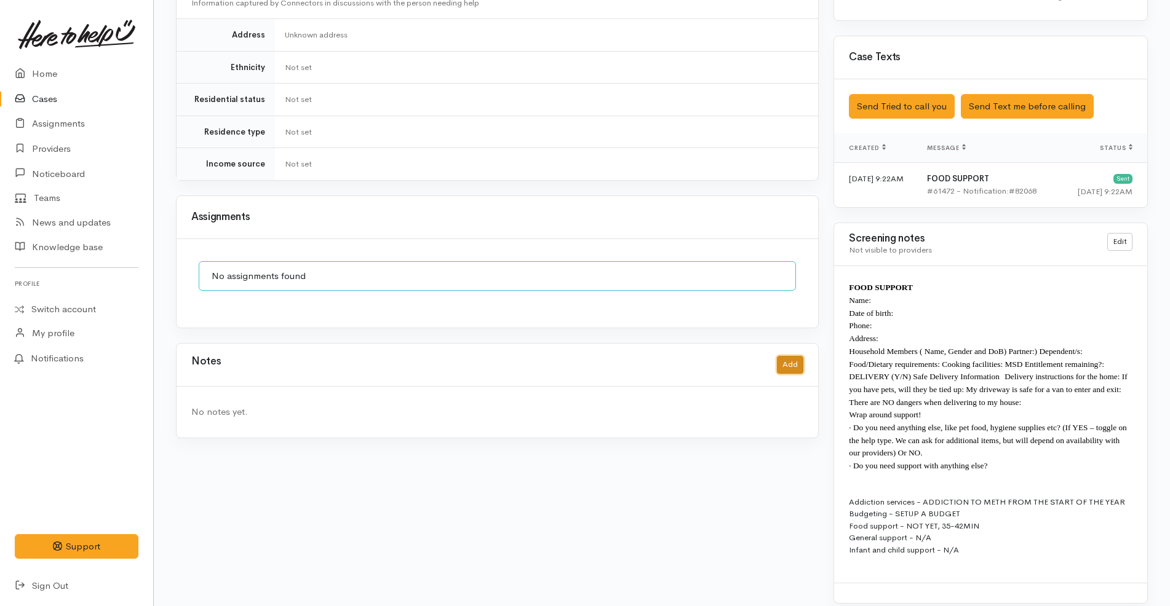
click at [784, 356] on button "Add" at bounding box center [790, 365] width 26 height 18
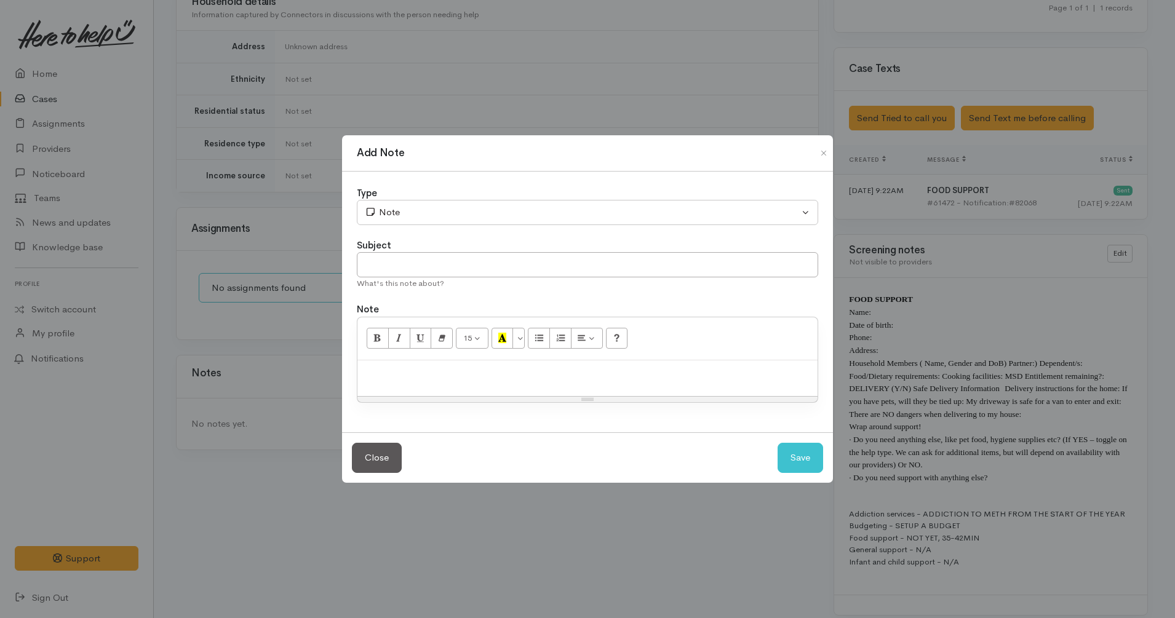
click at [736, 383] on div at bounding box center [587, 378] width 460 height 36
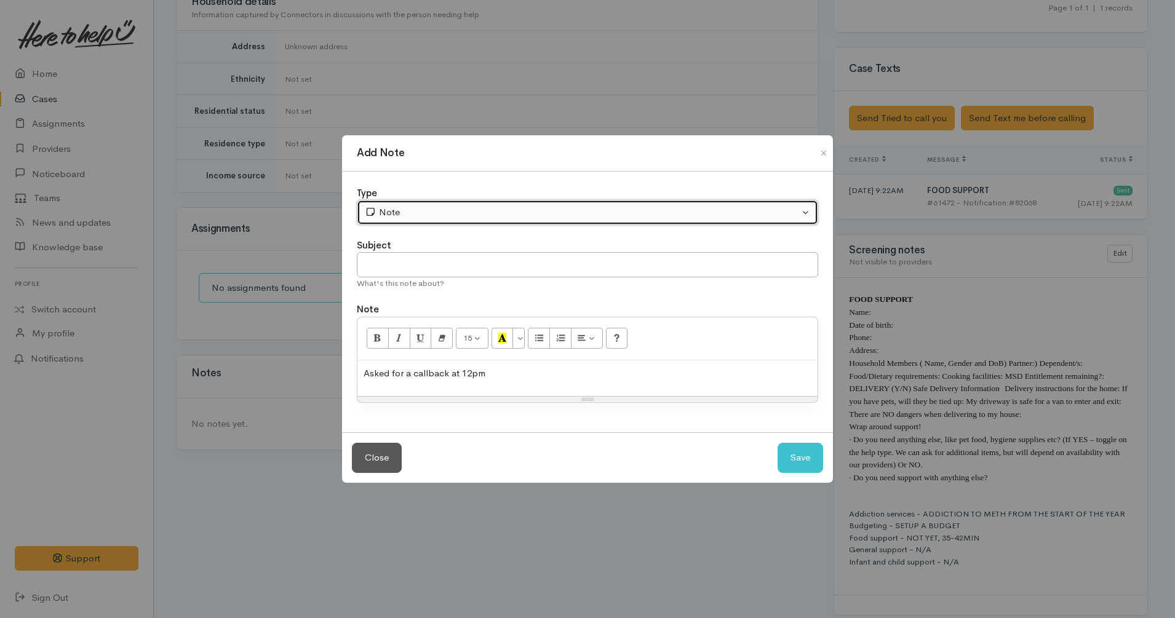
click at [499, 206] on div "Note" at bounding box center [582, 212] width 434 height 14
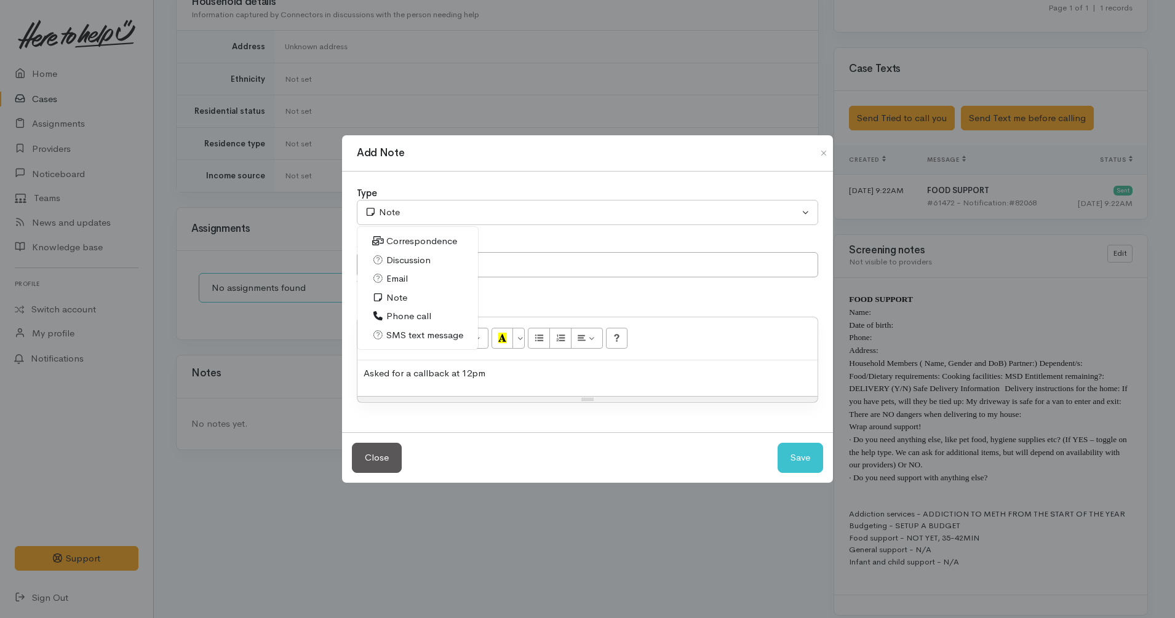
click at [415, 265] on span "Discussion" at bounding box center [408, 260] width 44 height 14
click at [789, 457] on button "Save" at bounding box center [800, 458] width 46 height 30
select select "1"
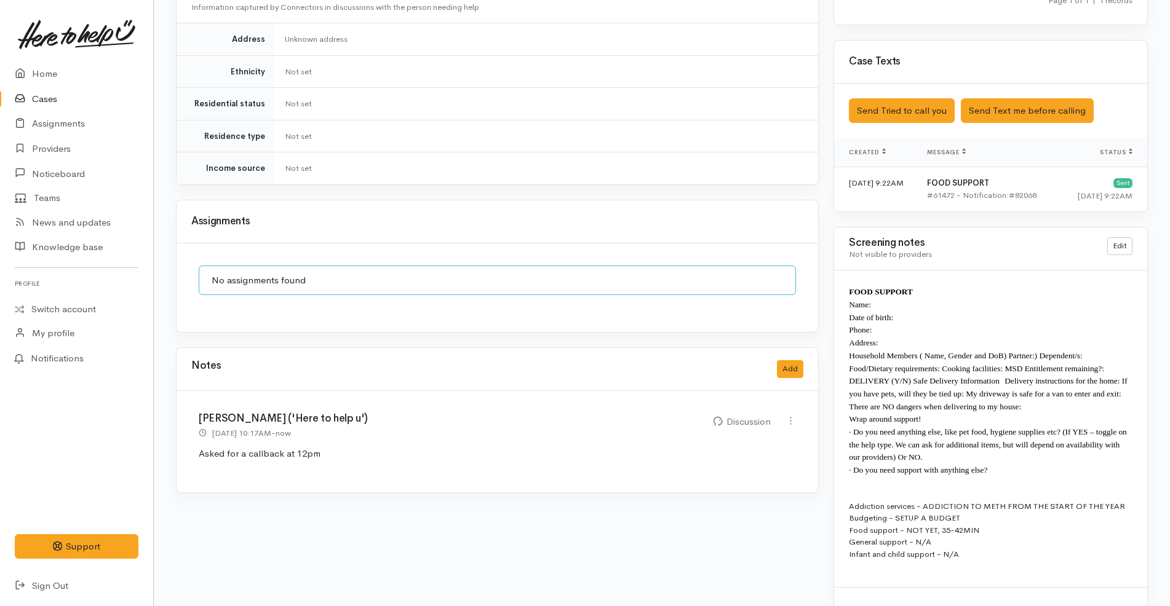
scroll to position [725, 0]
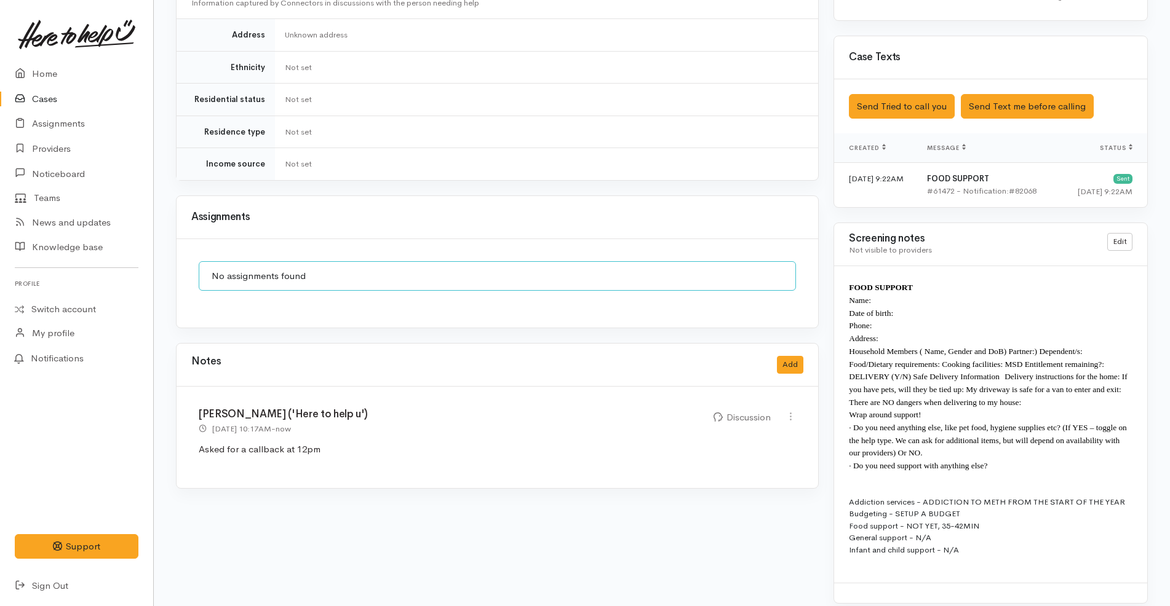
click at [55, 100] on link "Cases" at bounding box center [76, 99] width 153 height 25
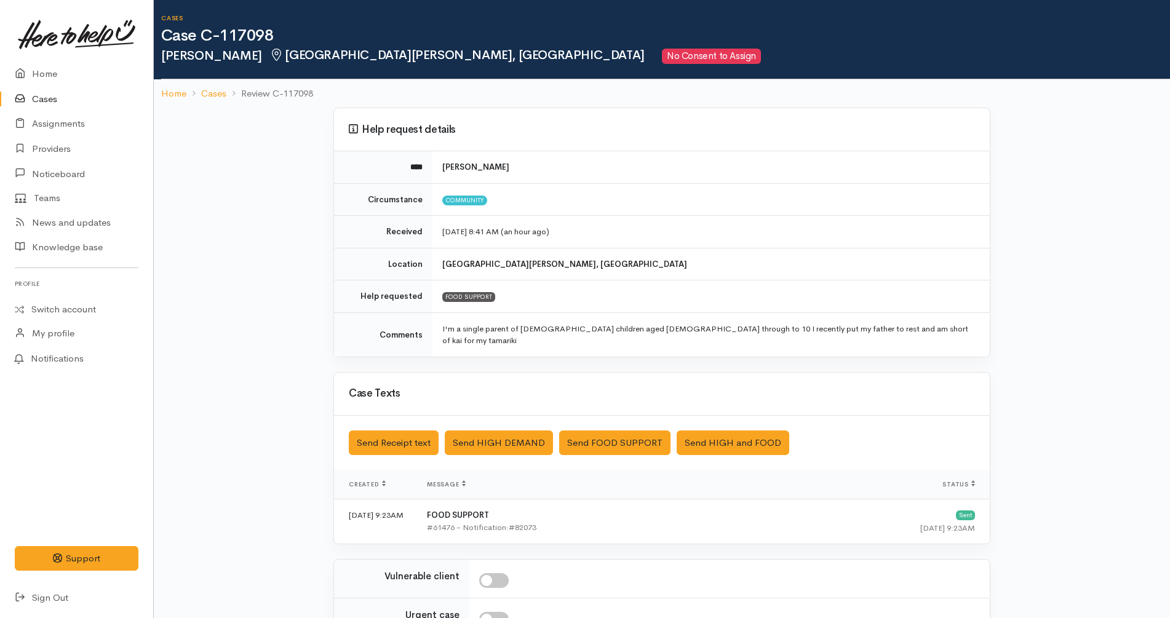
click at [1100, 437] on div "Help request details **** Te Aroha Kira Circumstance Community Received 29 Aug …" at bounding box center [662, 446] width 1016 height 677
